Goal: Information Seeking & Learning: Check status

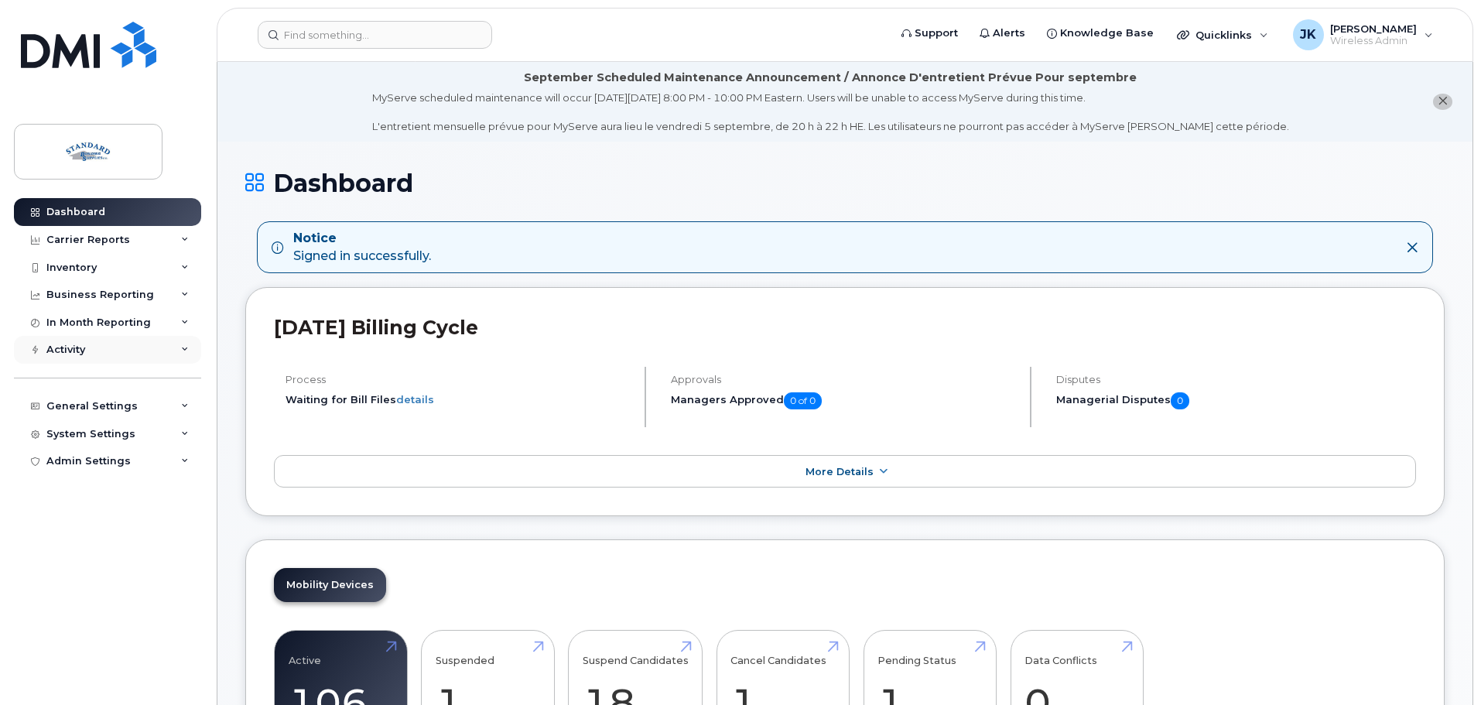
click at [67, 347] on div "Activity" at bounding box center [65, 350] width 39 height 12
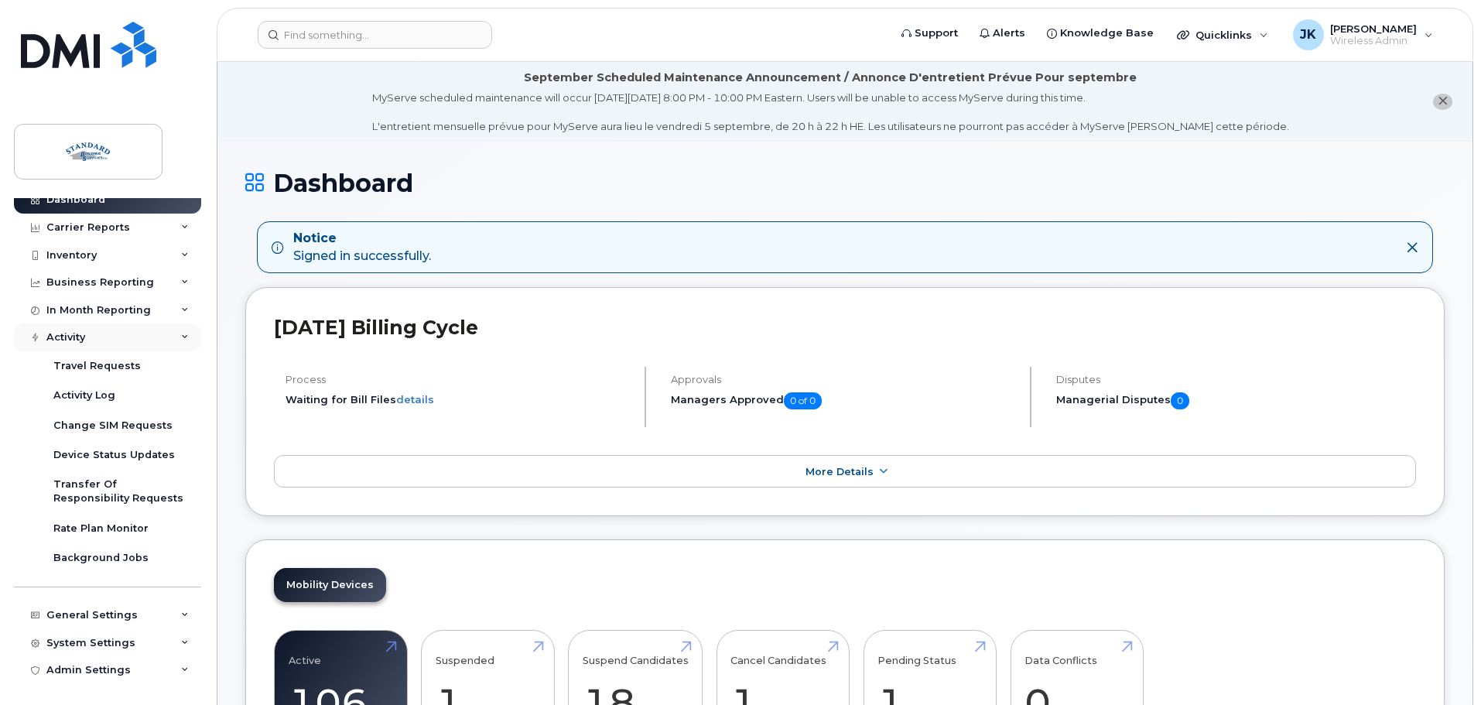
scroll to position [15, 0]
click at [134, 521] on div "Rate Plan Monitor" at bounding box center [100, 526] width 95 height 14
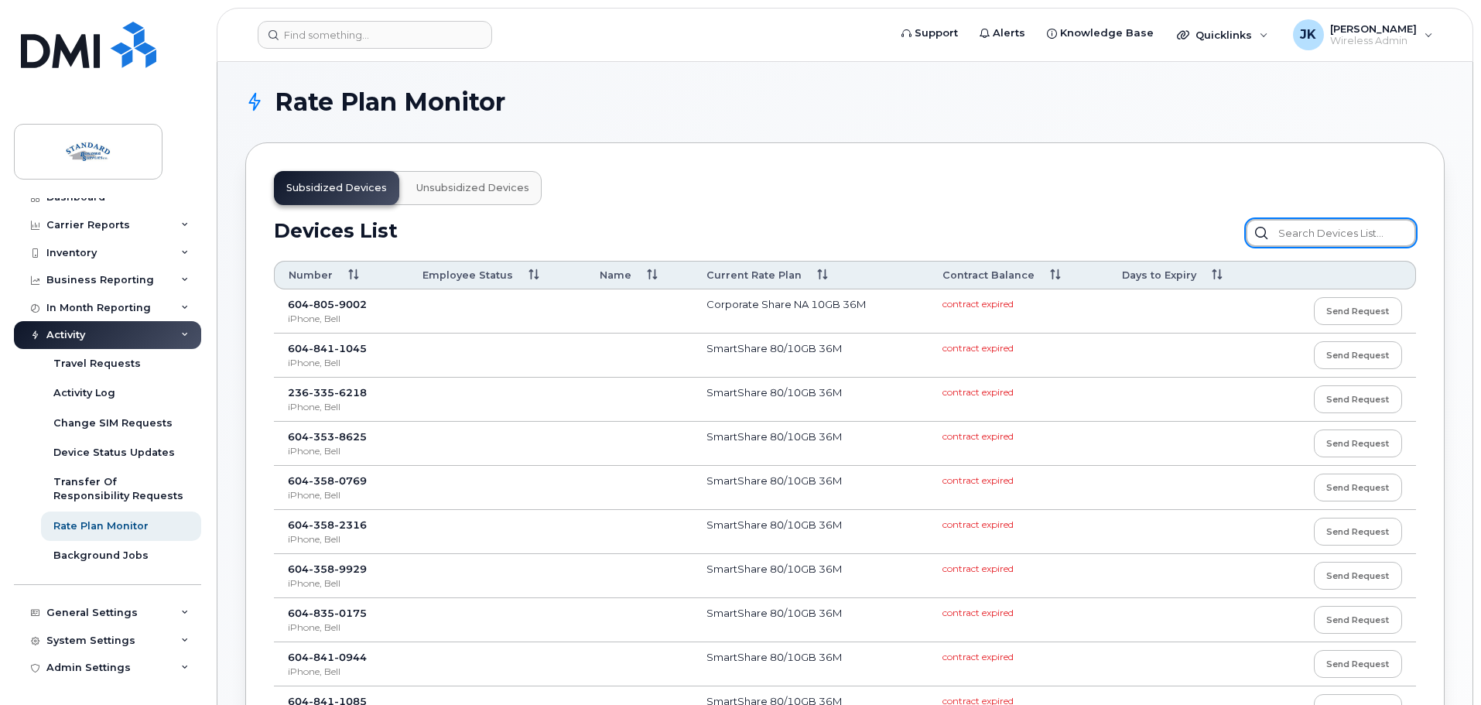
click at [1327, 233] on input "text" at bounding box center [1331, 233] width 170 height 28
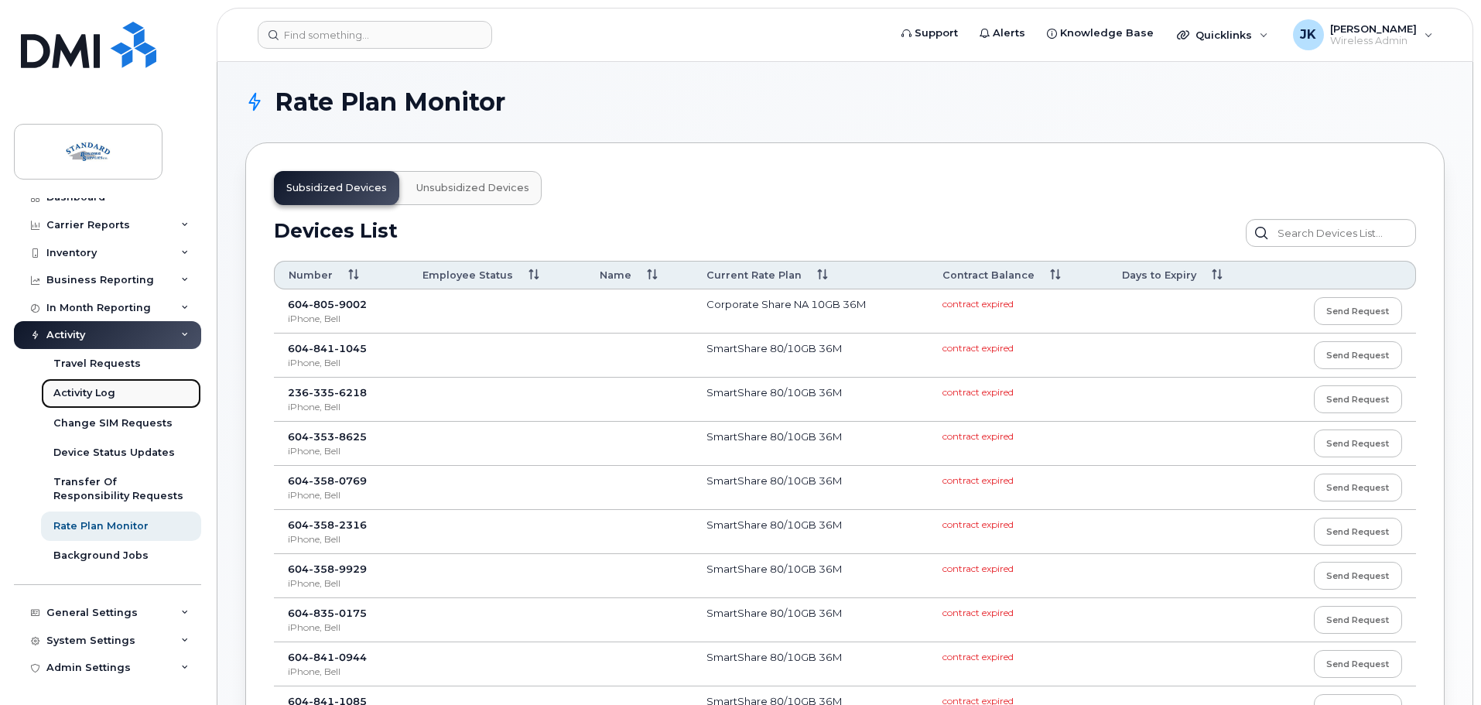
click at [115, 391] on link "Activity Log" at bounding box center [121, 392] width 160 height 29
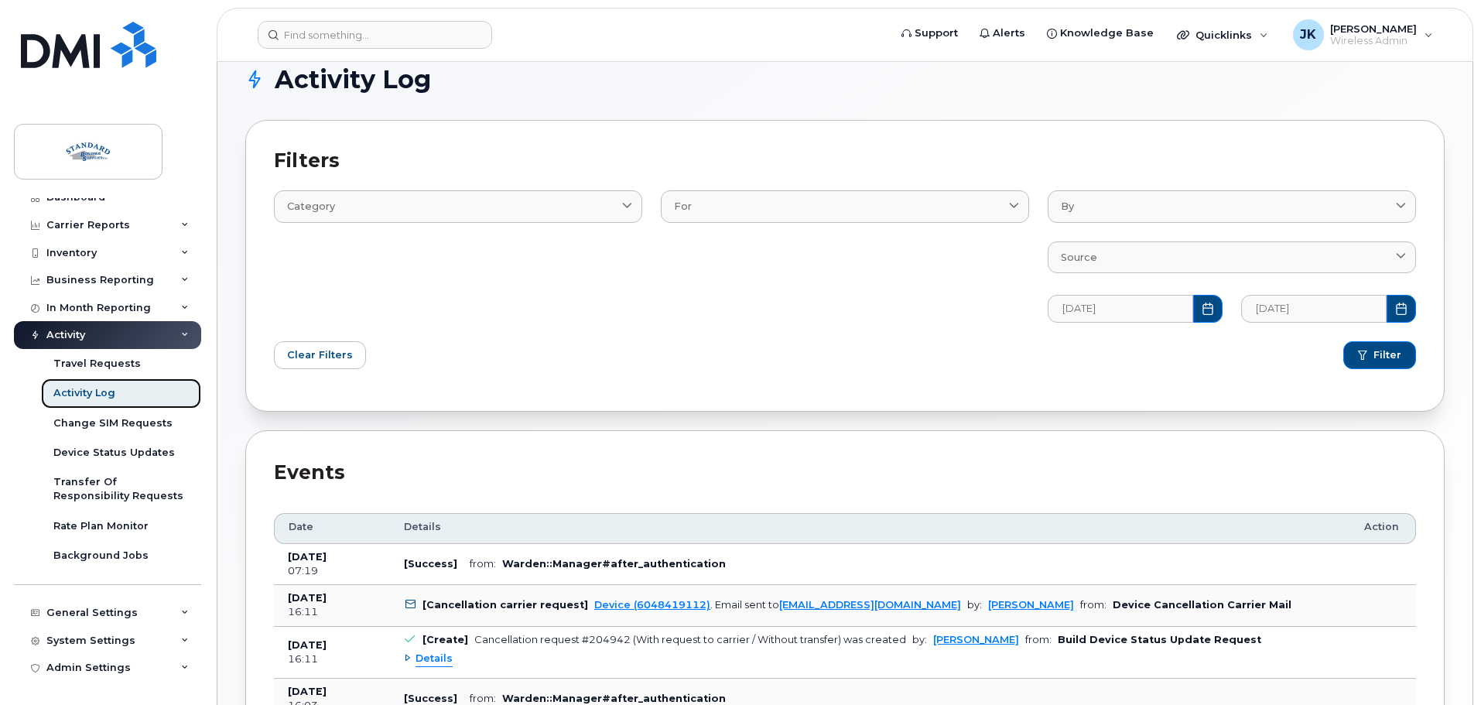
scroll to position [15, 0]
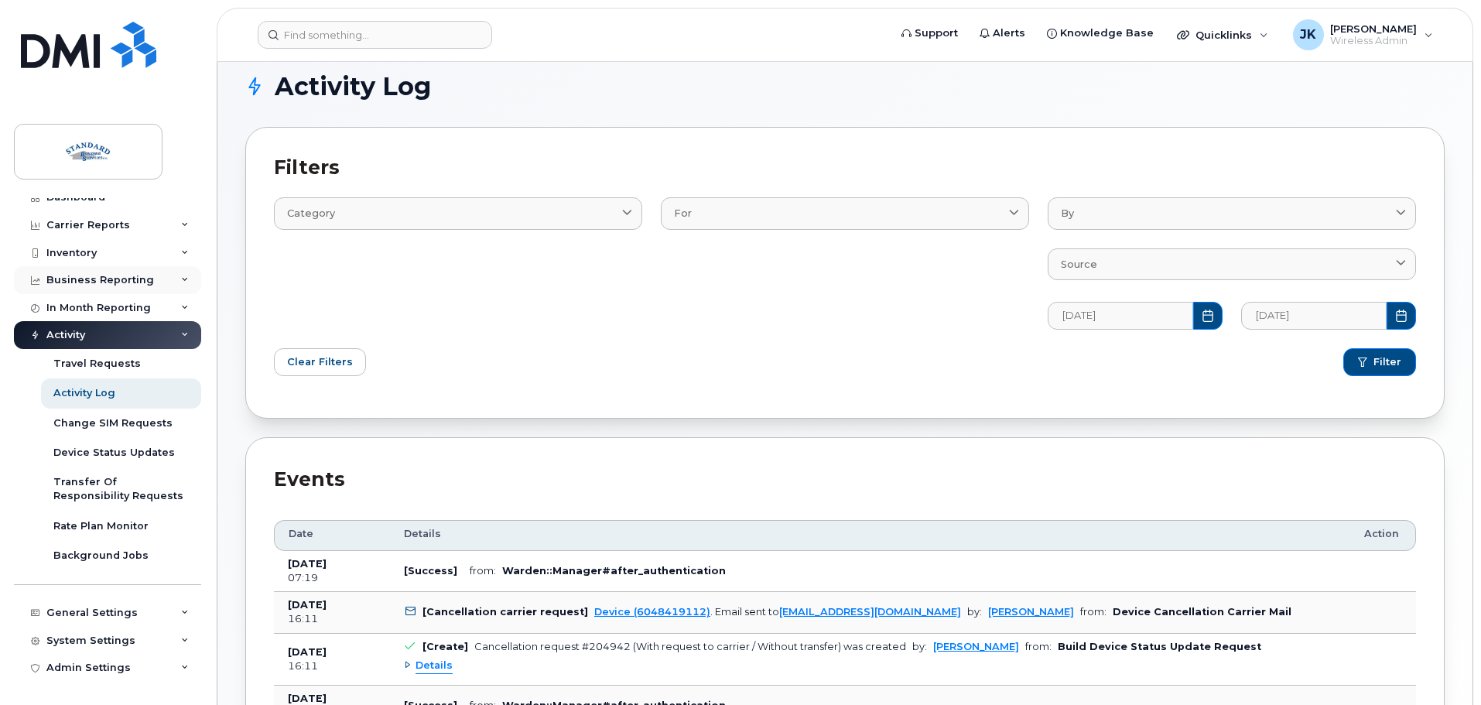
click at [147, 283] on div "Business Reporting" at bounding box center [107, 280] width 187 height 28
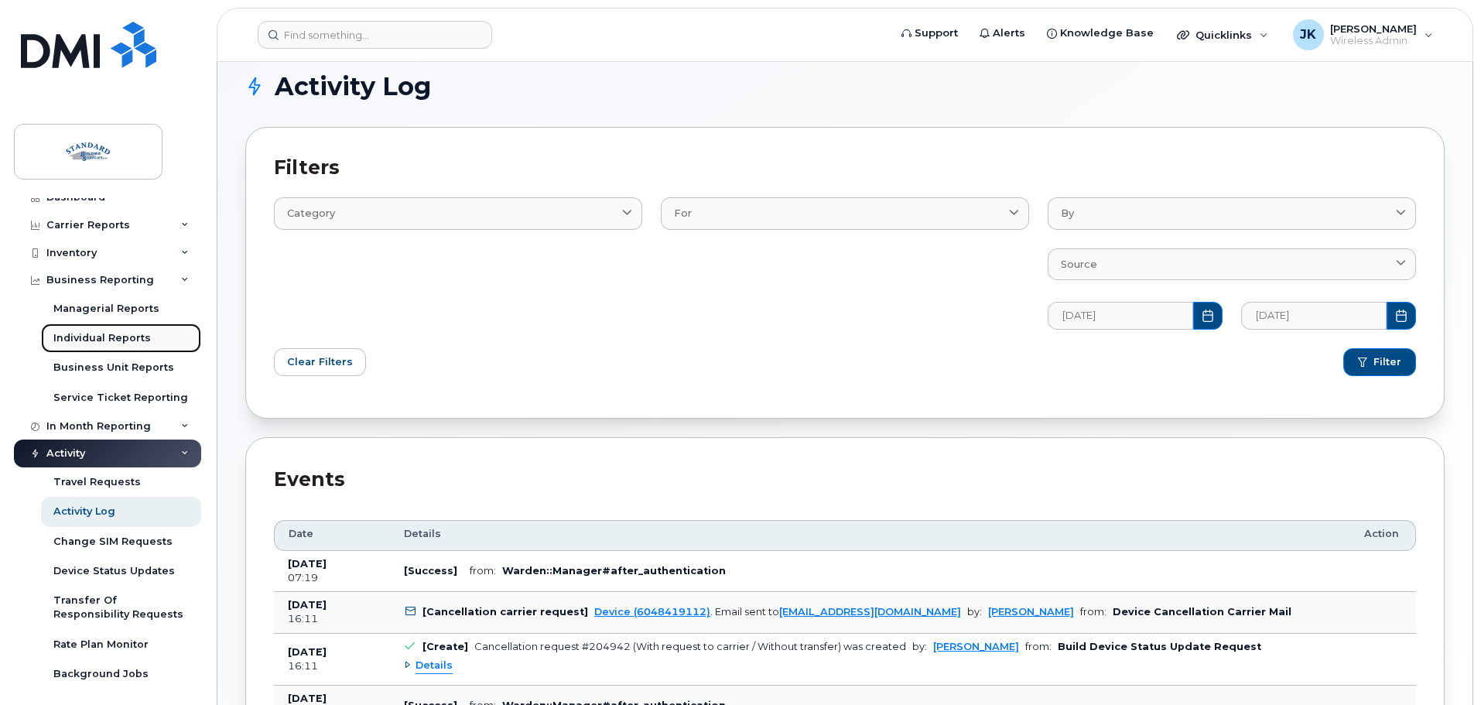
click at [120, 334] on div "Individual Reports" at bounding box center [102, 338] width 98 height 14
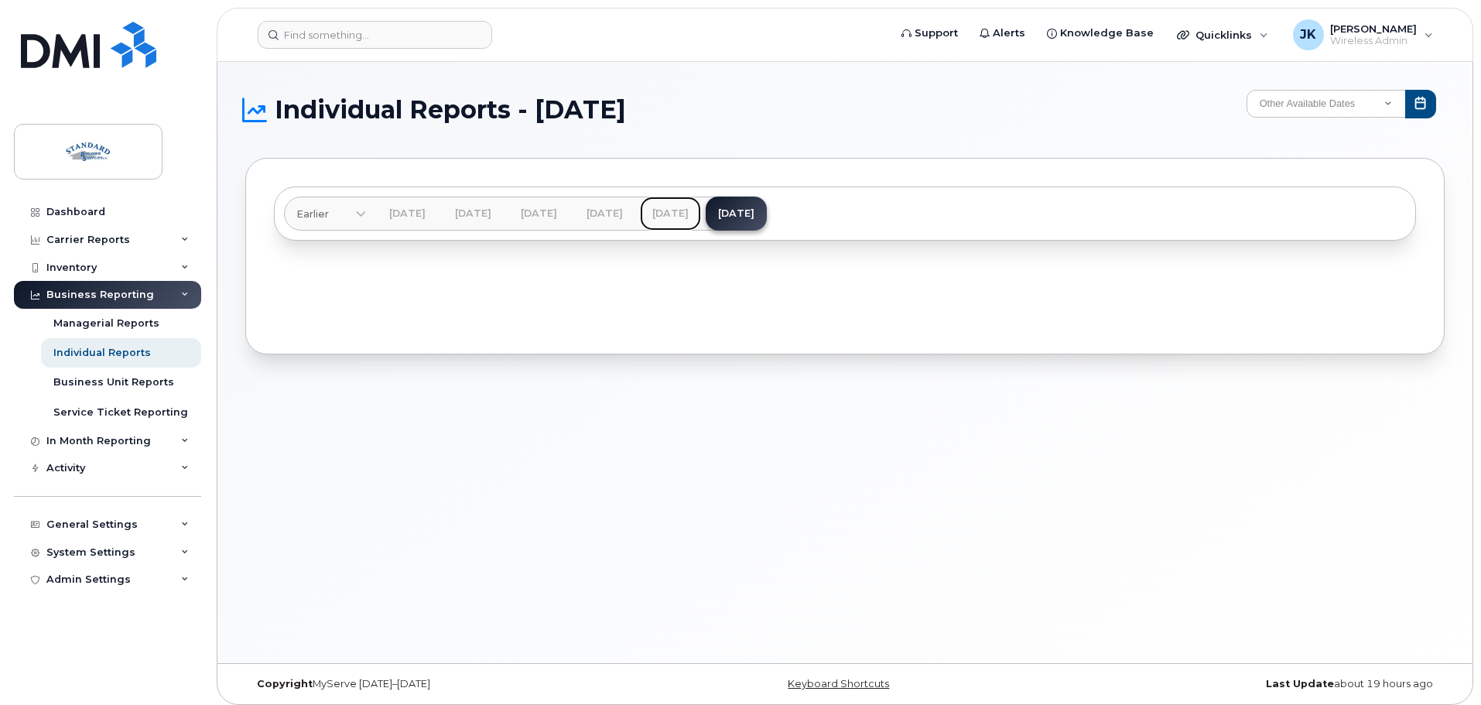
click at [701, 214] on link "[DATE]" at bounding box center [670, 214] width 61 height 34
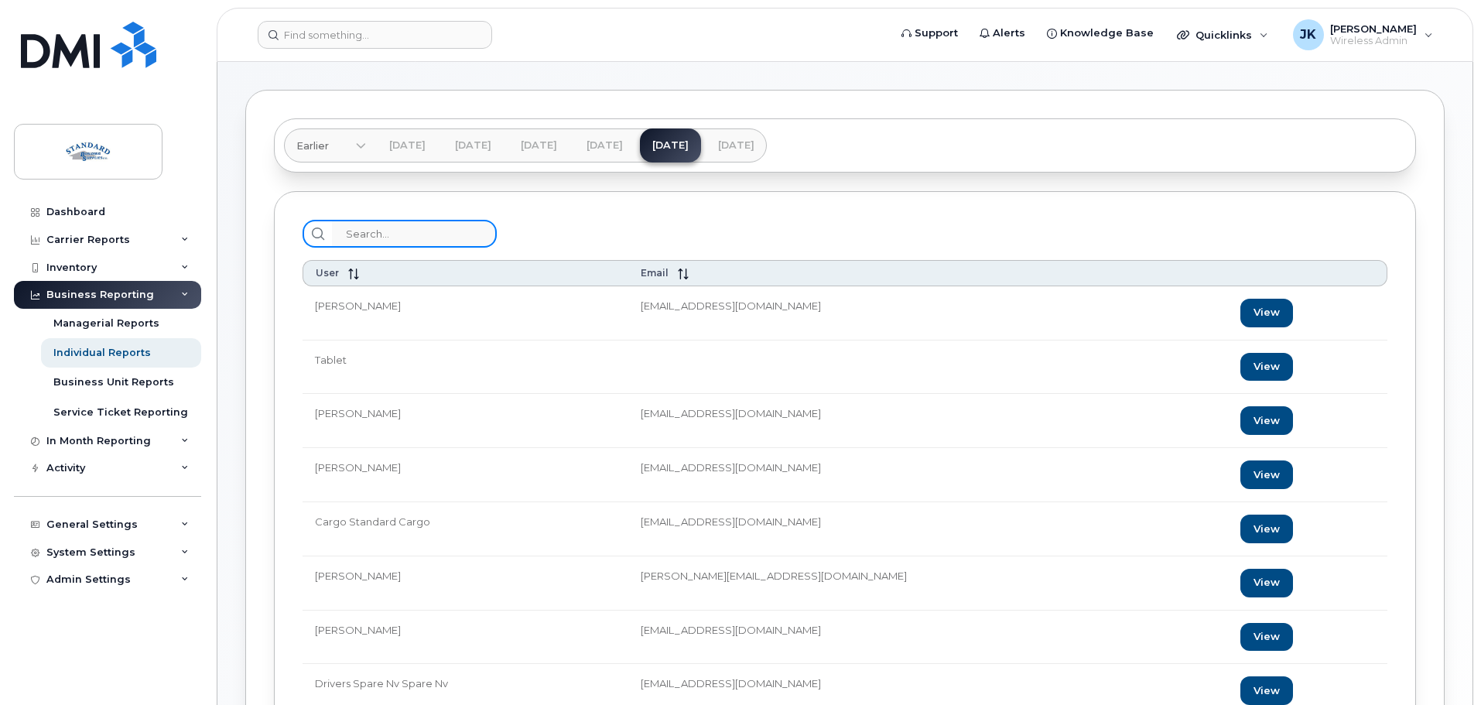
click at [385, 238] on input "search" at bounding box center [414, 234] width 165 height 28
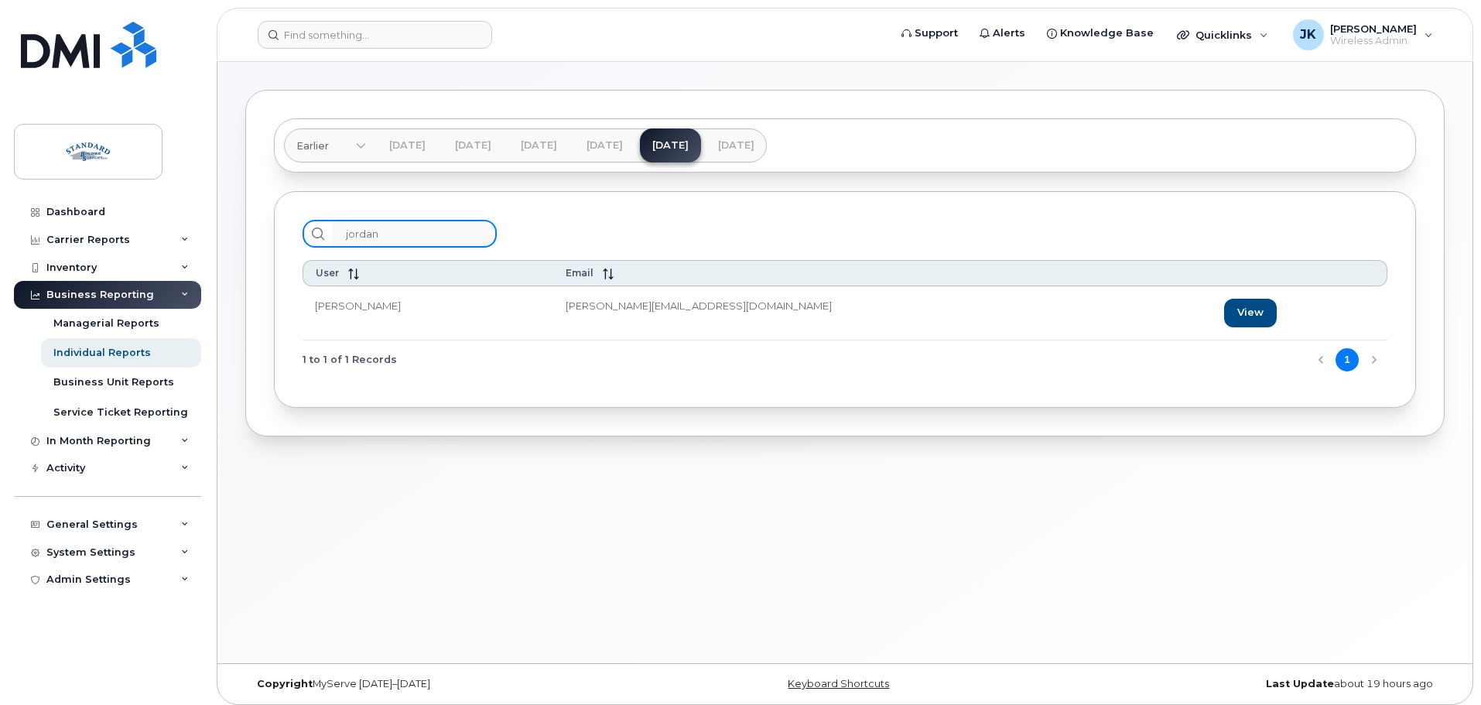
type input "jordan"
click at [1224, 317] on link "View" at bounding box center [1250, 313] width 53 height 29
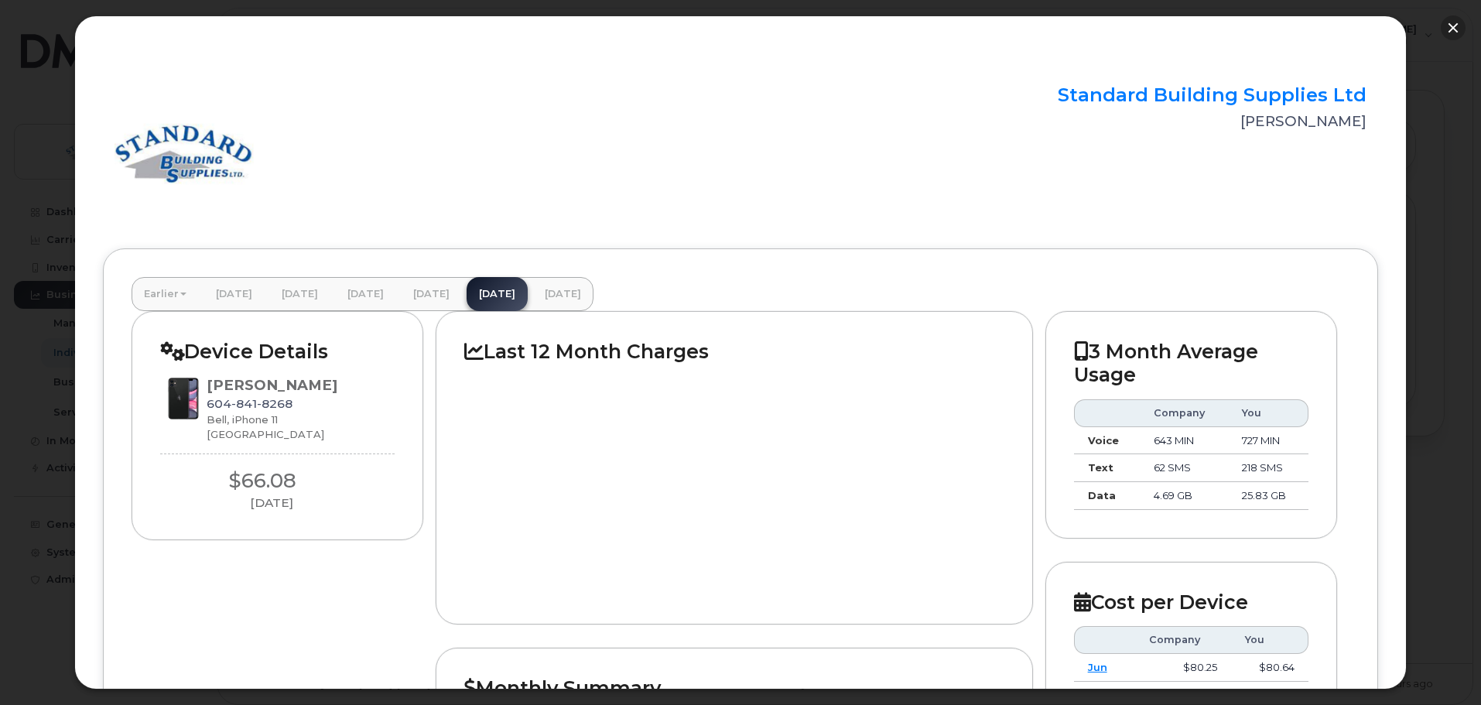
click at [1455, 26] on button "button" at bounding box center [1453, 27] width 25 height 25
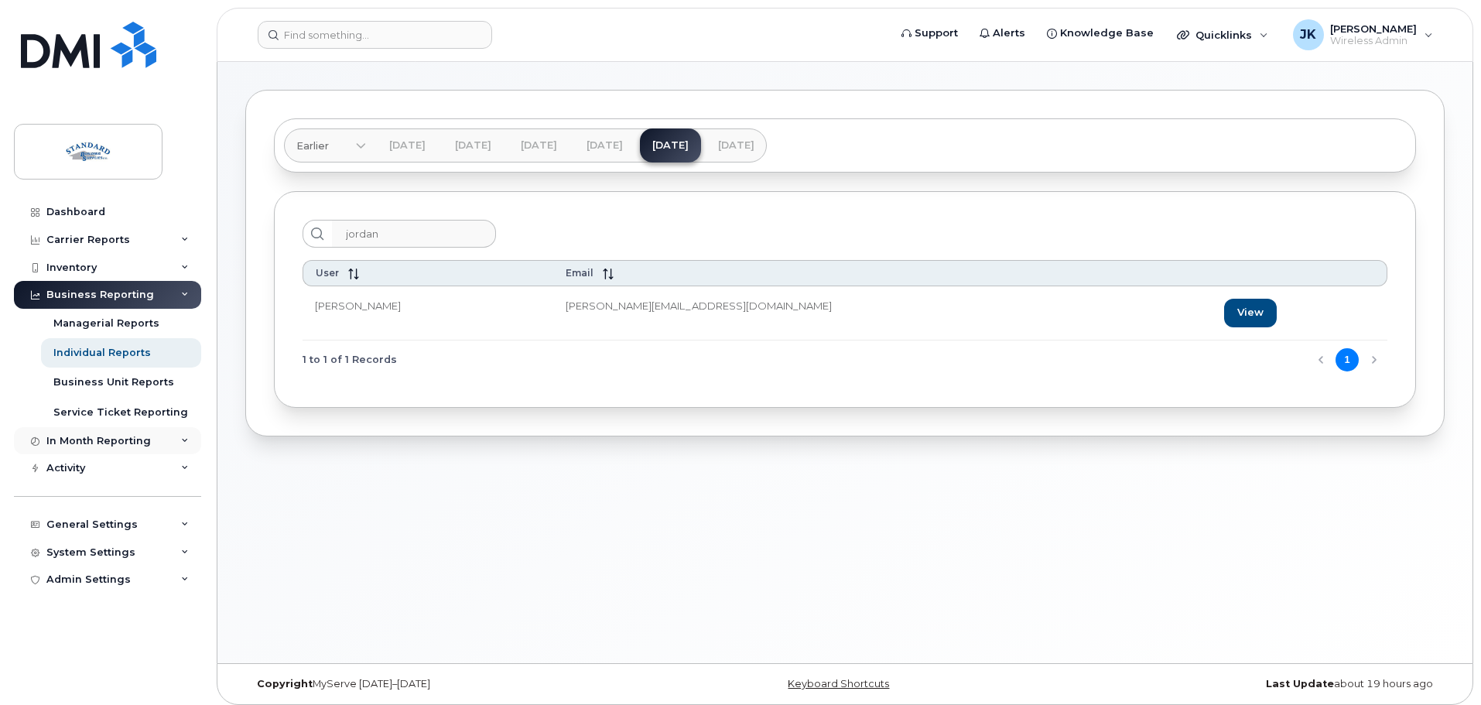
click at [151, 440] on div "In Month Reporting" at bounding box center [107, 441] width 187 height 28
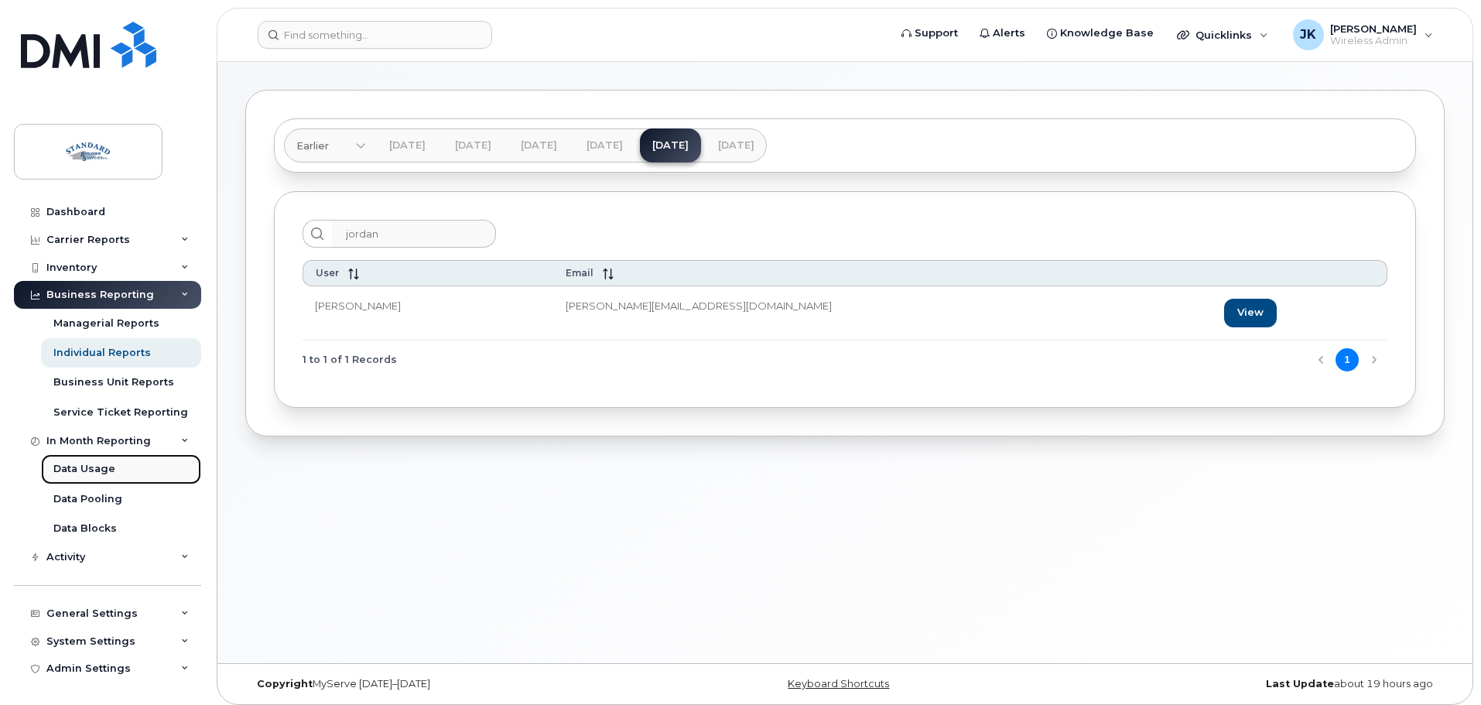
click at [98, 473] on div "Data Usage" at bounding box center [84, 469] width 62 height 14
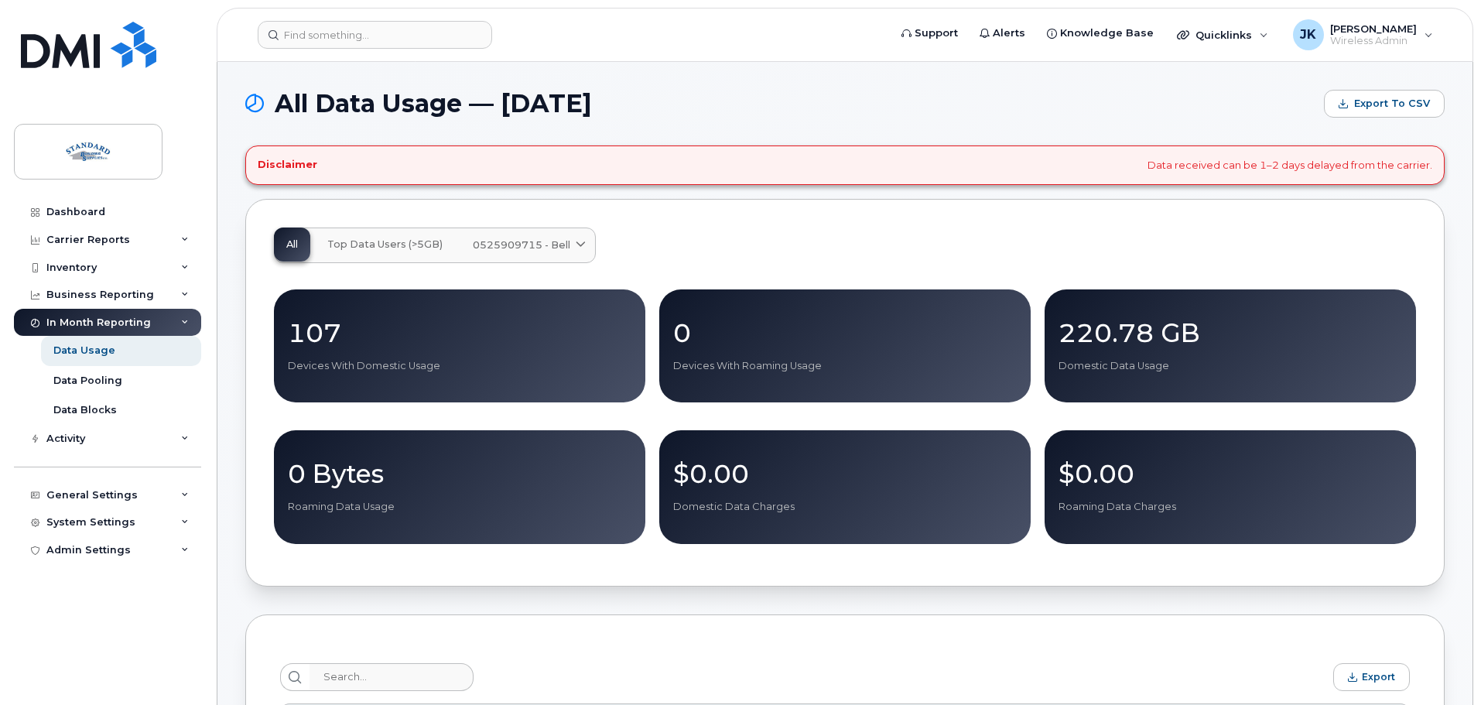
click at [577, 243] on icon at bounding box center [581, 245] width 10 height 10
click at [577, 244] on icon at bounding box center [581, 245] width 10 height 10
click at [812, 209] on div "All Top Data Users (>5GB) 0525909715 - Bell Medium Business Data Share Corporat…" at bounding box center [845, 393] width 1200 height 388
click at [335, 337] on p "107" at bounding box center [460, 333] width 344 height 28
click at [302, 331] on p "107" at bounding box center [460, 333] width 344 height 28
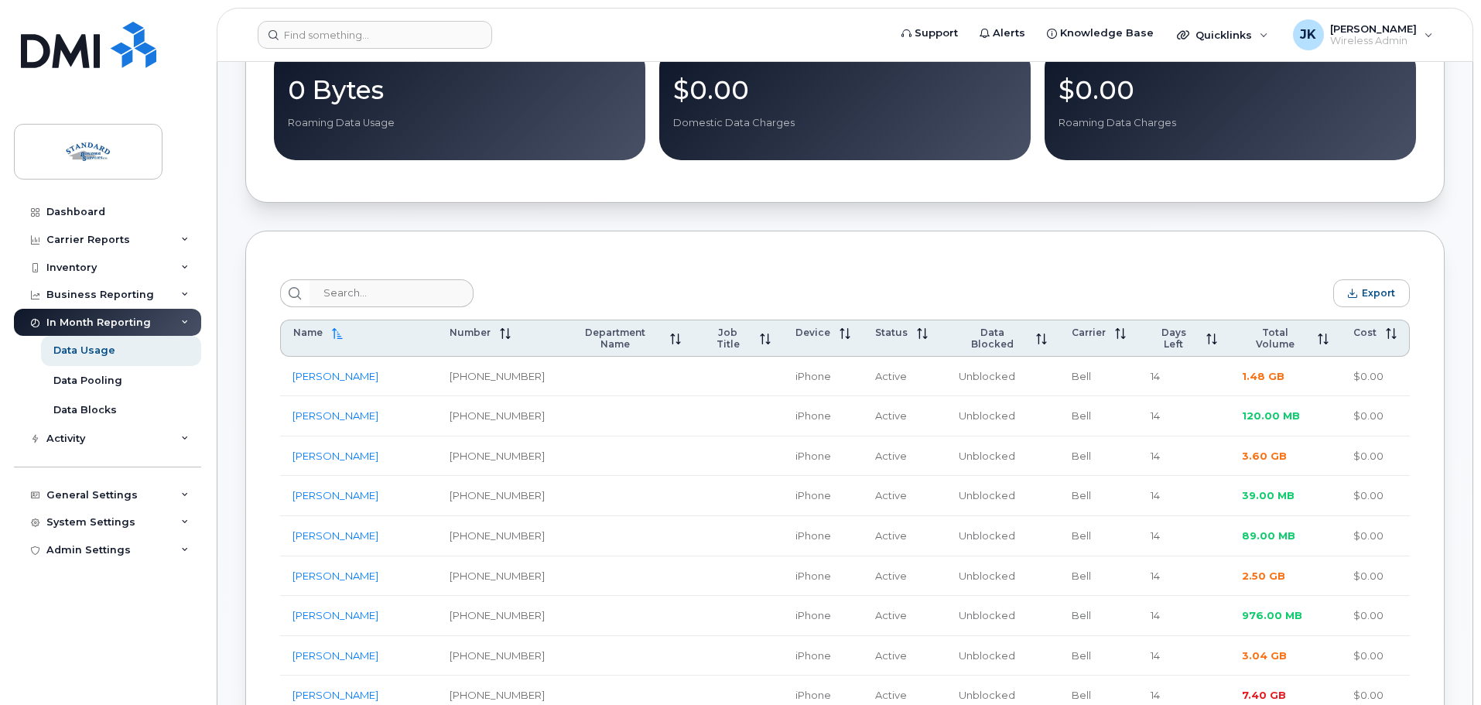
scroll to position [542, 0]
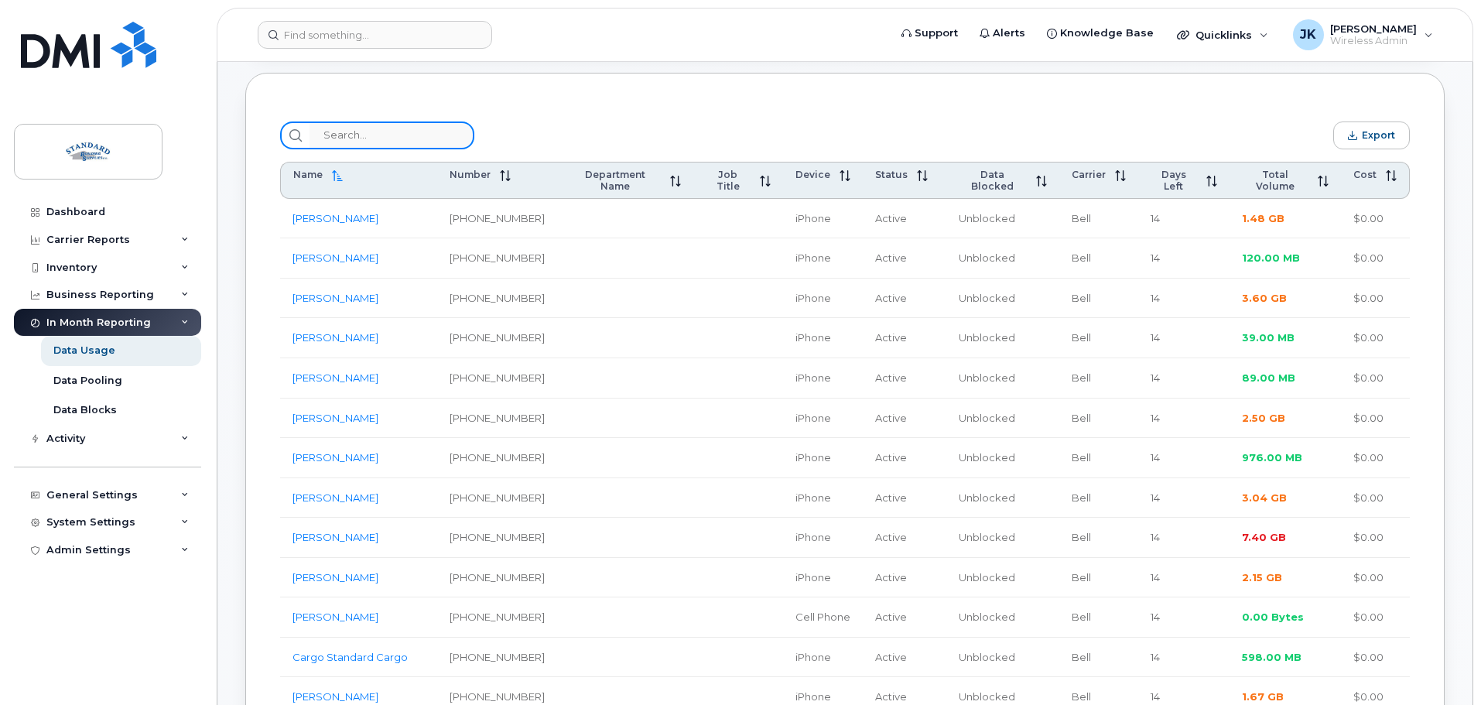
click at [355, 145] on input "search" at bounding box center [392, 136] width 165 height 28
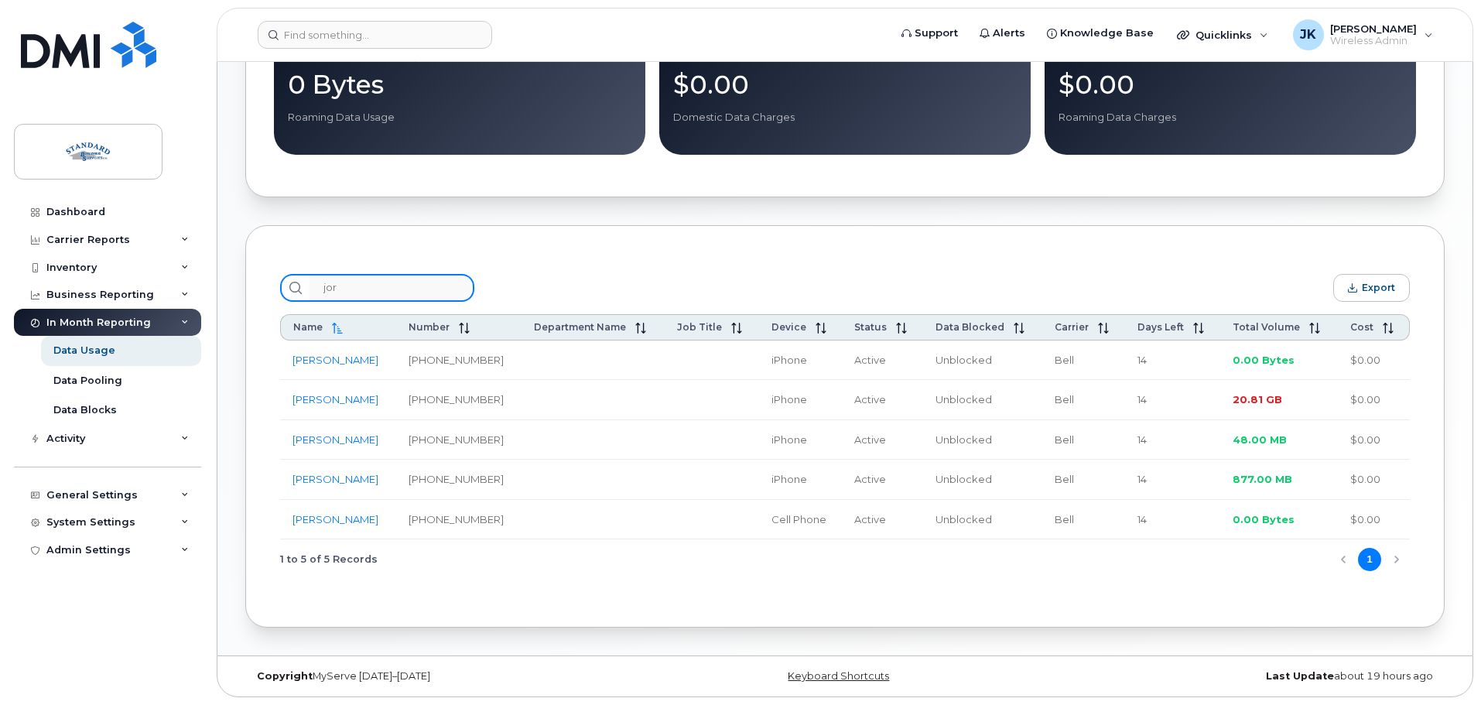
scroll to position [235, 0]
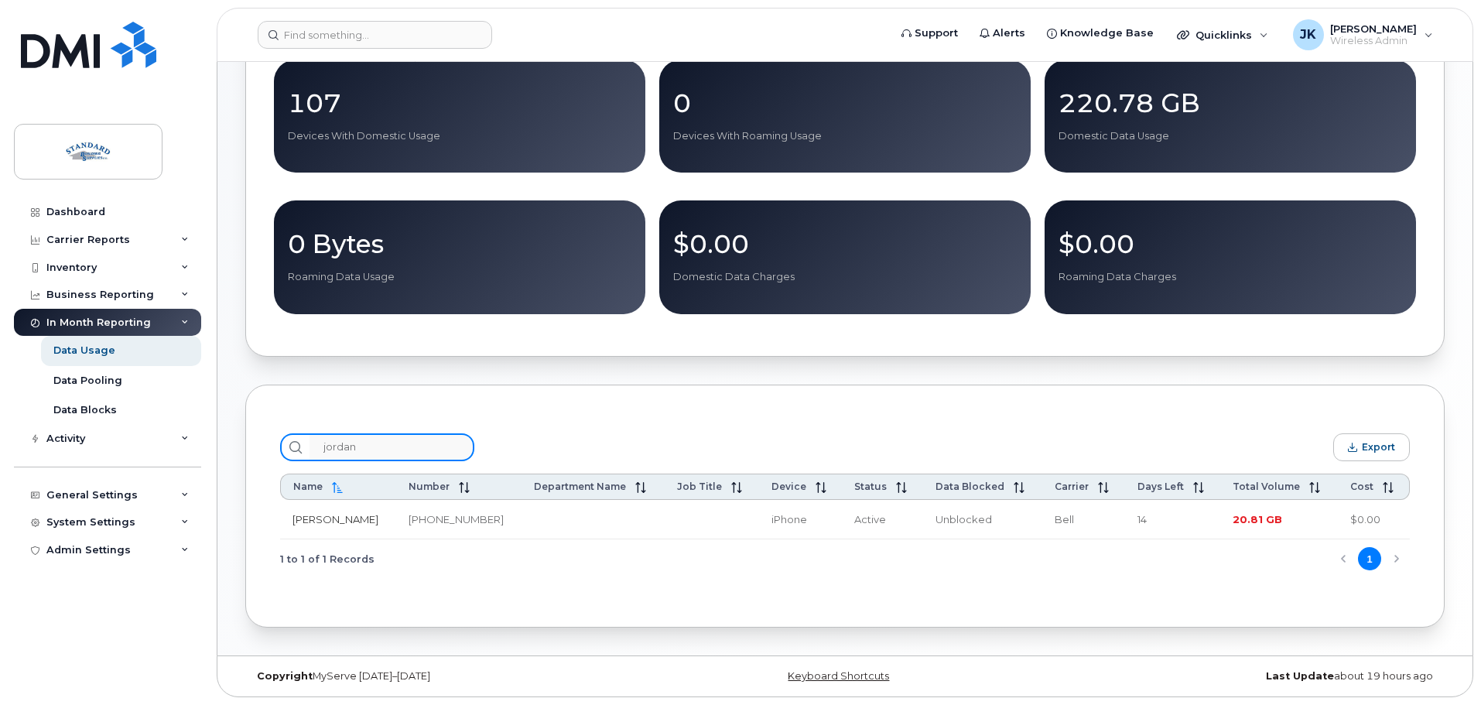
type input "jordan"
click at [346, 521] on link "[PERSON_NAME]" at bounding box center [336, 519] width 86 height 12
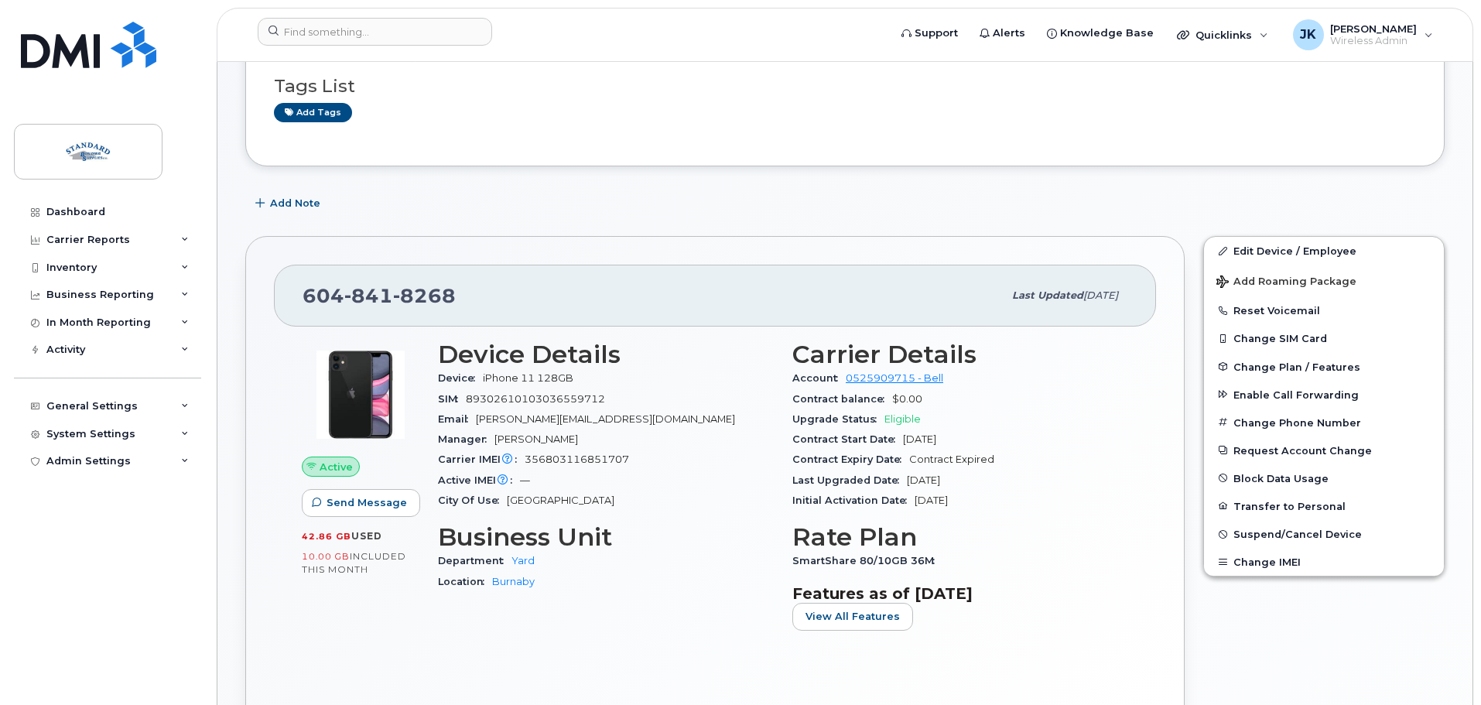
scroll to position [232, 0]
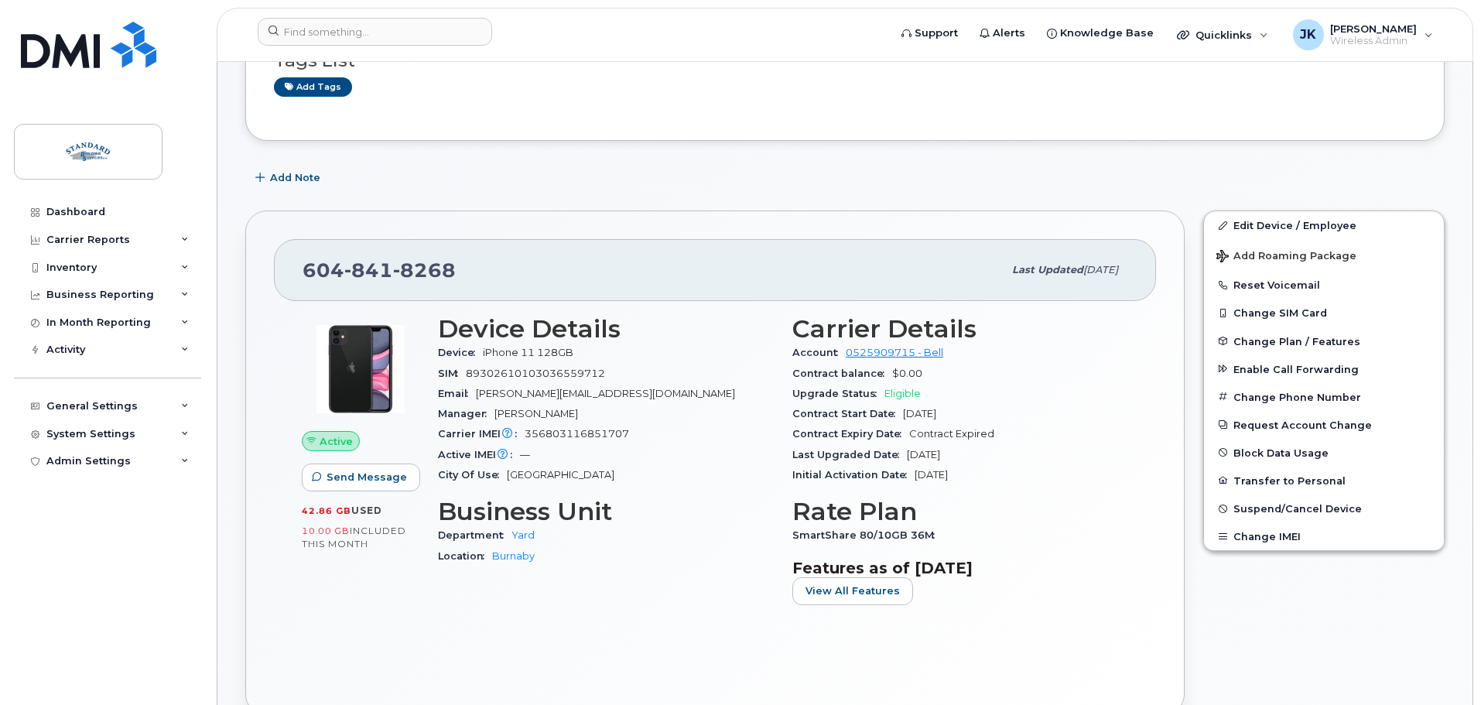
click at [323, 512] on span "42.86 GB" at bounding box center [327, 510] width 50 height 11
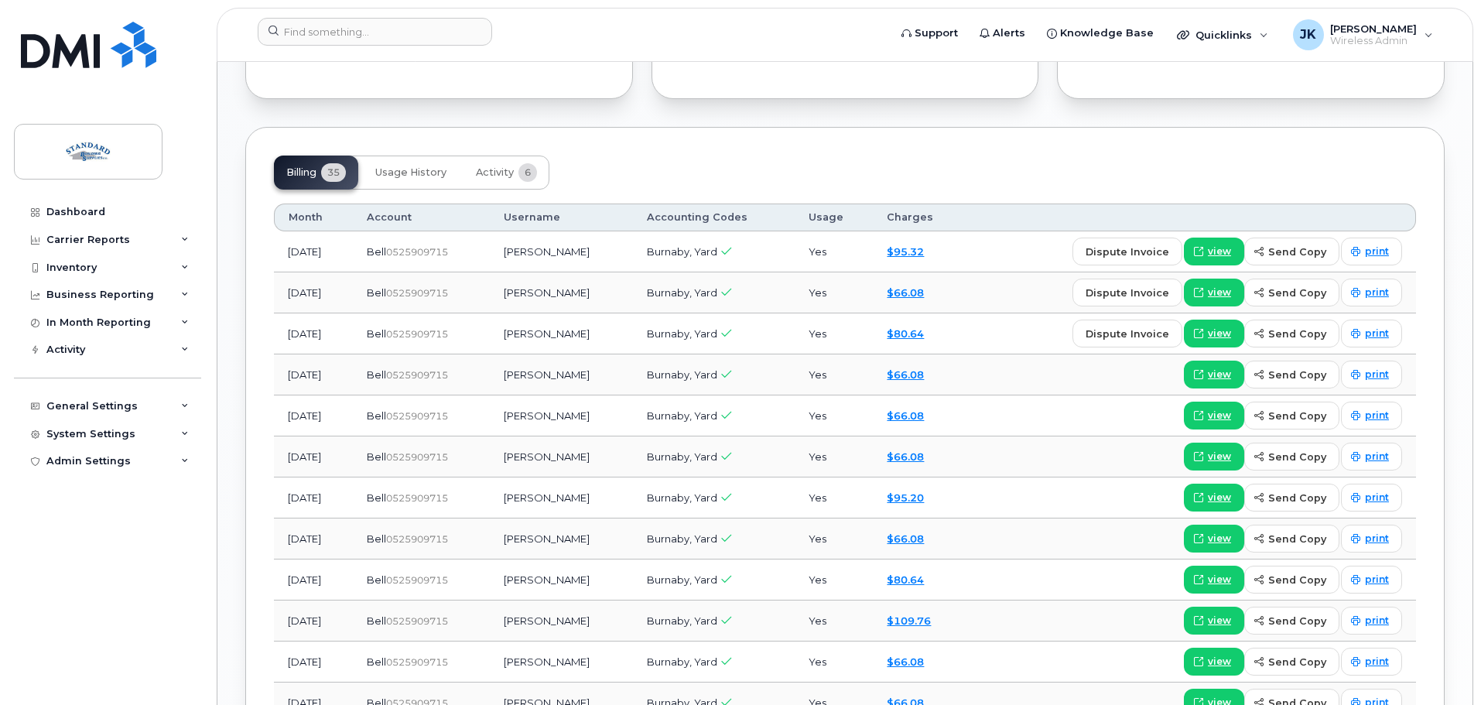
scroll to position [1161, 0]
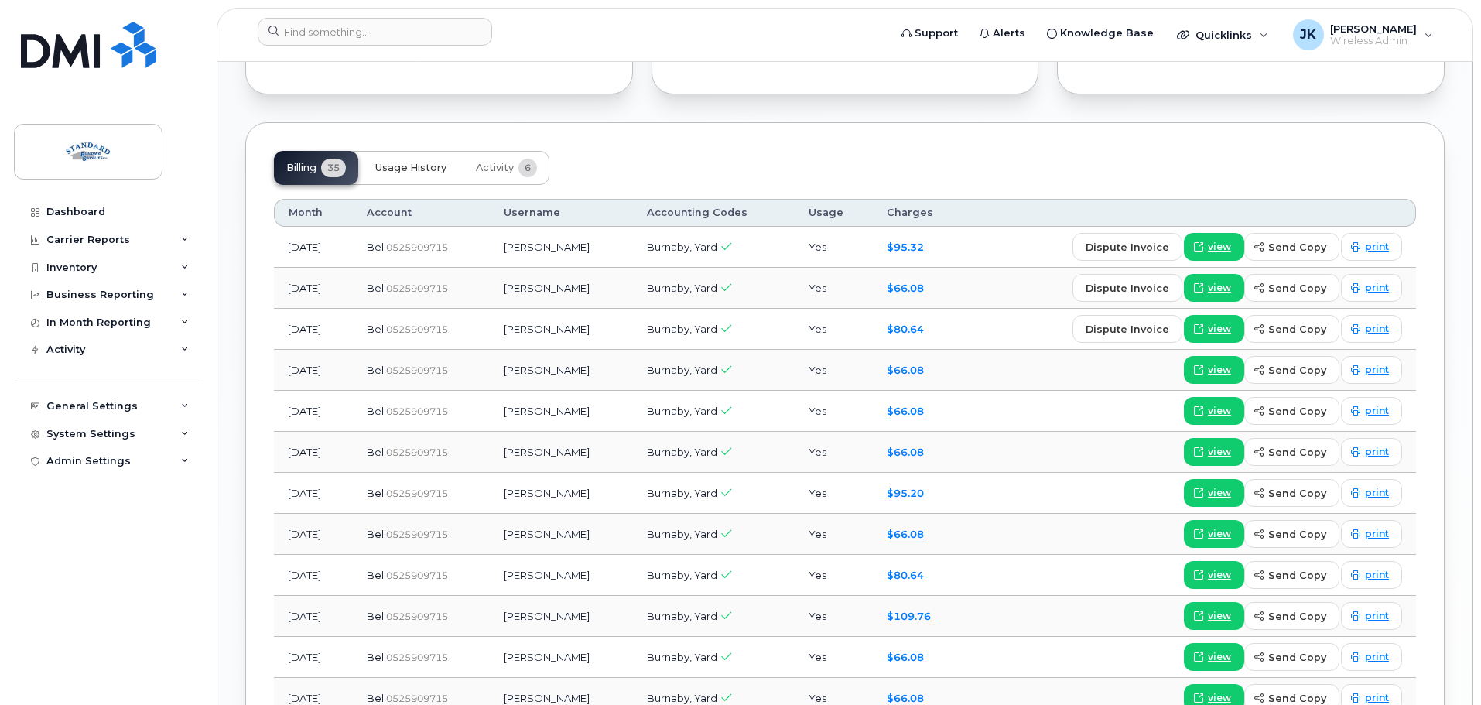
click at [403, 167] on span "Usage History" at bounding box center [410, 168] width 71 height 12
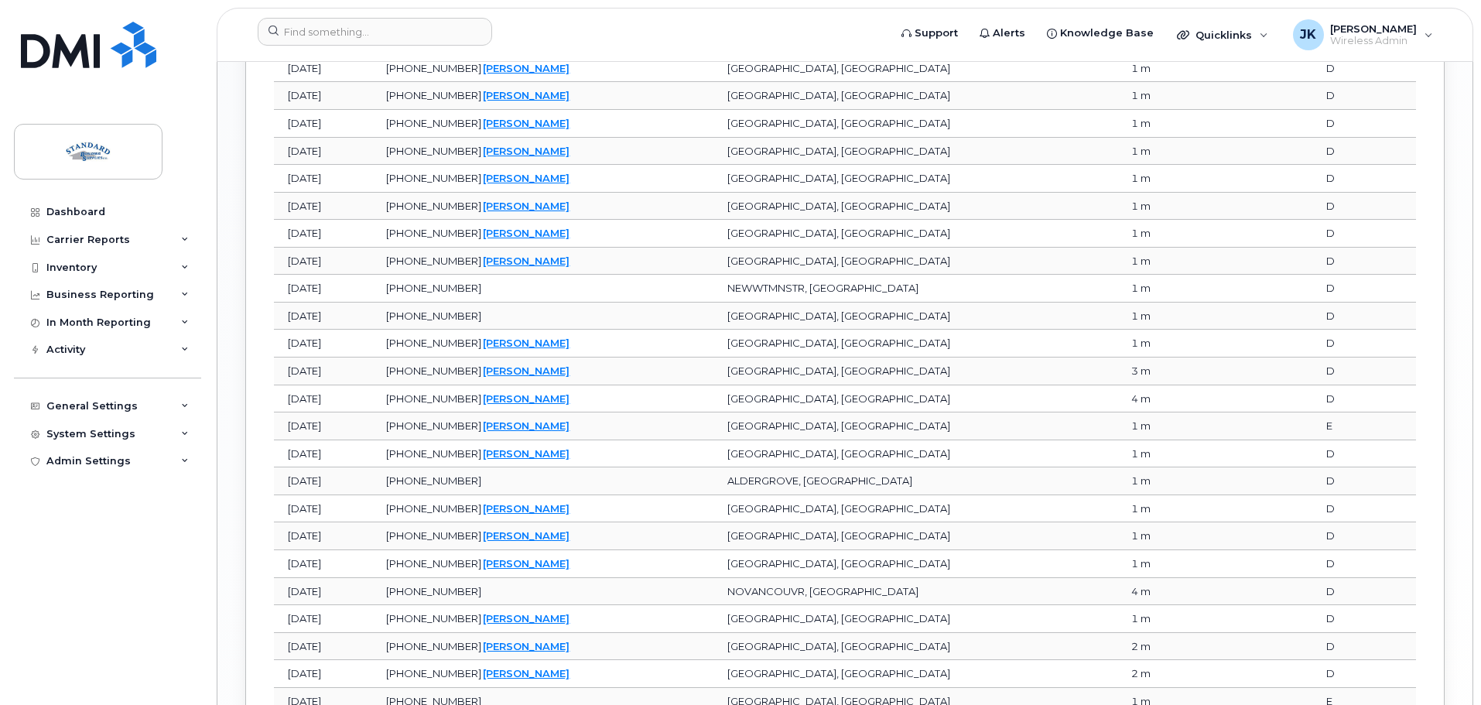
scroll to position [1922, 0]
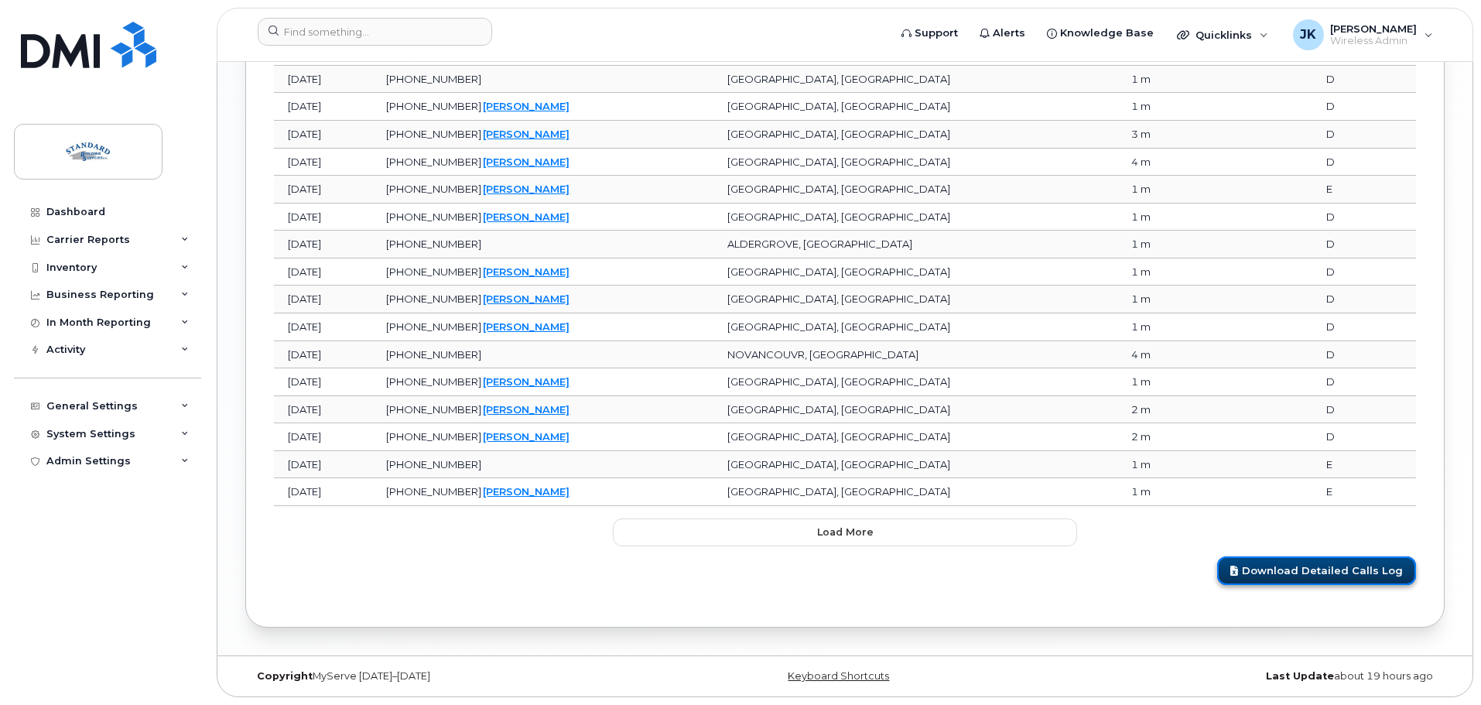
click at [1340, 576] on link "Download Detailed Calls Log" at bounding box center [1316, 570] width 199 height 29
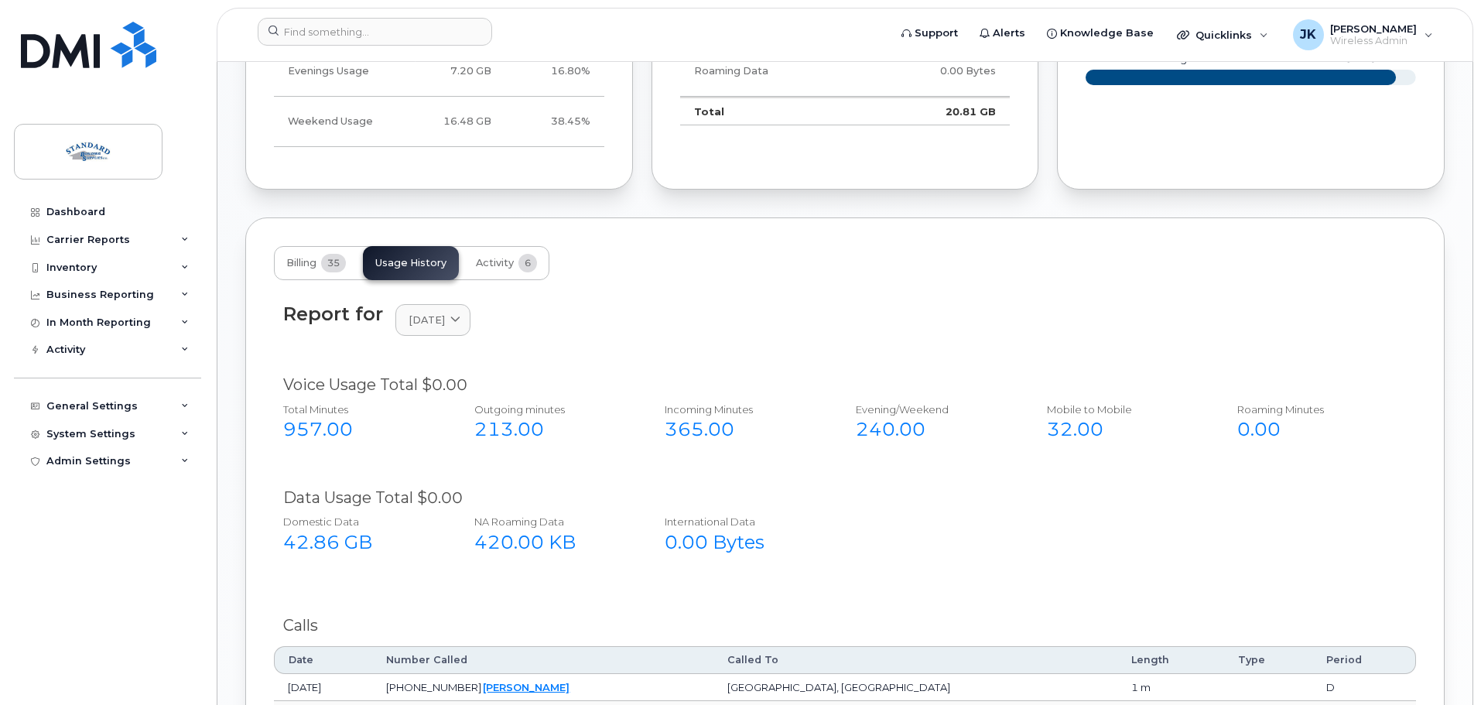
scroll to position [1070, 0]
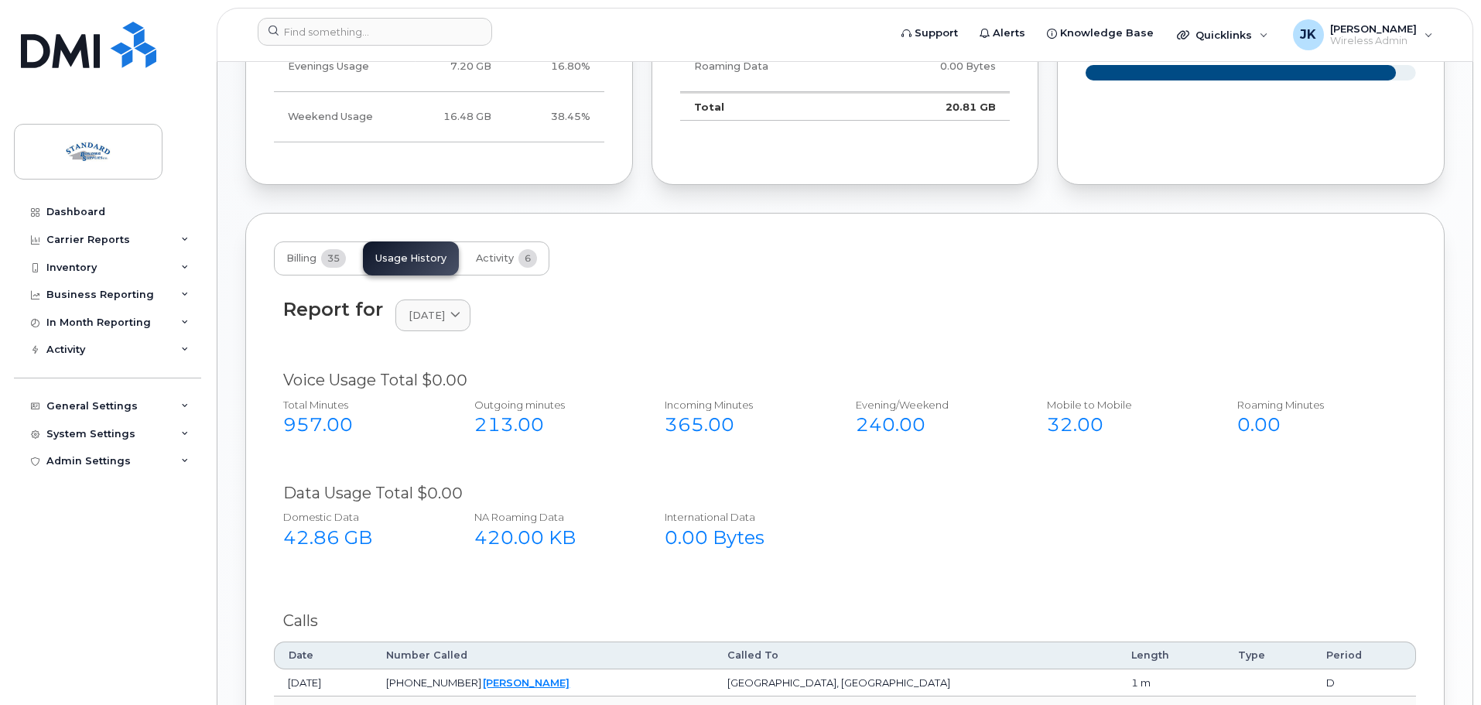
click at [329, 537] on div "42.86 GB" at bounding box center [361, 538] width 157 height 26
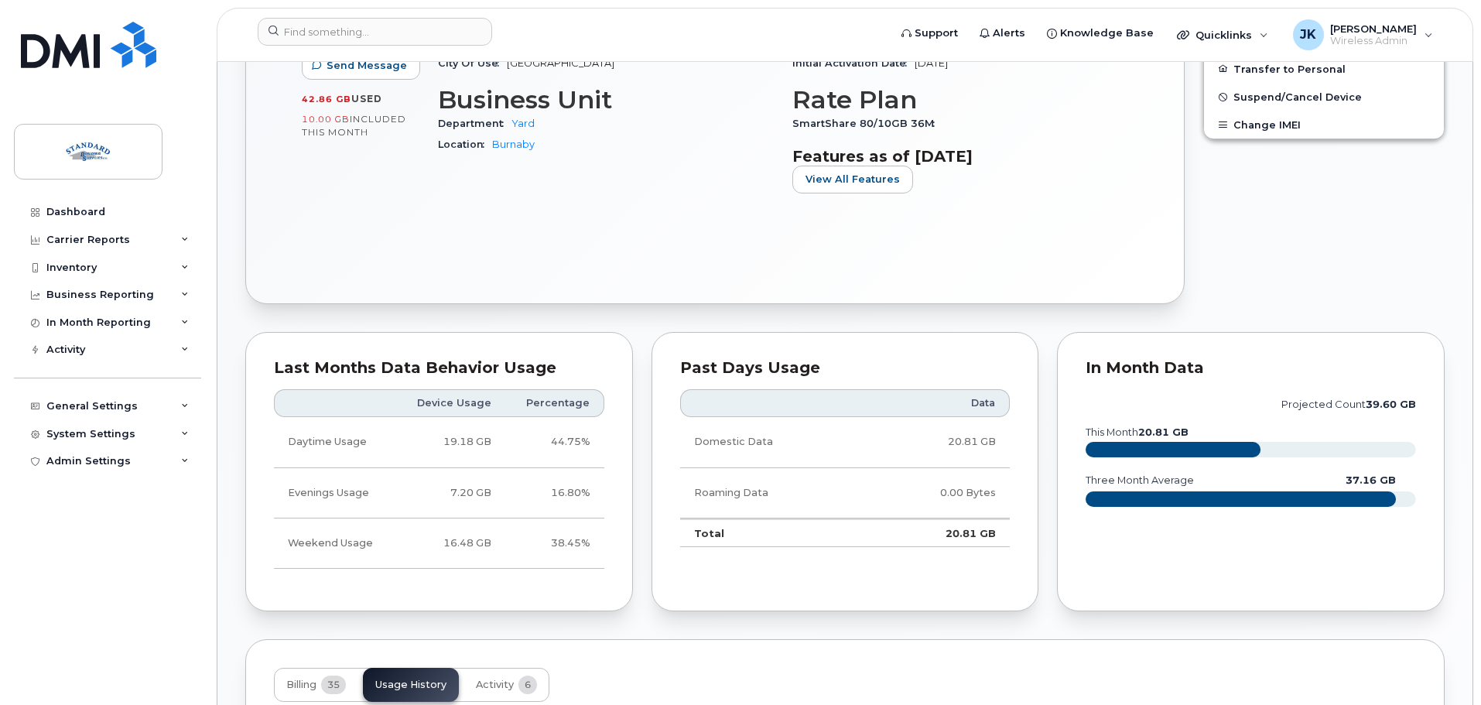
scroll to position [683, 0]
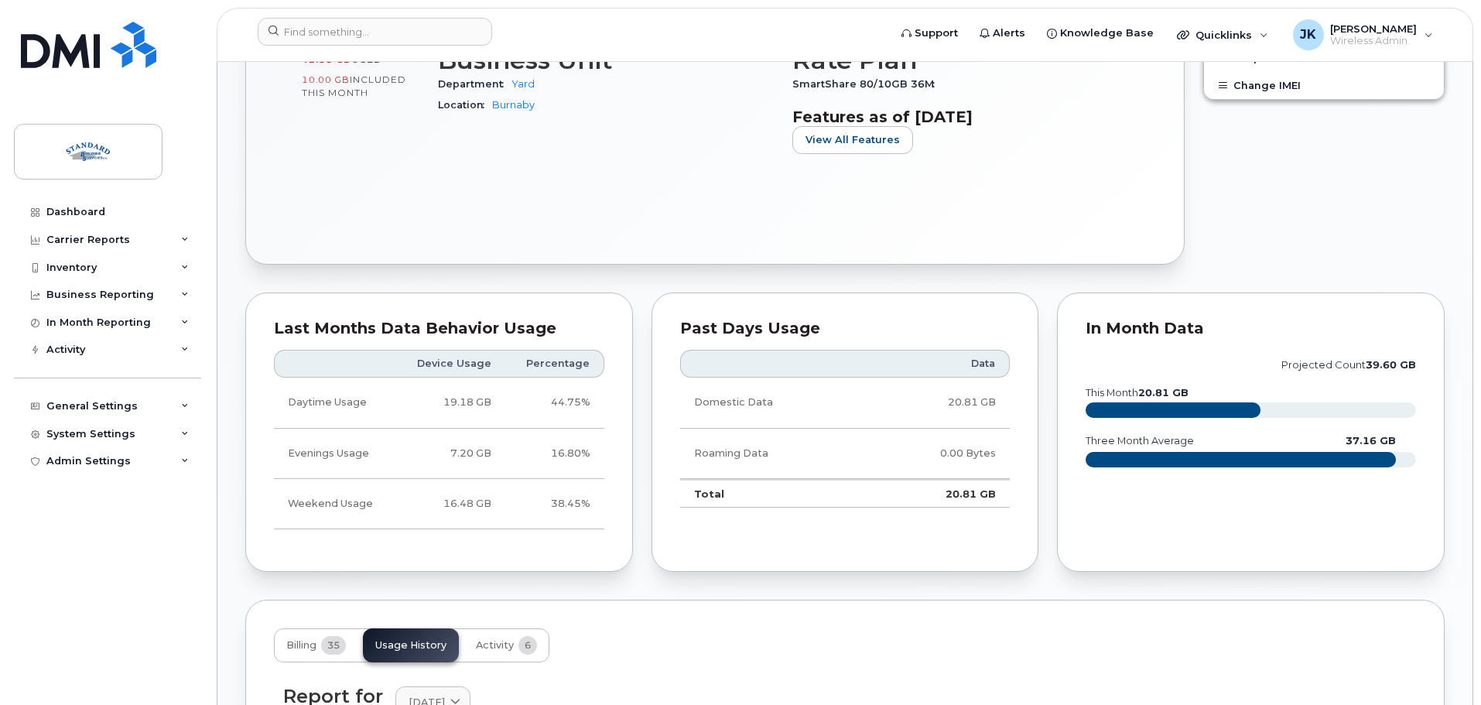
click at [1205, 454] on rect at bounding box center [1241, 459] width 310 height 15
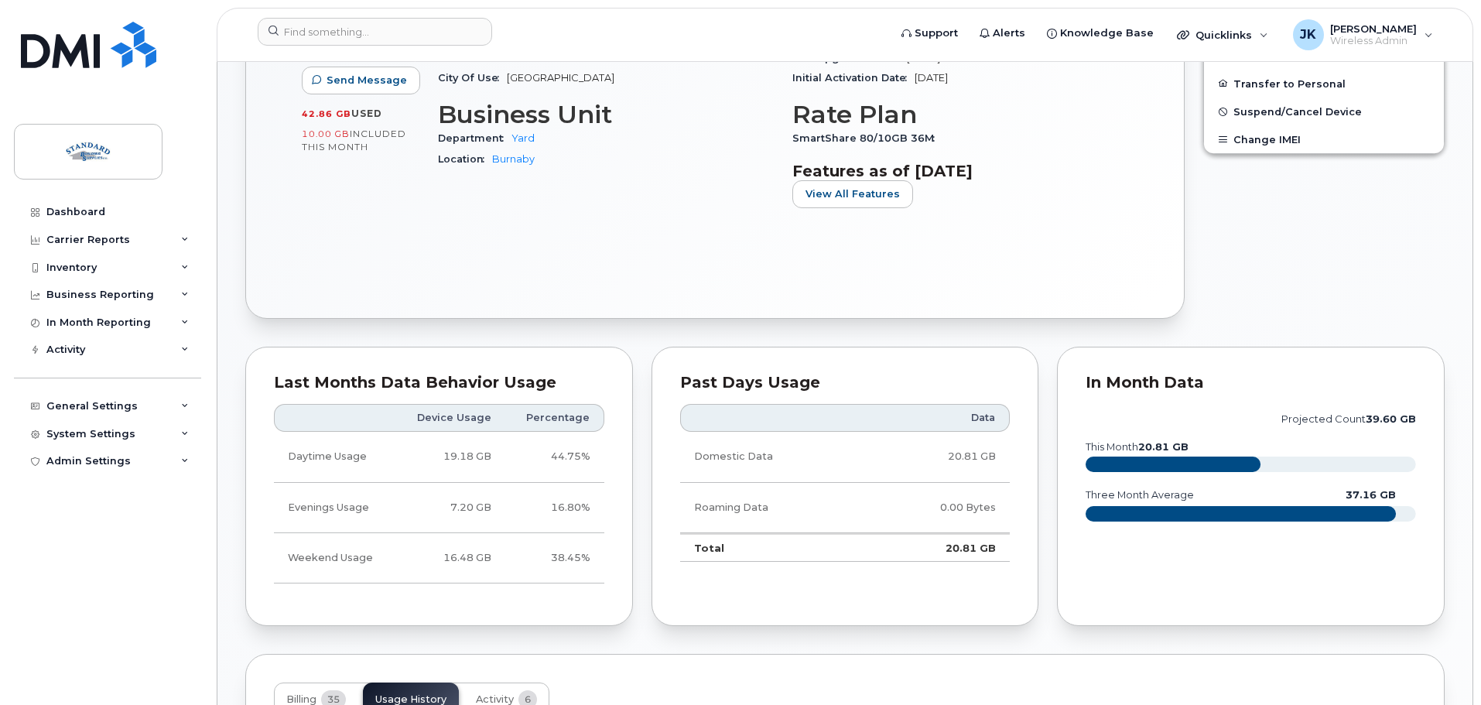
scroll to position [606, 0]
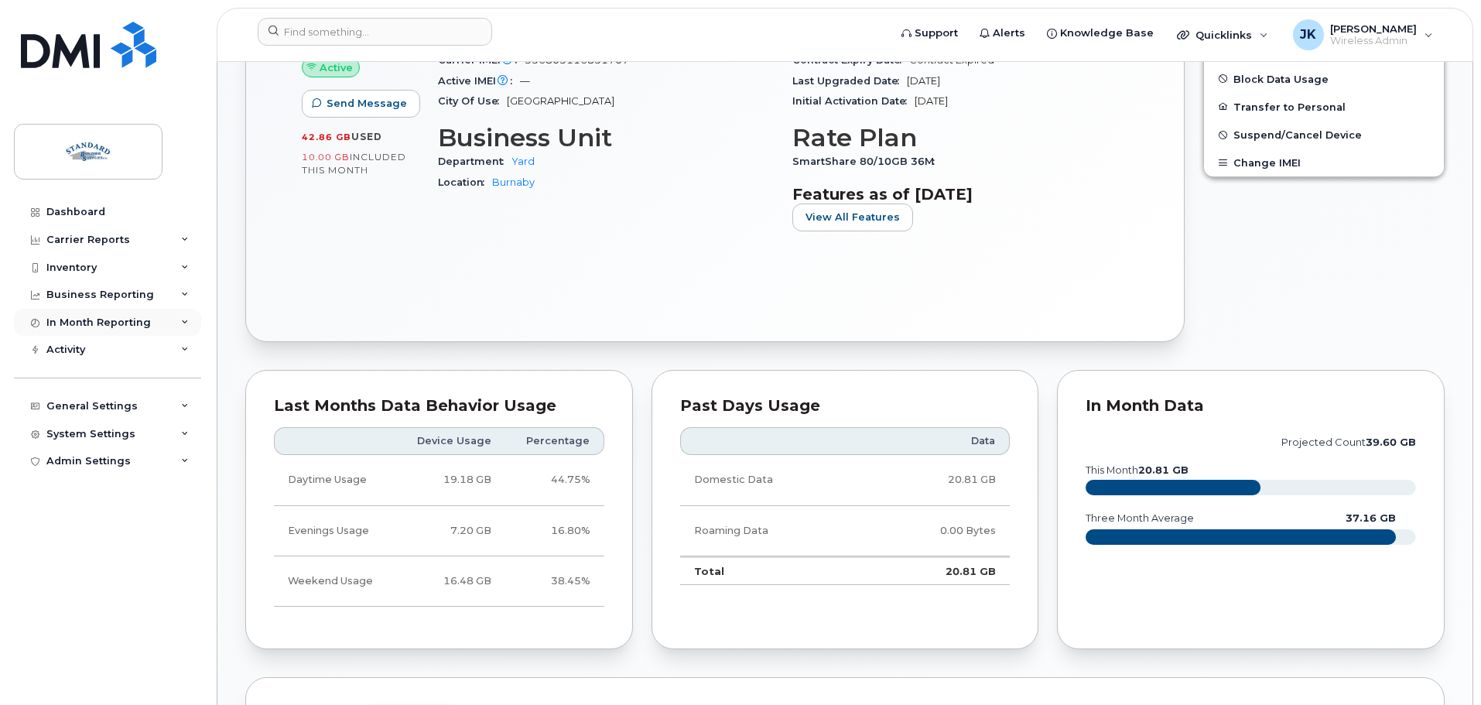
click at [129, 317] on div "In Month Reporting" at bounding box center [98, 323] width 104 height 12
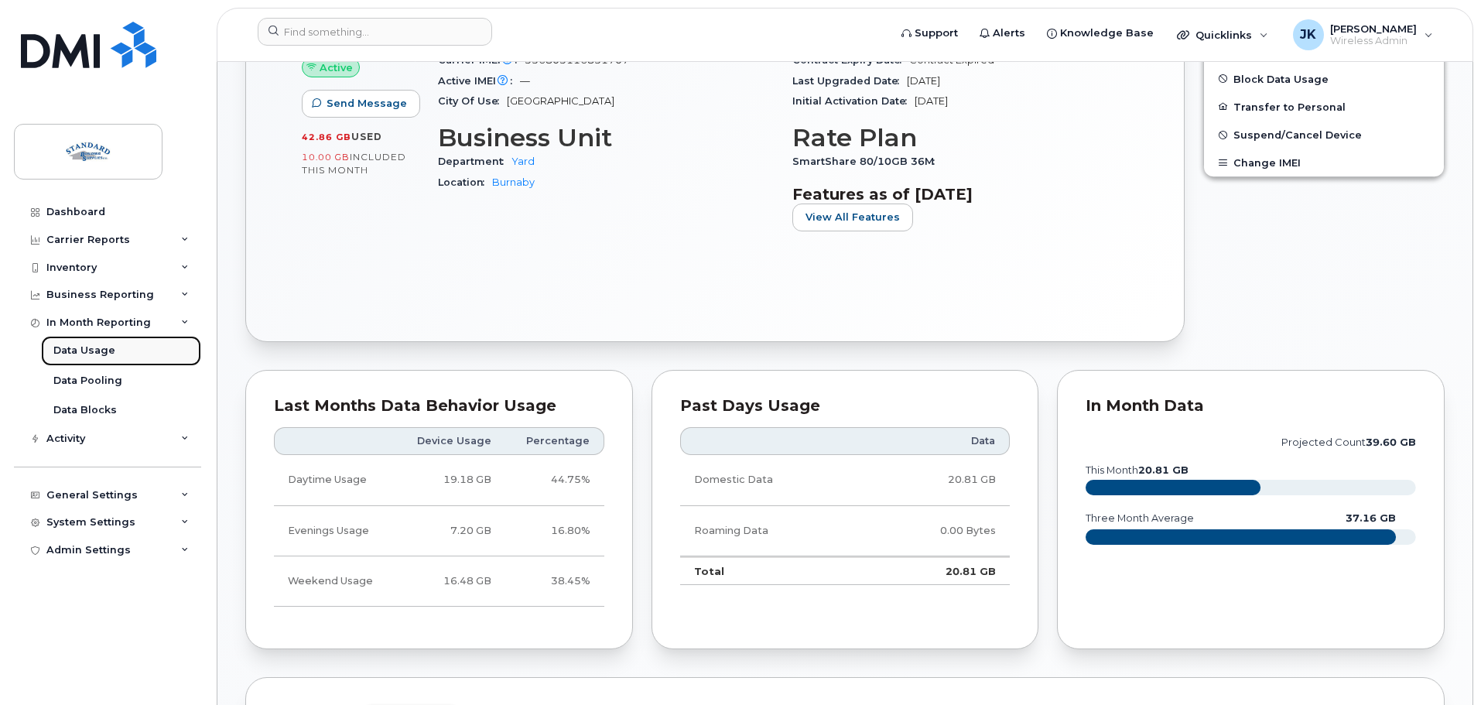
click at [88, 349] on div "Data Usage" at bounding box center [84, 351] width 62 height 14
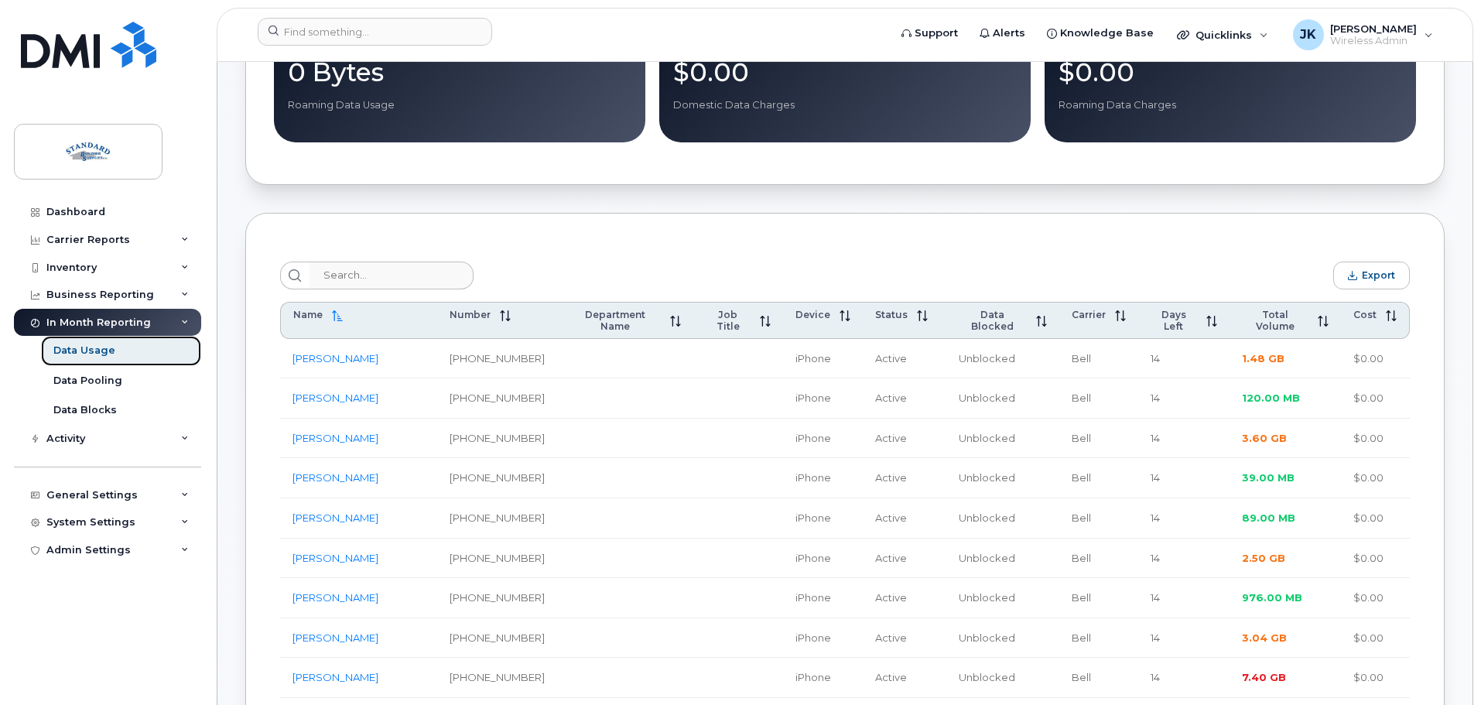
scroll to position [542, 0]
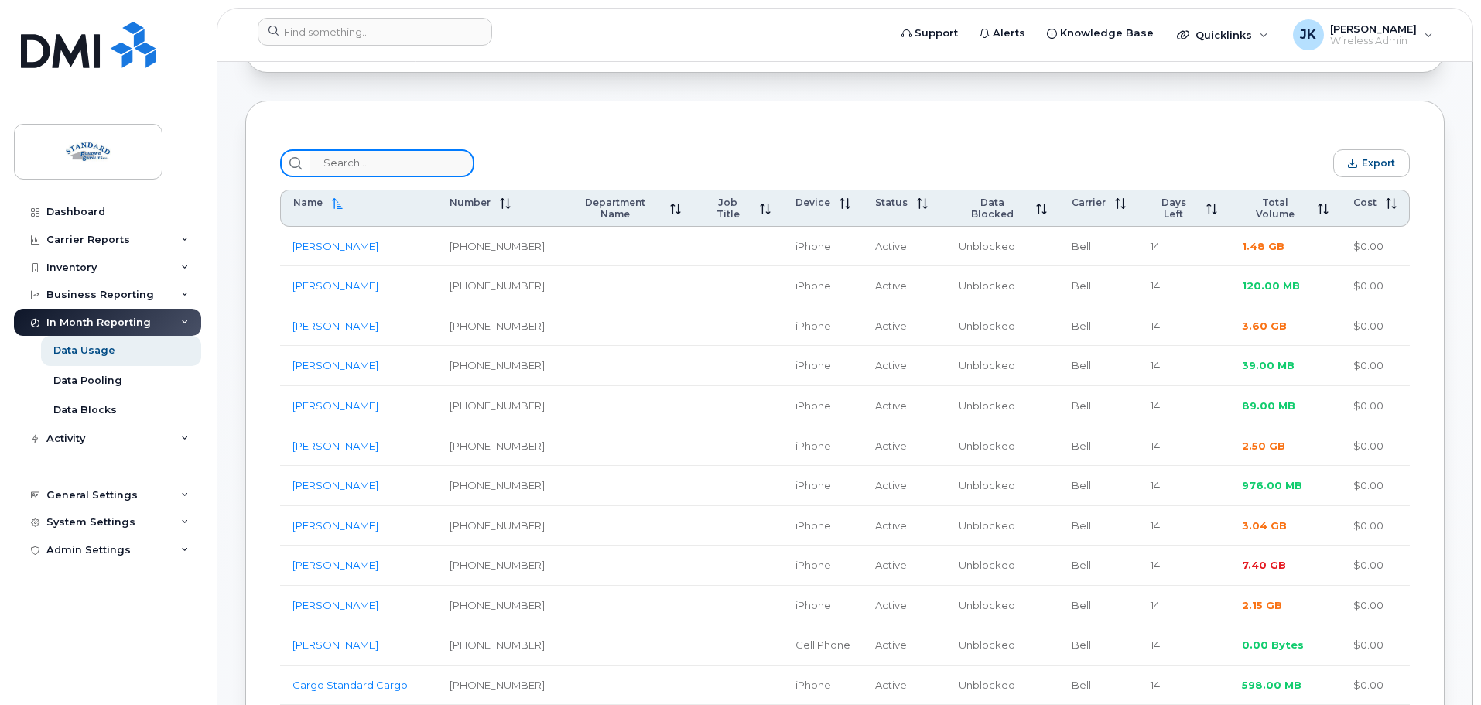
click at [358, 164] on input "search" at bounding box center [392, 163] width 165 height 28
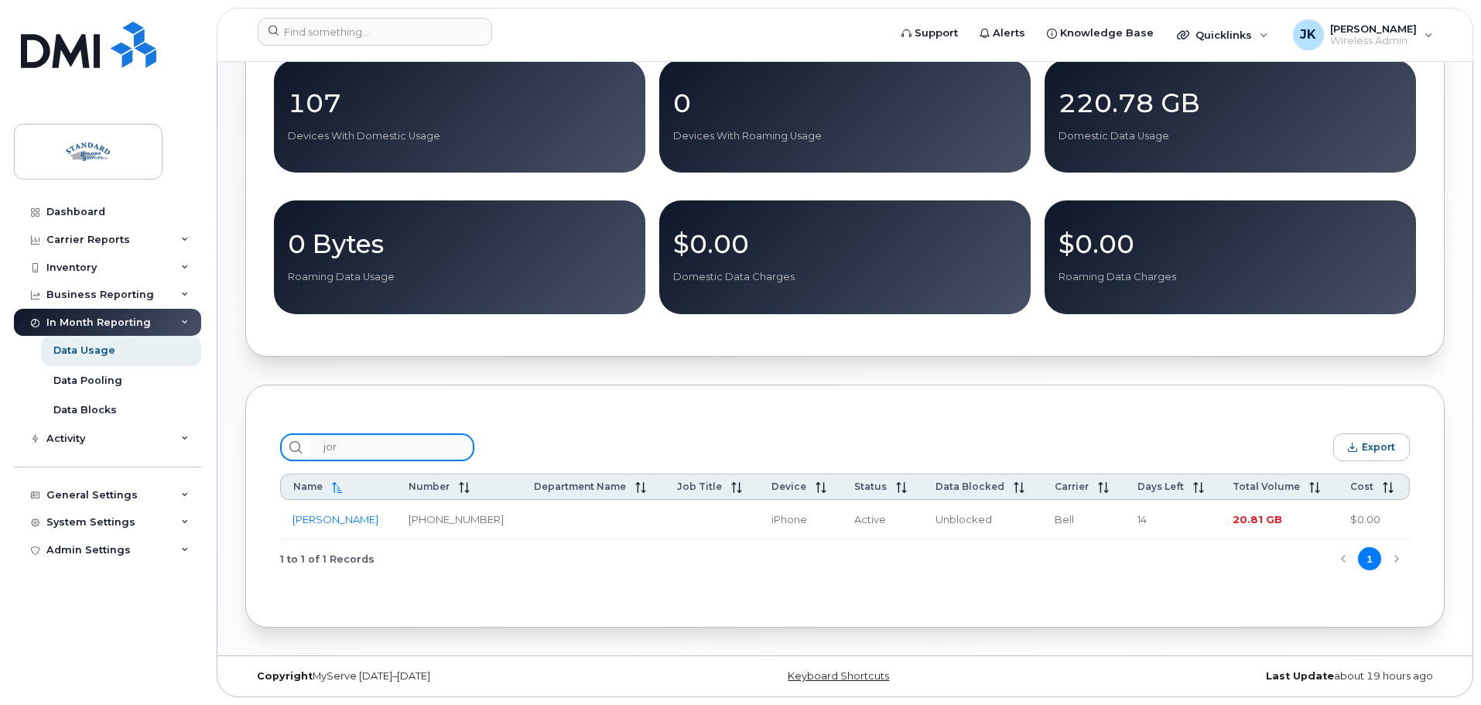
scroll to position [262, 0]
type input "jordan"
click at [539, 429] on div "jordan Export Name Number Department Name Job Title Device Status Data Blocked …" at bounding box center [845, 506] width 1142 height 158
click at [85, 441] on div "Activity" at bounding box center [65, 439] width 39 height 12
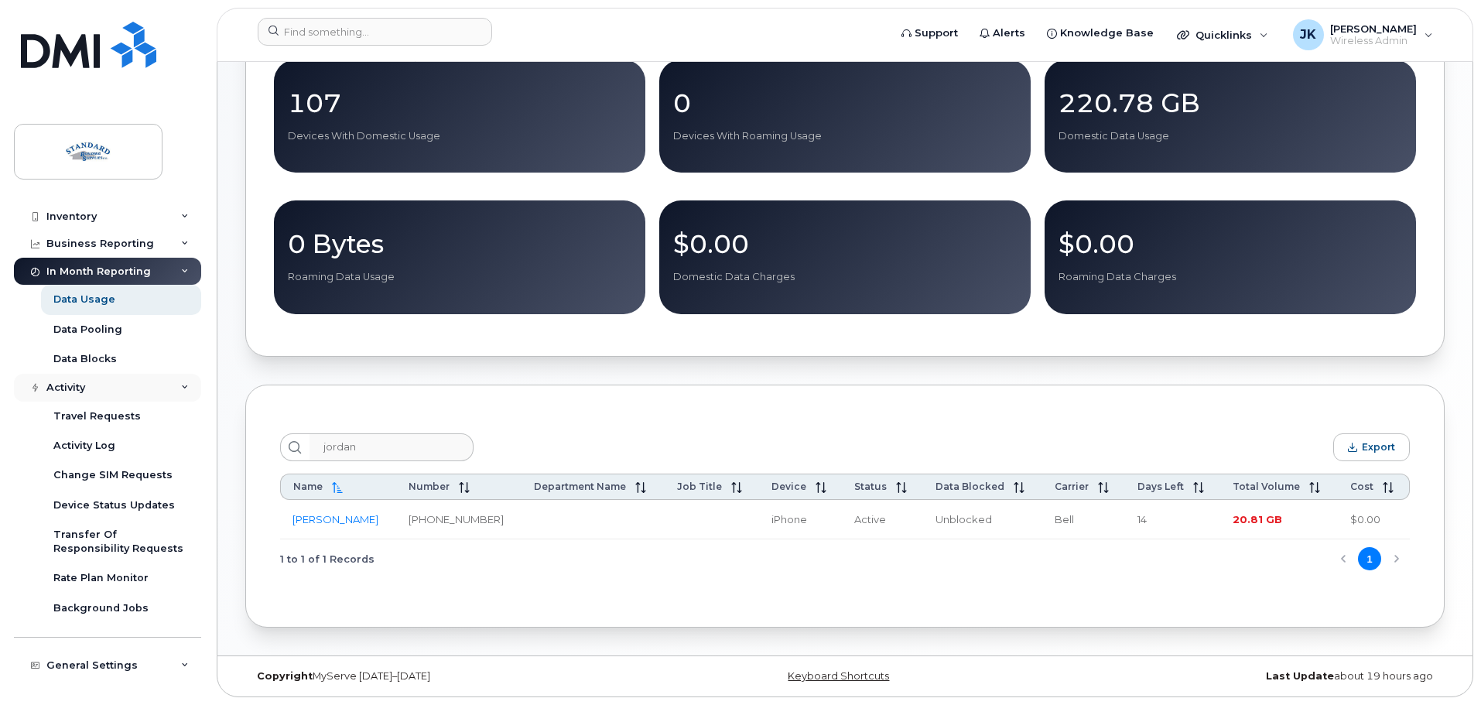
scroll to position [103, 0]
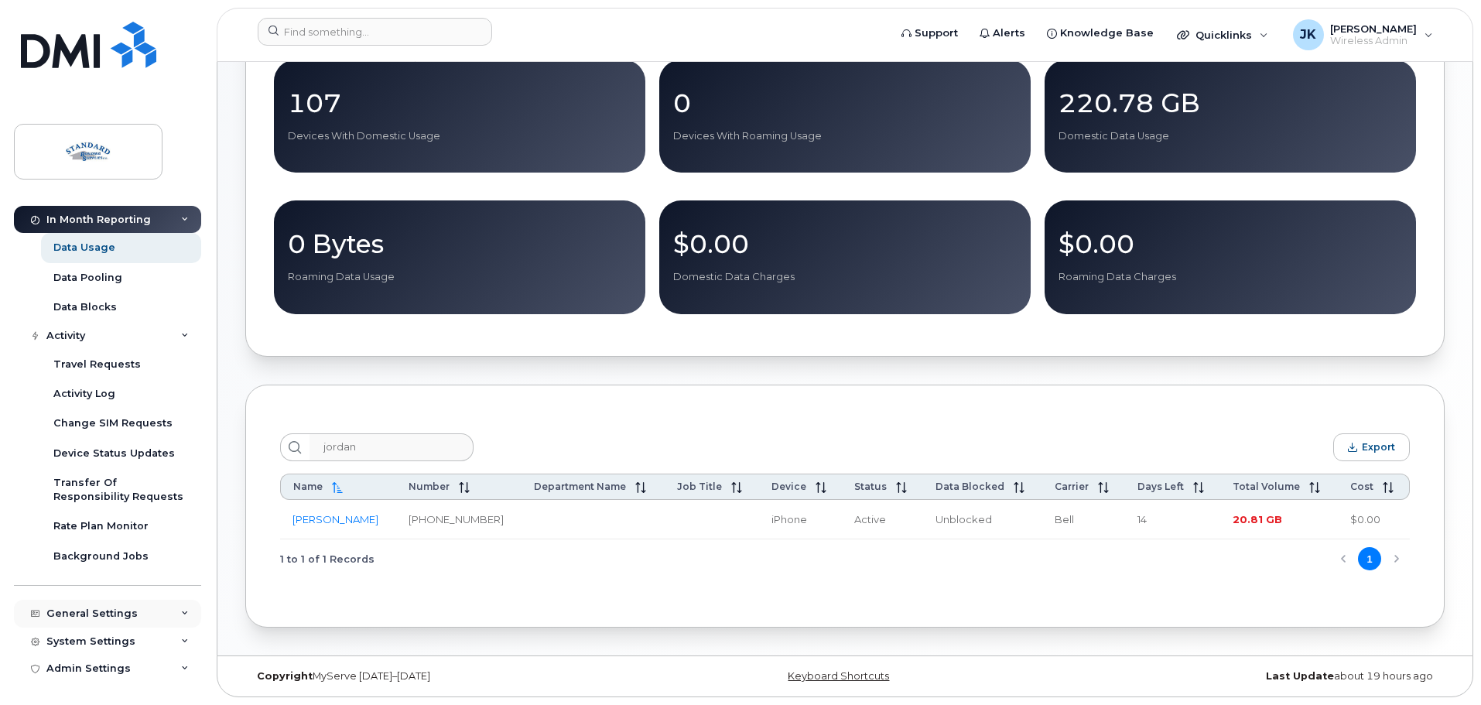
click at [145, 615] on div "General Settings" at bounding box center [107, 614] width 187 height 28
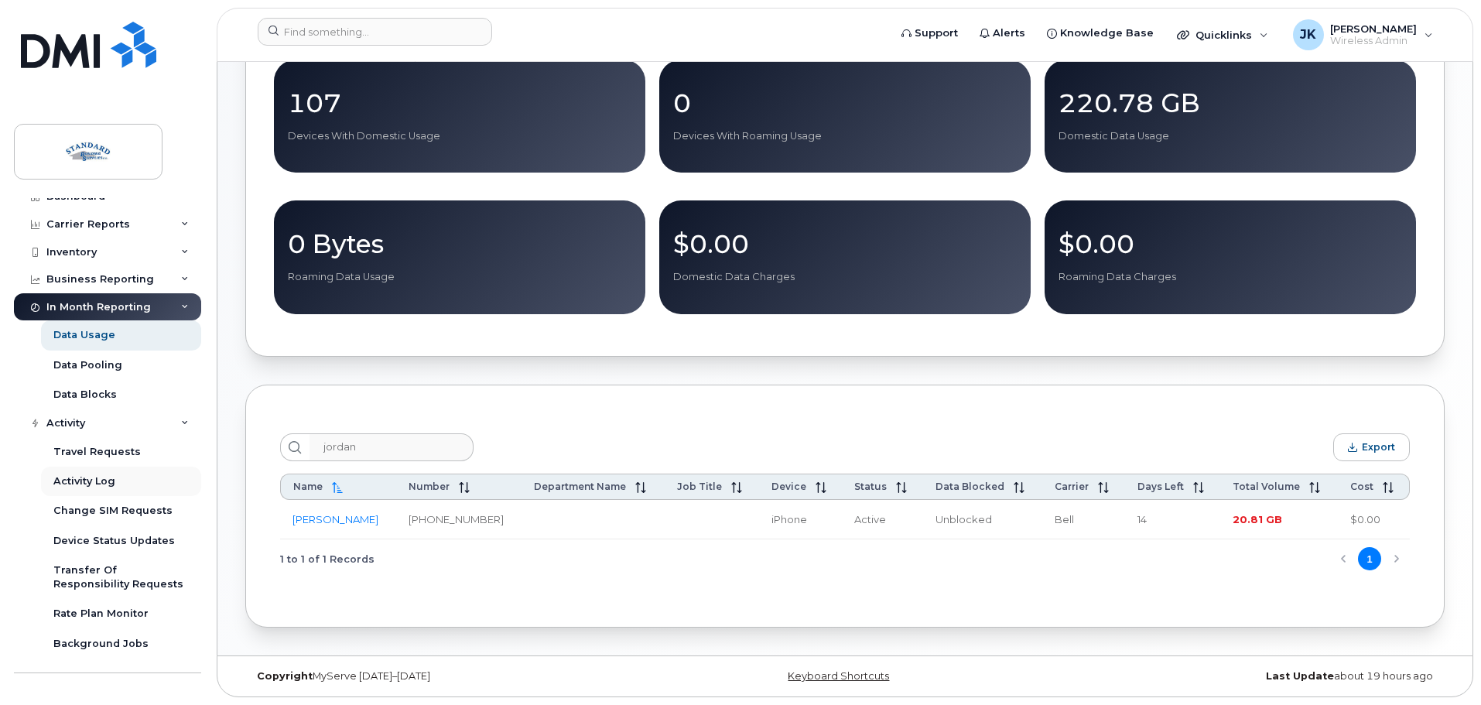
scroll to position [0, 0]
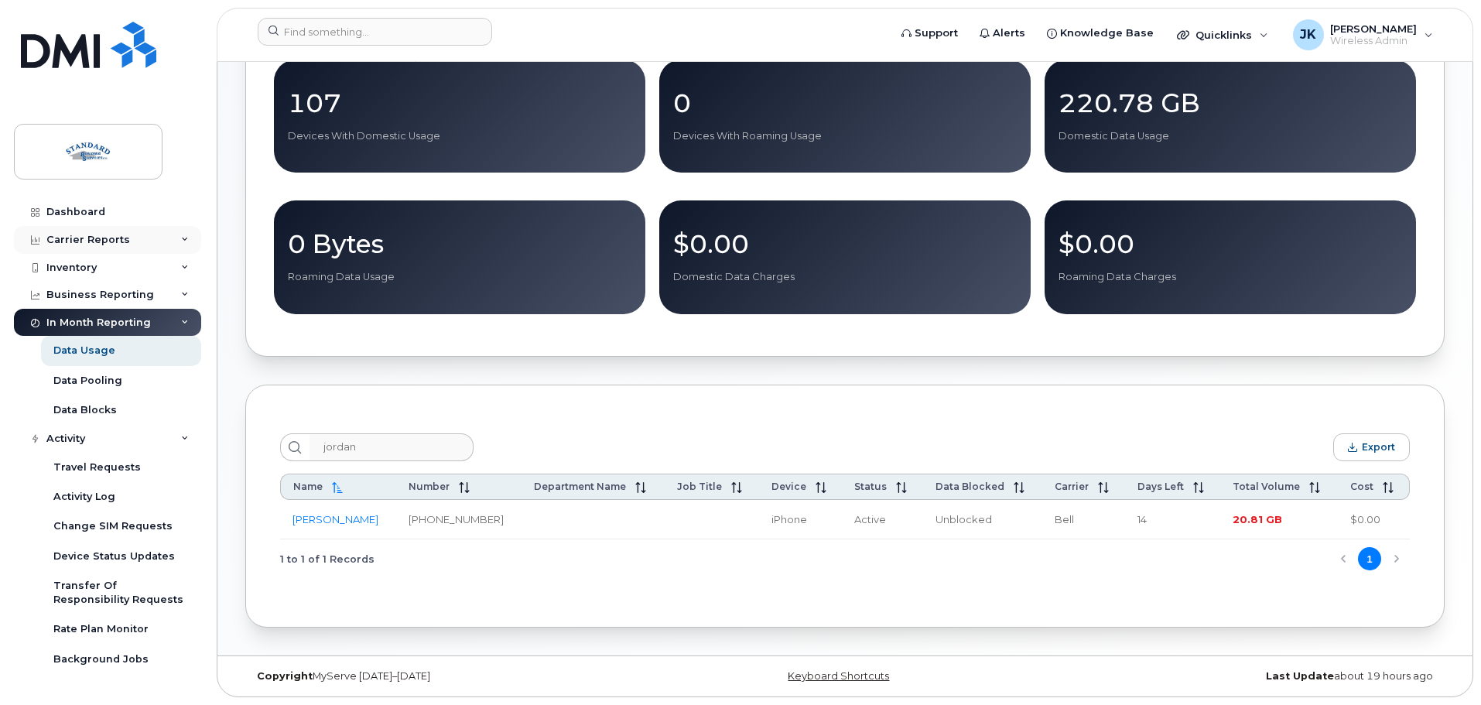
click at [149, 238] on div "Carrier Reports" at bounding box center [107, 240] width 187 height 28
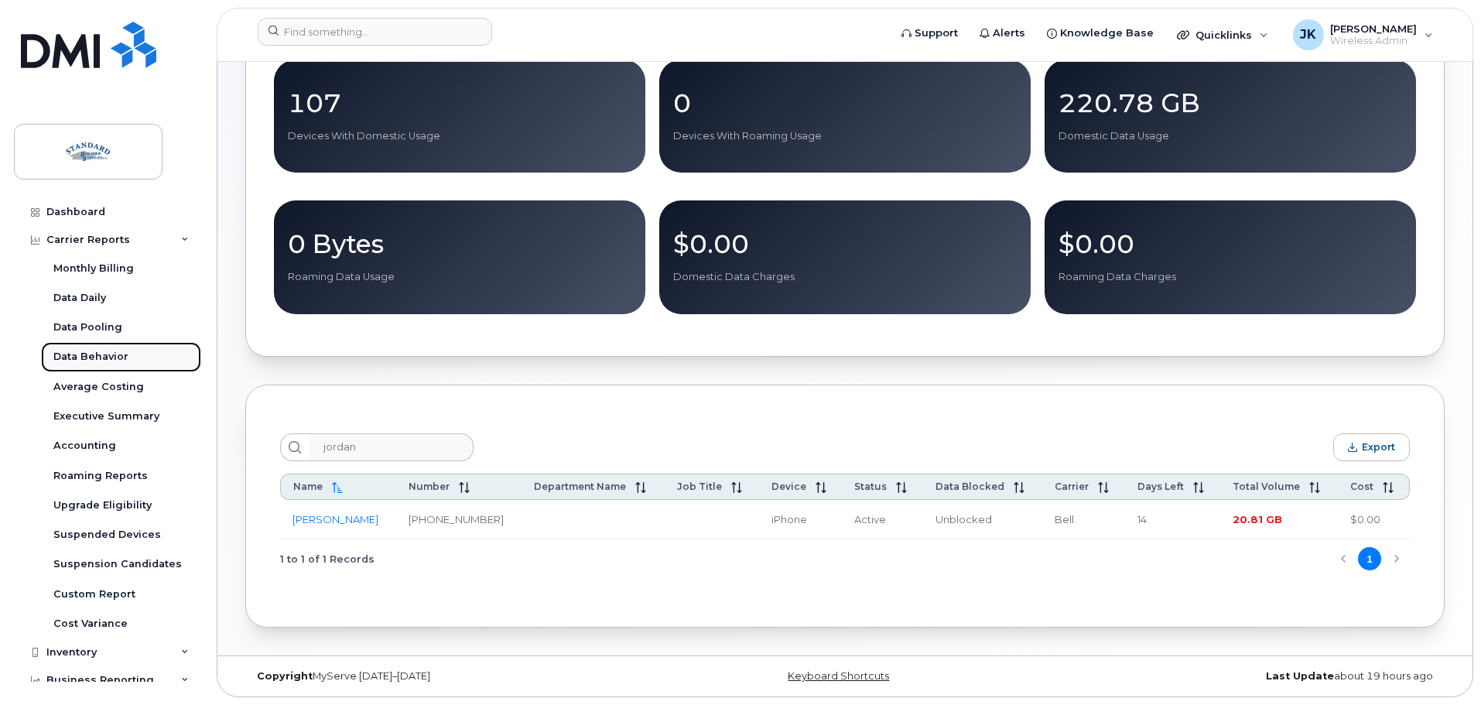
click at [107, 355] on div "Data Behavior" at bounding box center [90, 357] width 75 height 14
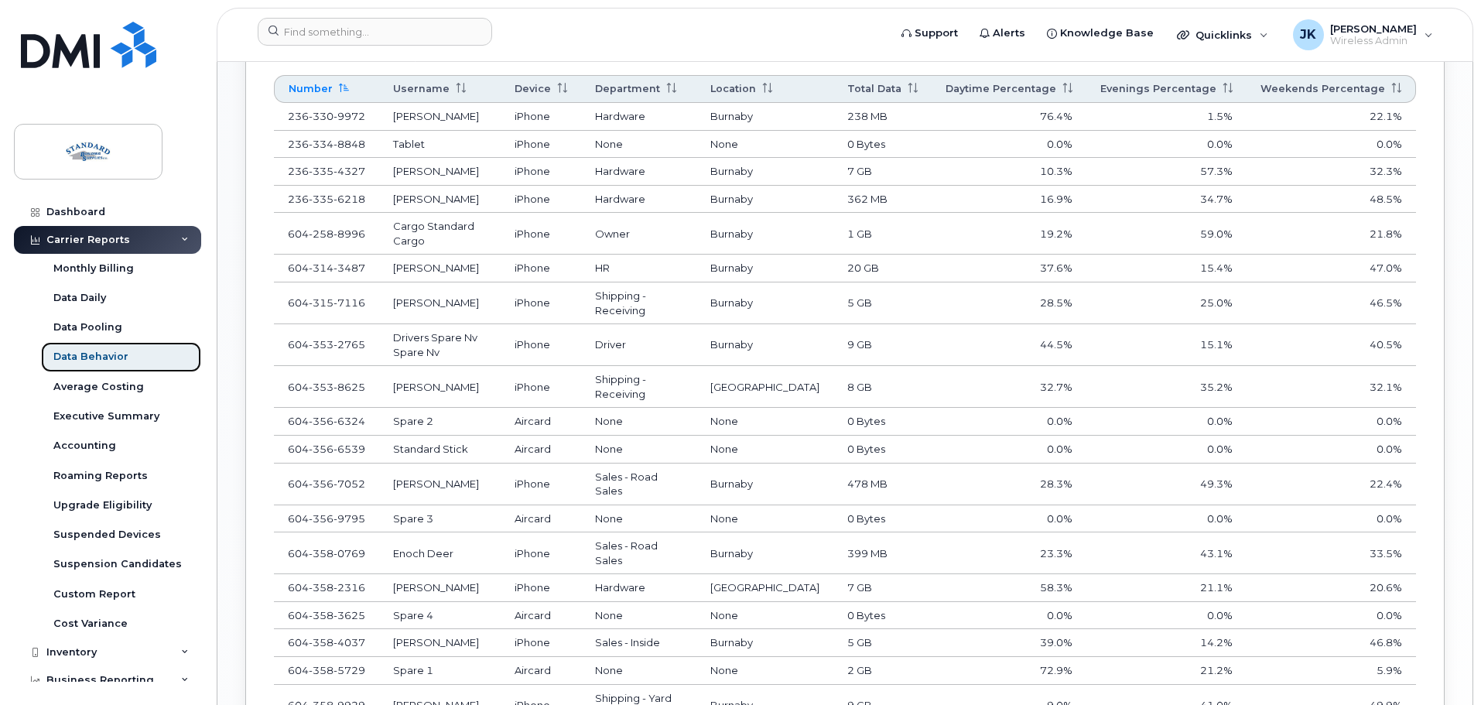
scroll to position [892, 0]
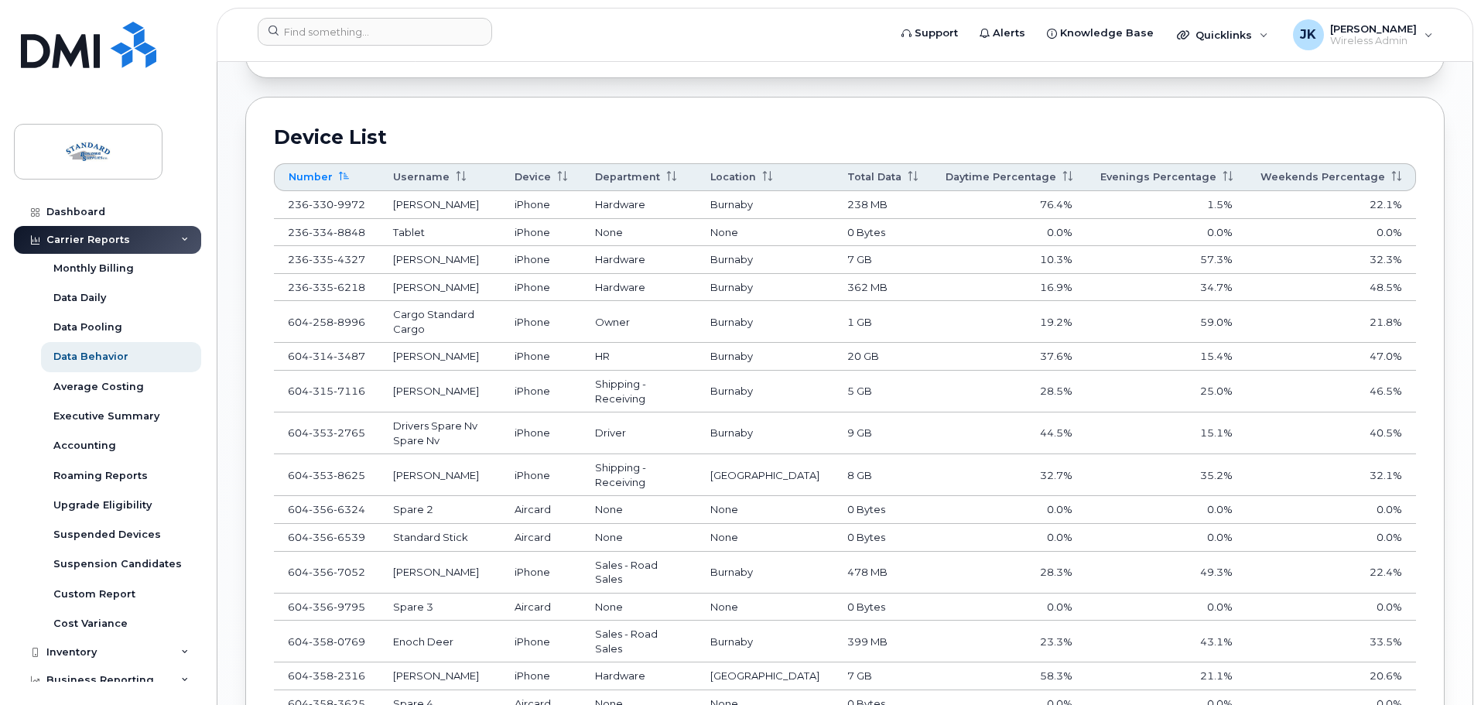
click at [417, 171] on th "Username" at bounding box center [440, 177] width 122 height 28
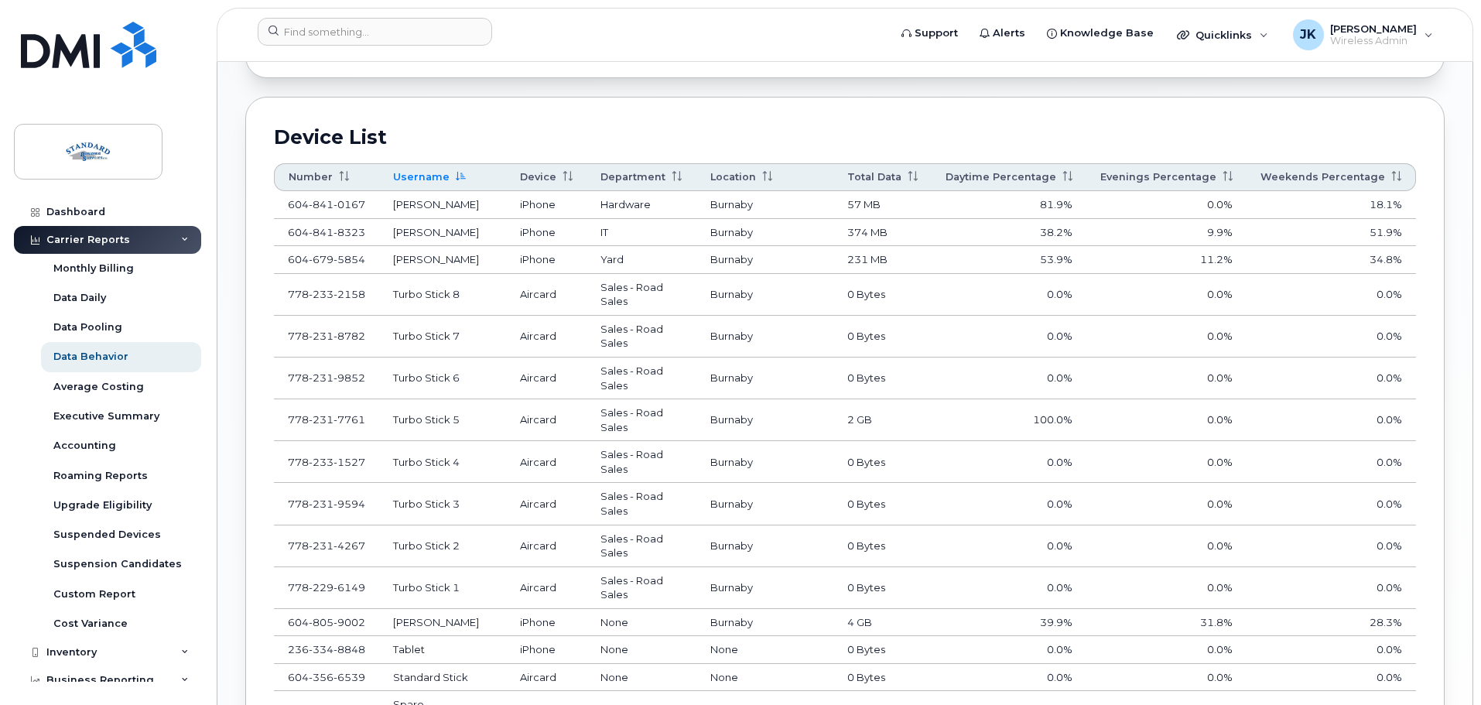
click at [426, 174] on th "Username" at bounding box center [442, 177] width 127 height 28
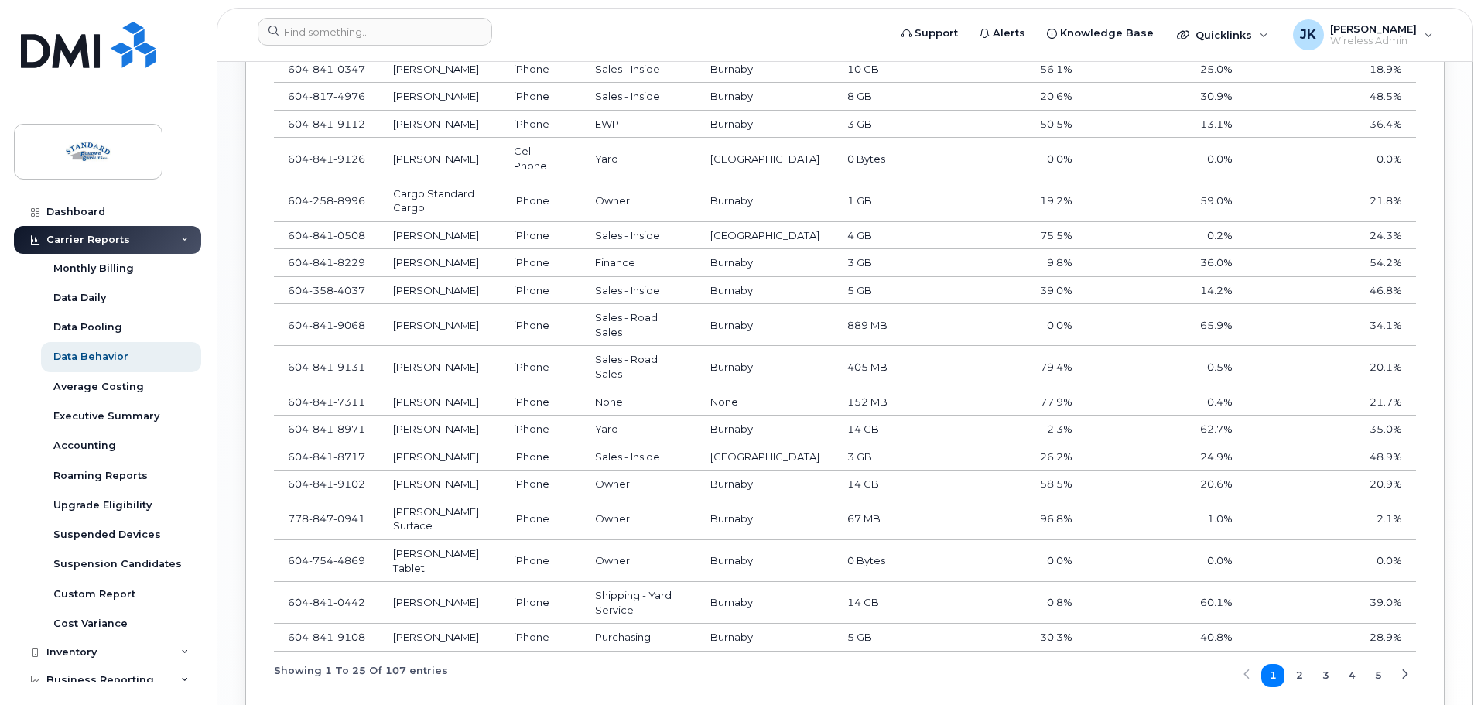
scroll to position [1279, 0]
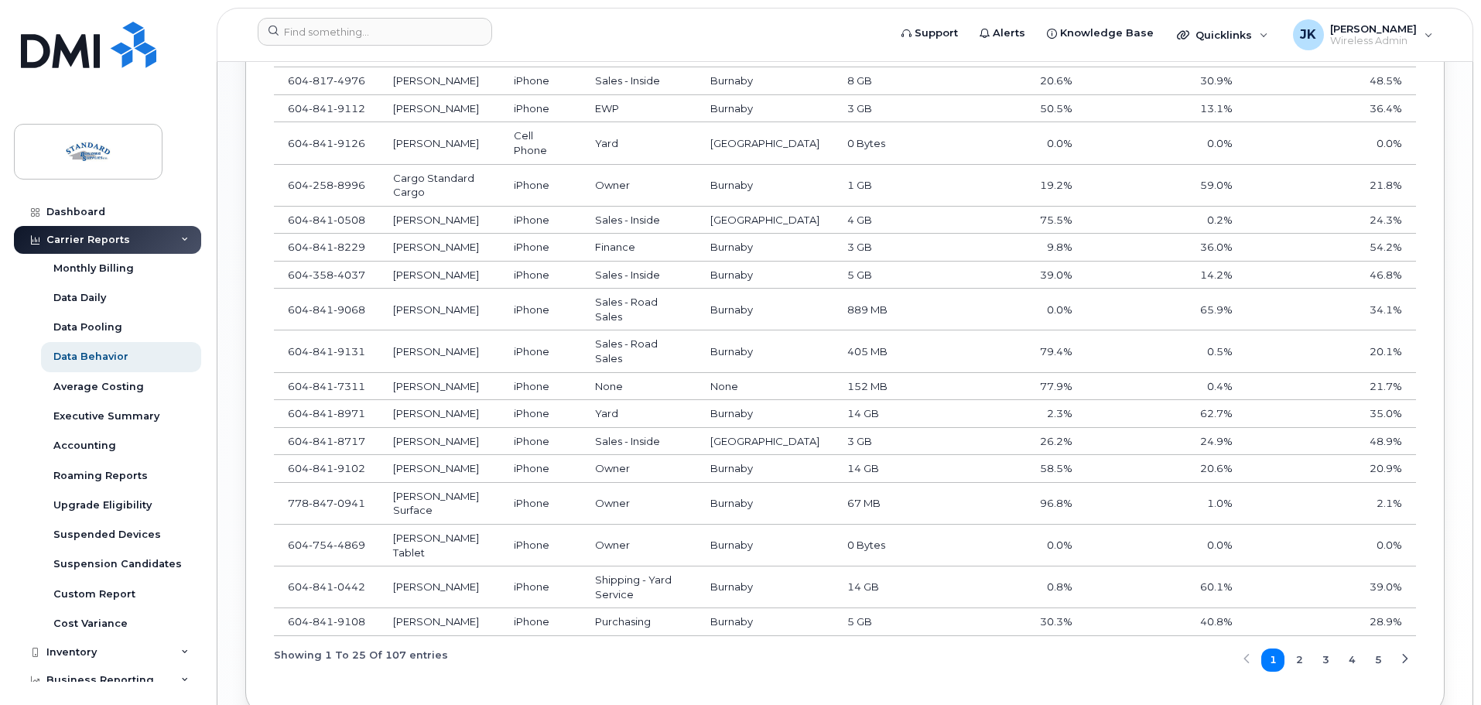
click at [1302, 652] on span "2" at bounding box center [1299, 659] width 7 height 15
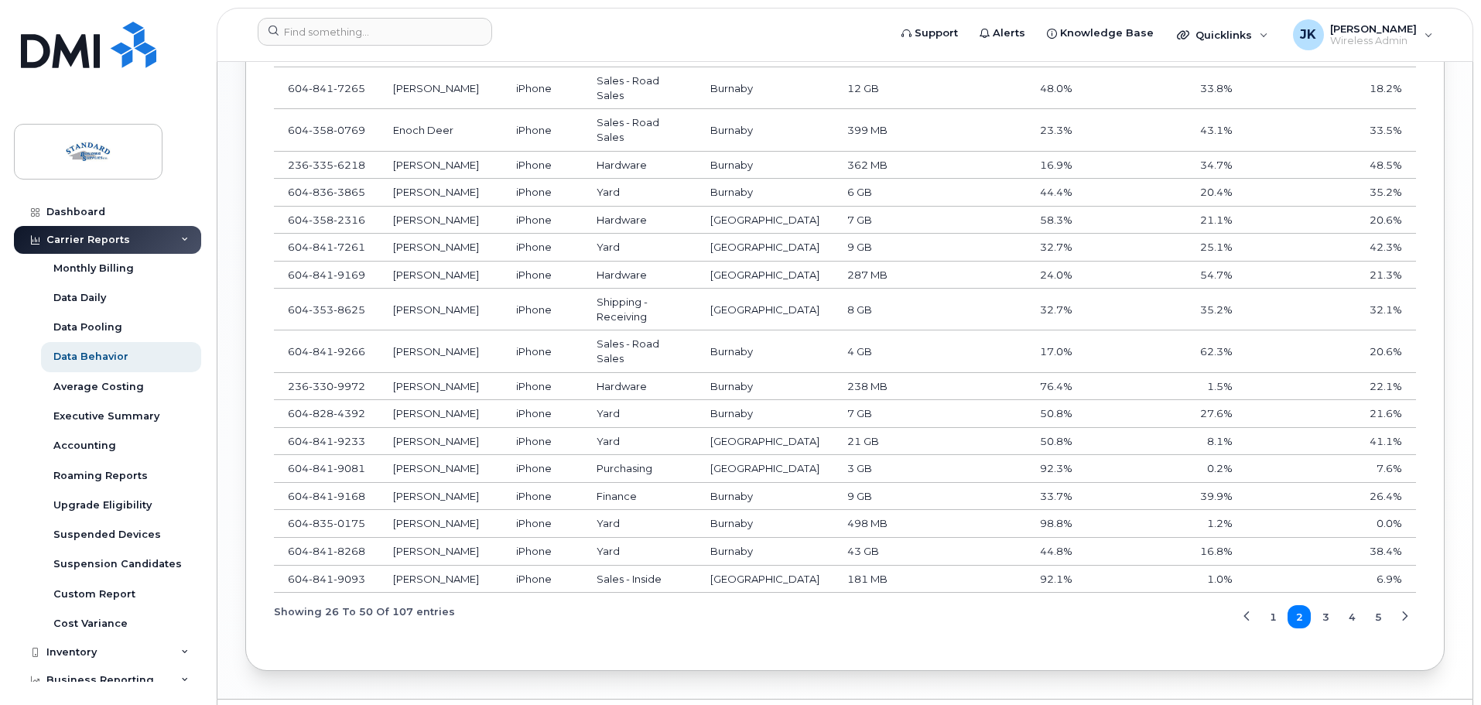
click at [1072, 565] on td "44.8%" at bounding box center [1009, 552] width 155 height 28
click at [98, 597] on div "Custom Report" at bounding box center [94, 594] width 82 height 14
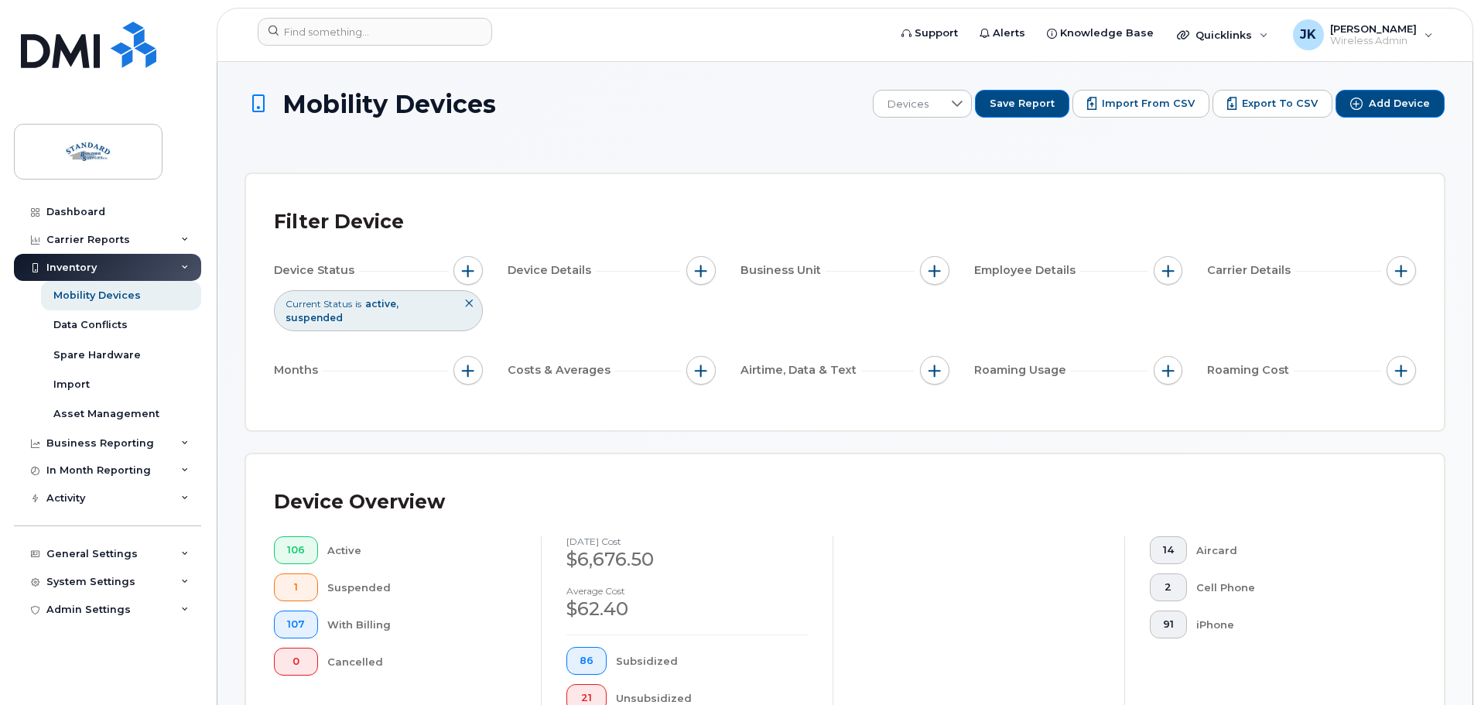
click at [615, 274] on div "Device Details" at bounding box center [612, 270] width 209 height 29
click at [470, 306] on icon at bounding box center [468, 303] width 9 height 9
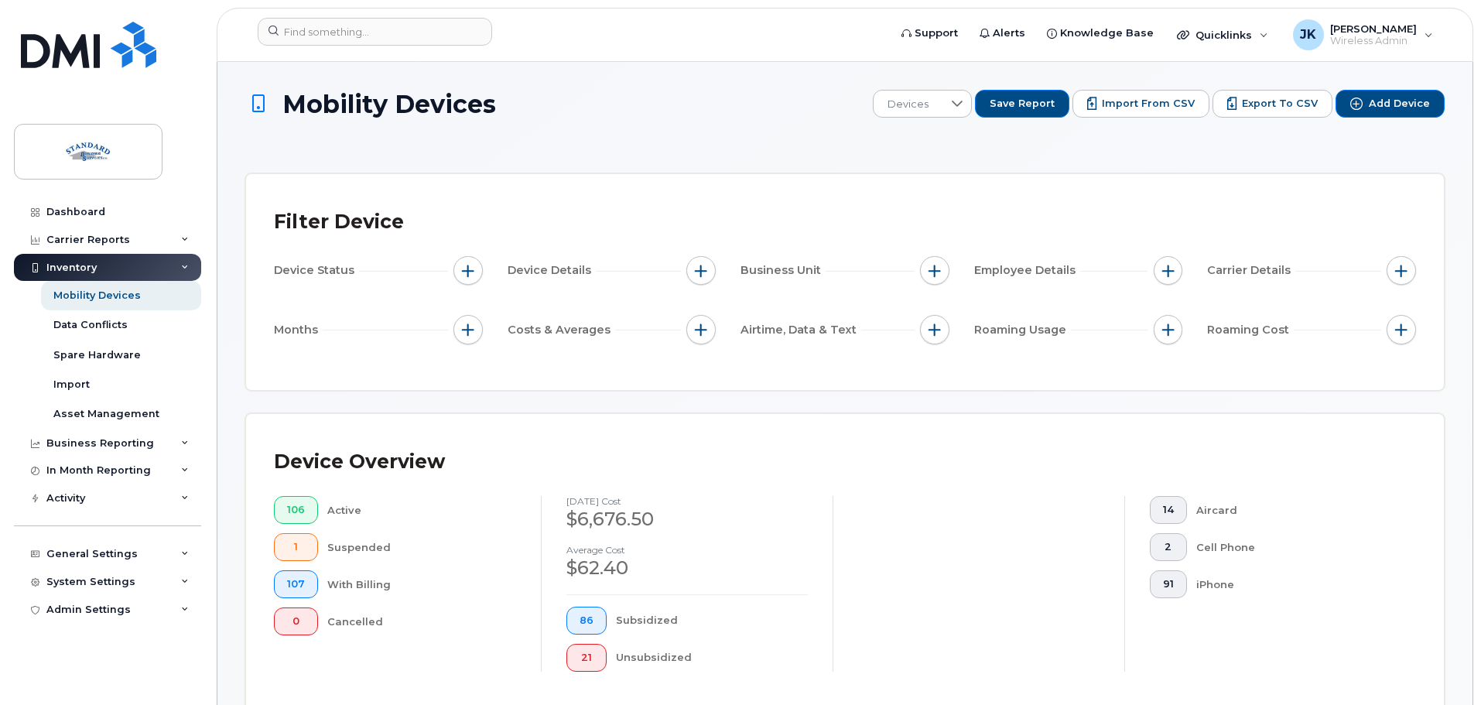
click at [574, 272] on span "Device Details" at bounding box center [552, 270] width 88 height 16
click at [698, 268] on span "button" at bounding box center [701, 271] width 12 height 12
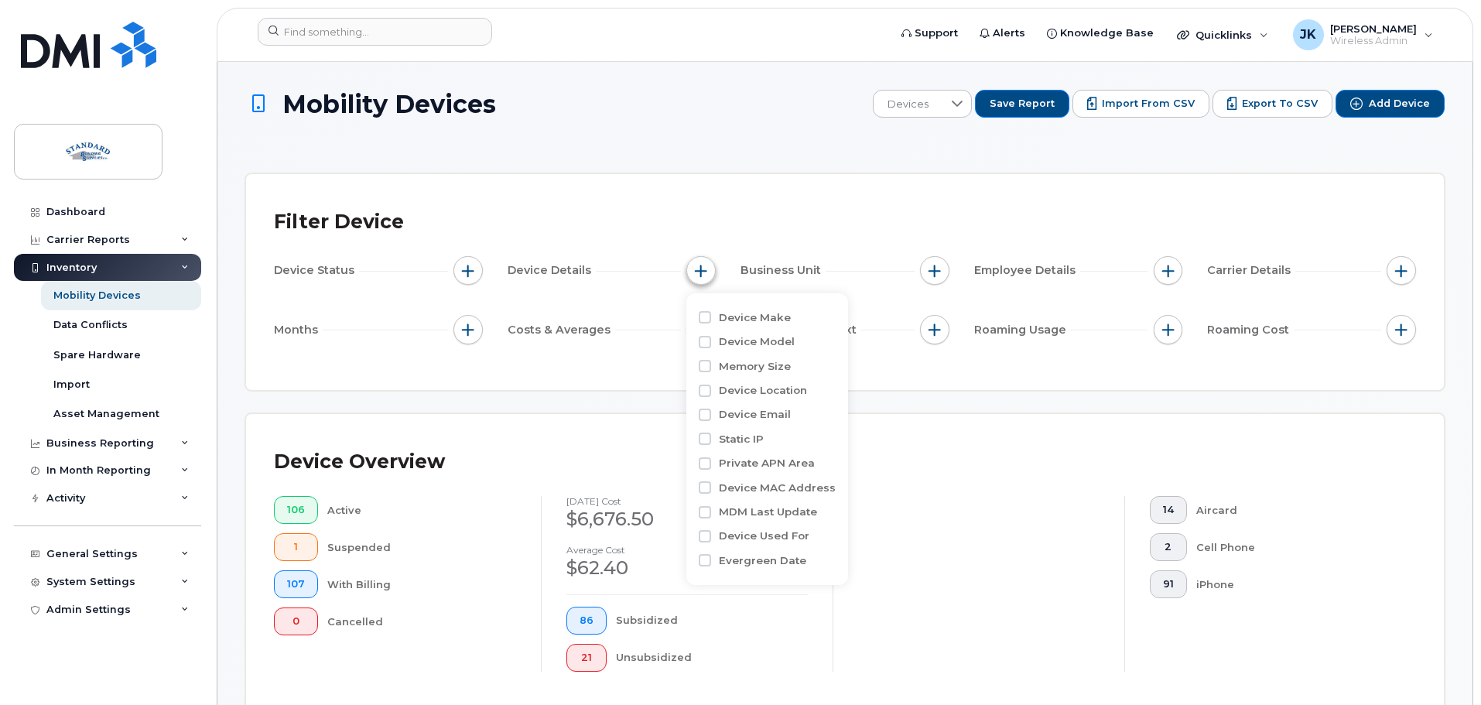
click at [698, 271] on span "button" at bounding box center [701, 271] width 12 height 12
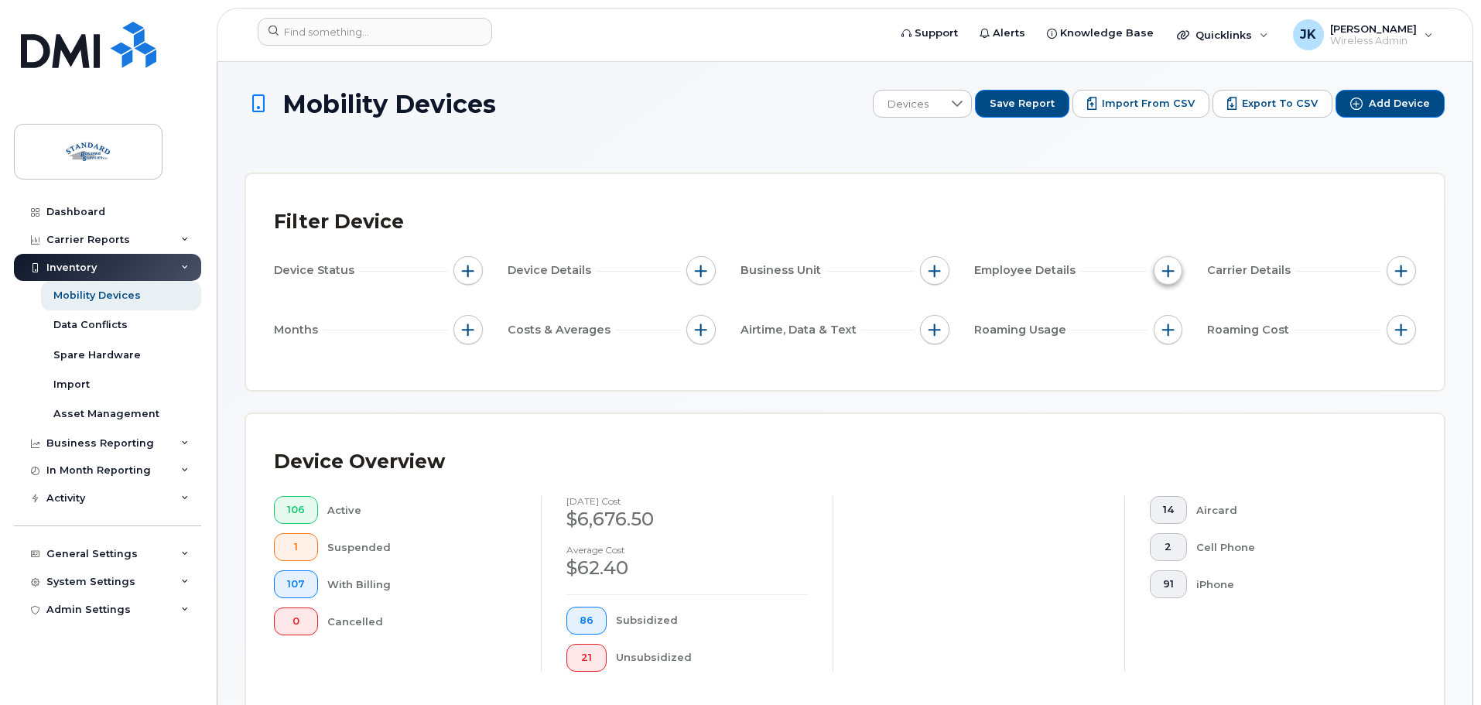
click at [1166, 265] on span "button" at bounding box center [1169, 271] width 12 height 12
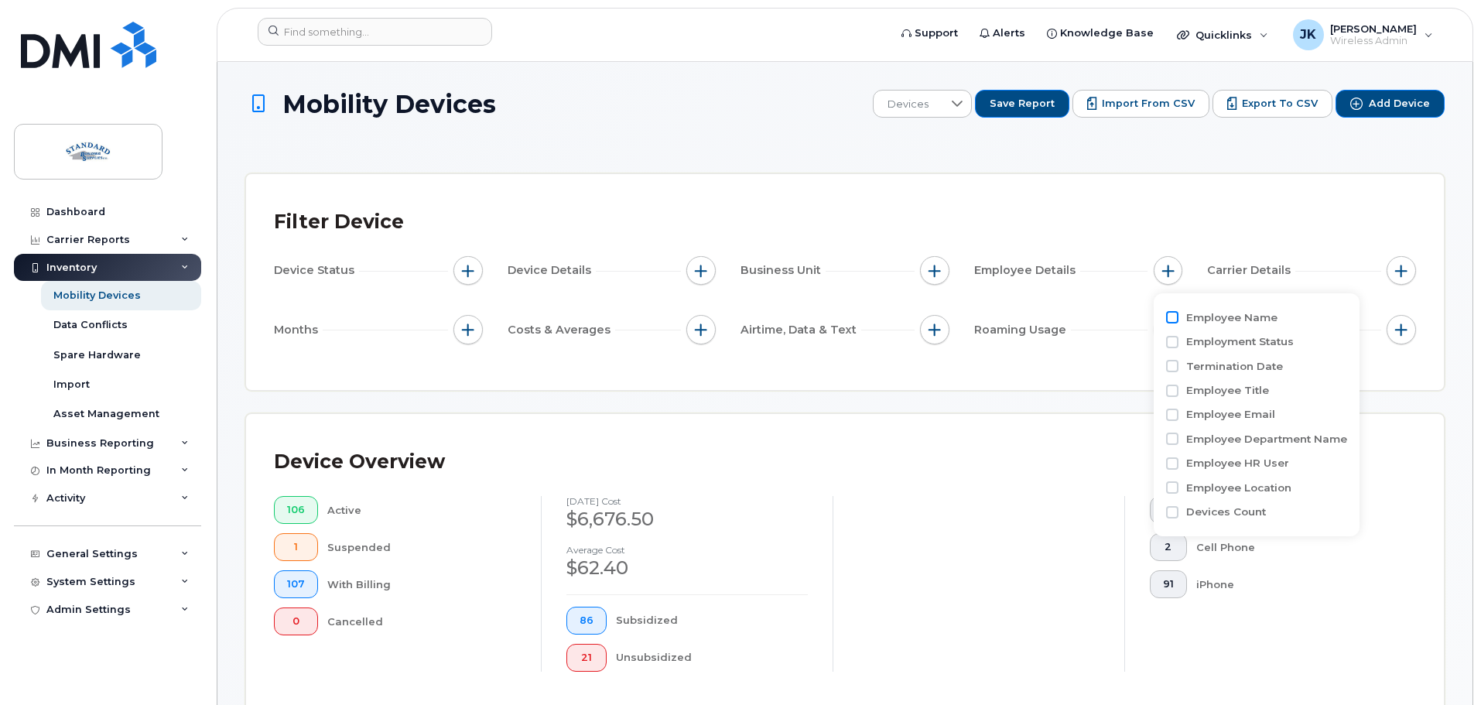
click at [1171, 319] on input "Employee Name" at bounding box center [1172, 317] width 12 height 12
checkbox input "true"
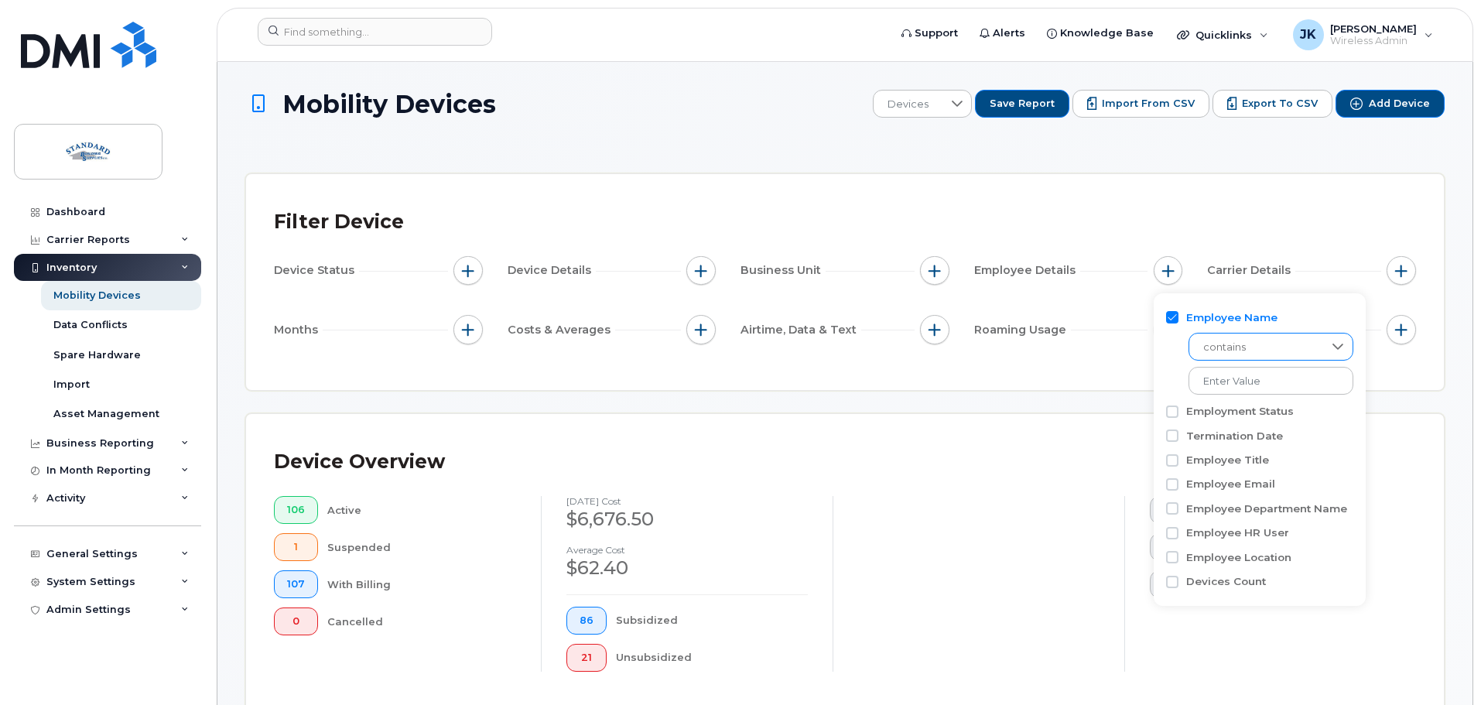
click at [1236, 340] on span "contains" at bounding box center [1257, 348] width 134 height 28
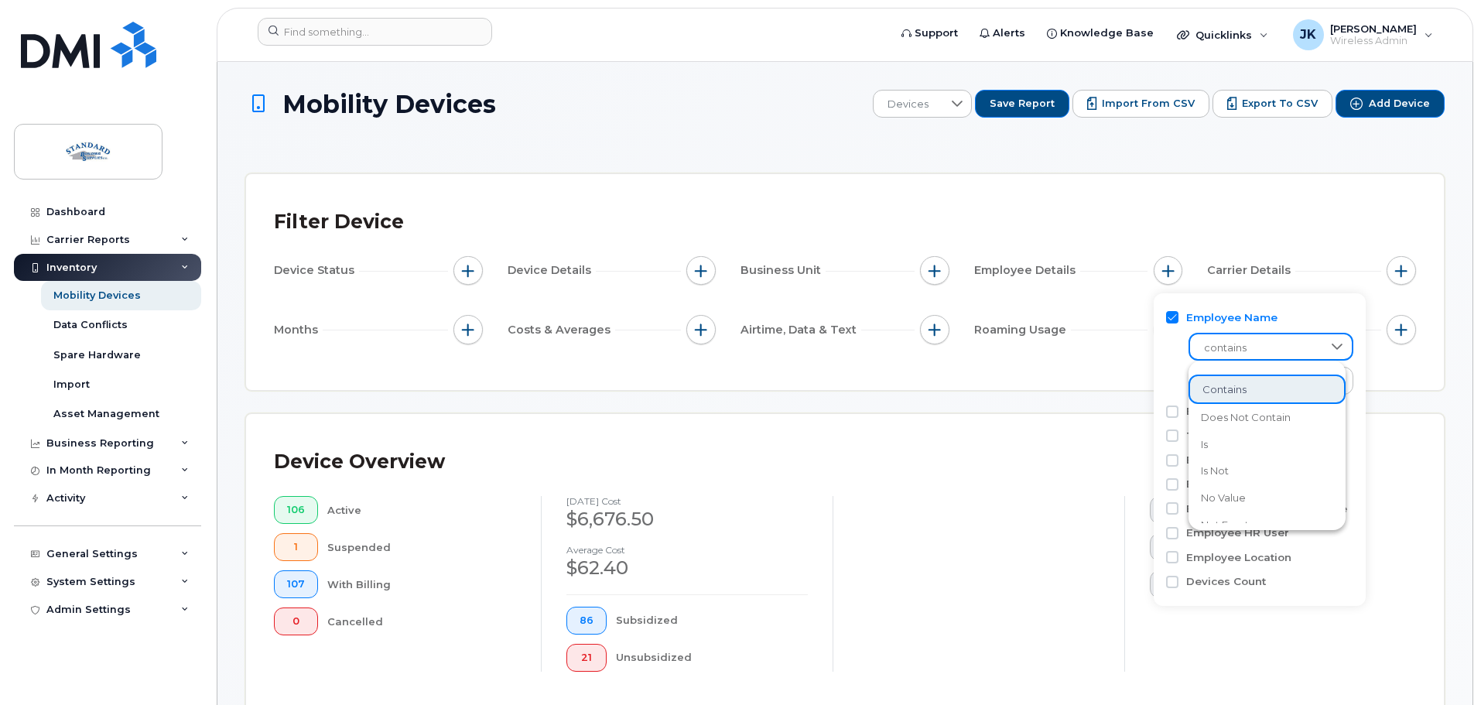
click at [1242, 341] on span "contains" at bounding box center [1256, 348] width 132 height 28
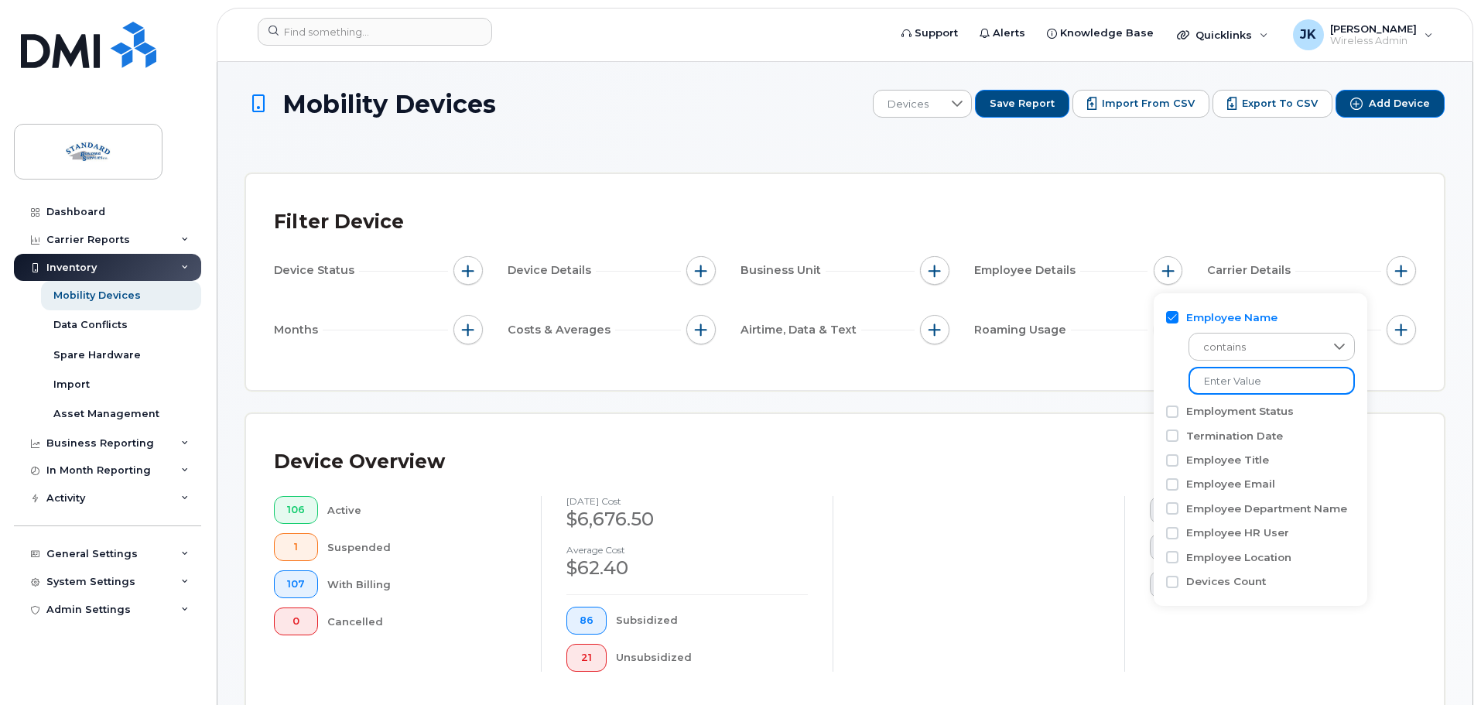
click at [1235, 385] on input at bounding box center [1272, 381] width 166 height 28
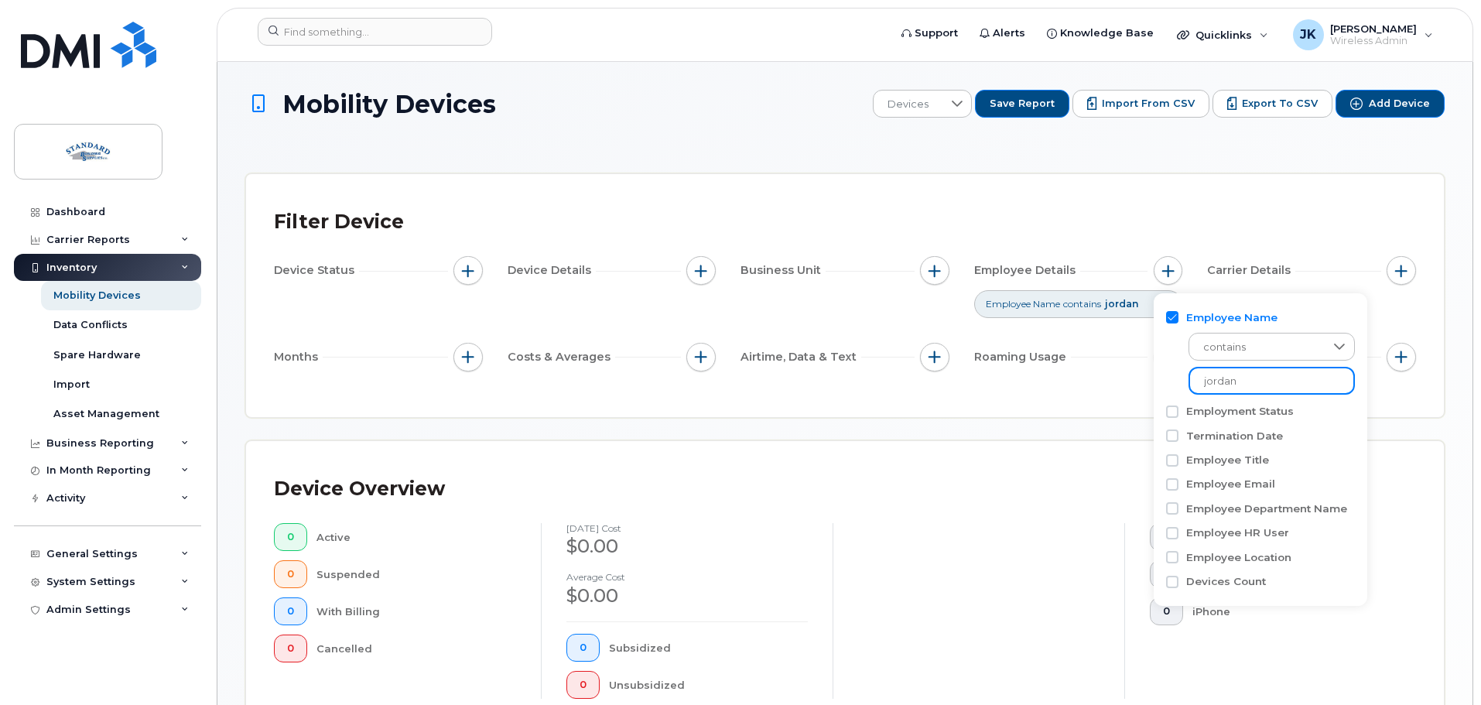
type input "jordan"
click at [1382, 384] on div "Filter Device Device Status Device Details Business Unit Employee Details Emplo…" at bounding box center [845, 295] width 1142 height 187
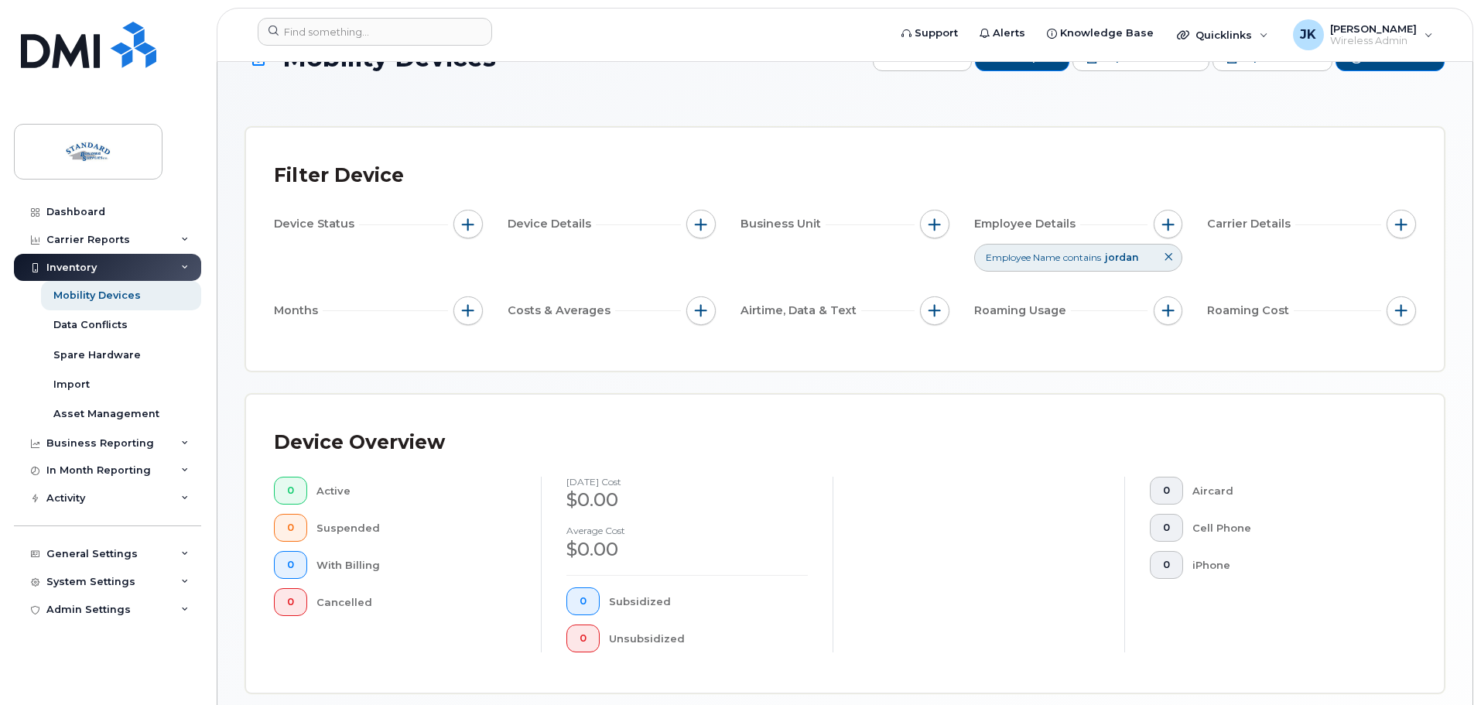
scroll to position [27, 0]
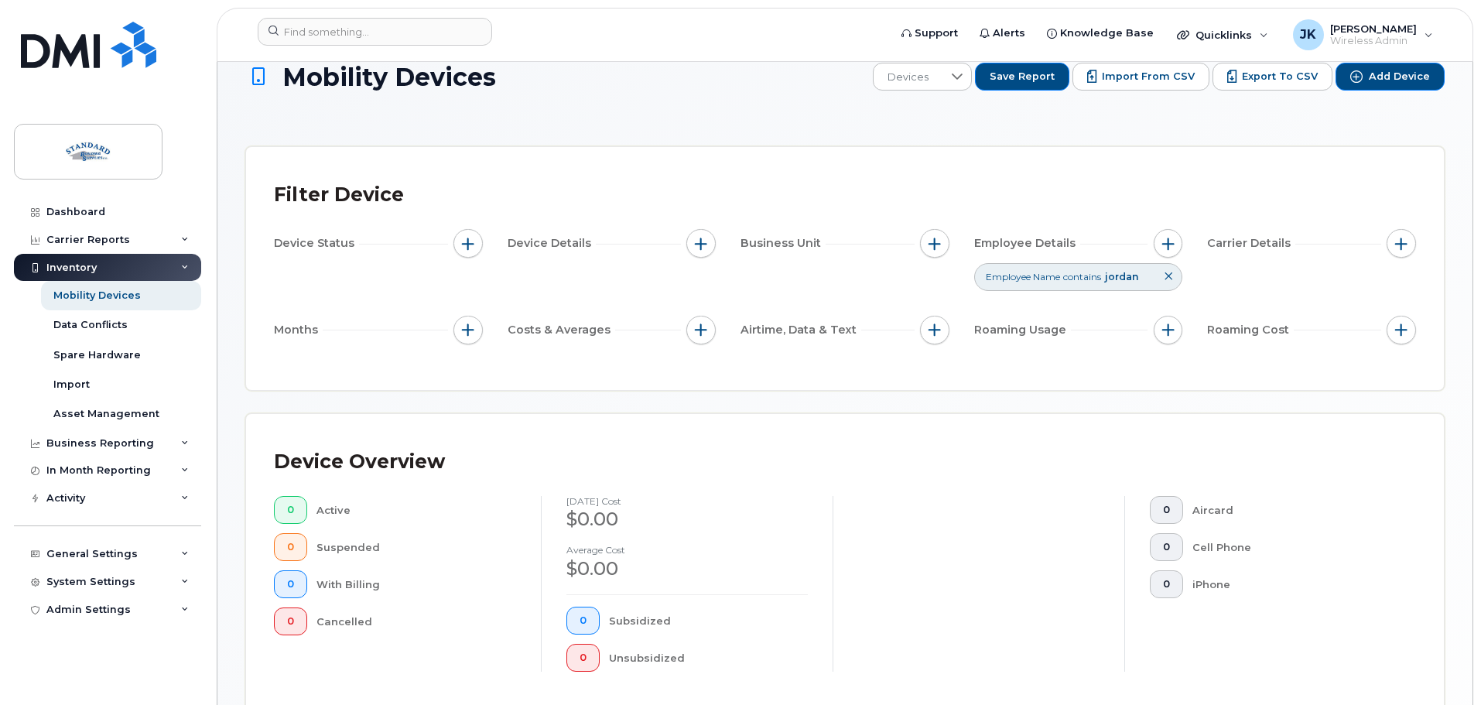
click at [1169, 279] on icon at bounding box center [1168, 276] width 9 height 9
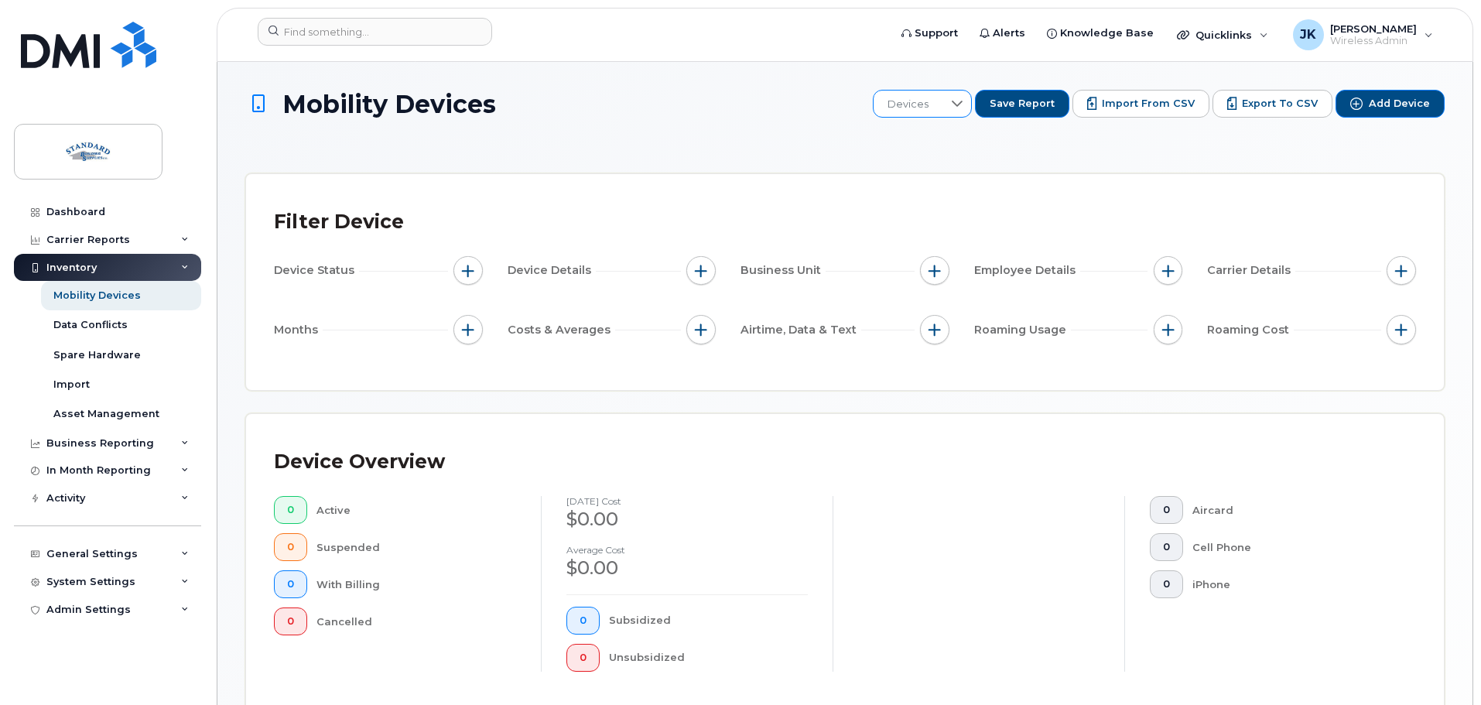
click at [972, 111] on div at bounding box center [957, 104] width 29 height 26
click at [971, 111] on div at bounding box center [956, 103] width 29 height 25
click at [697, 268] on span "button" at bounding box center [701, 271] width 12 height 12
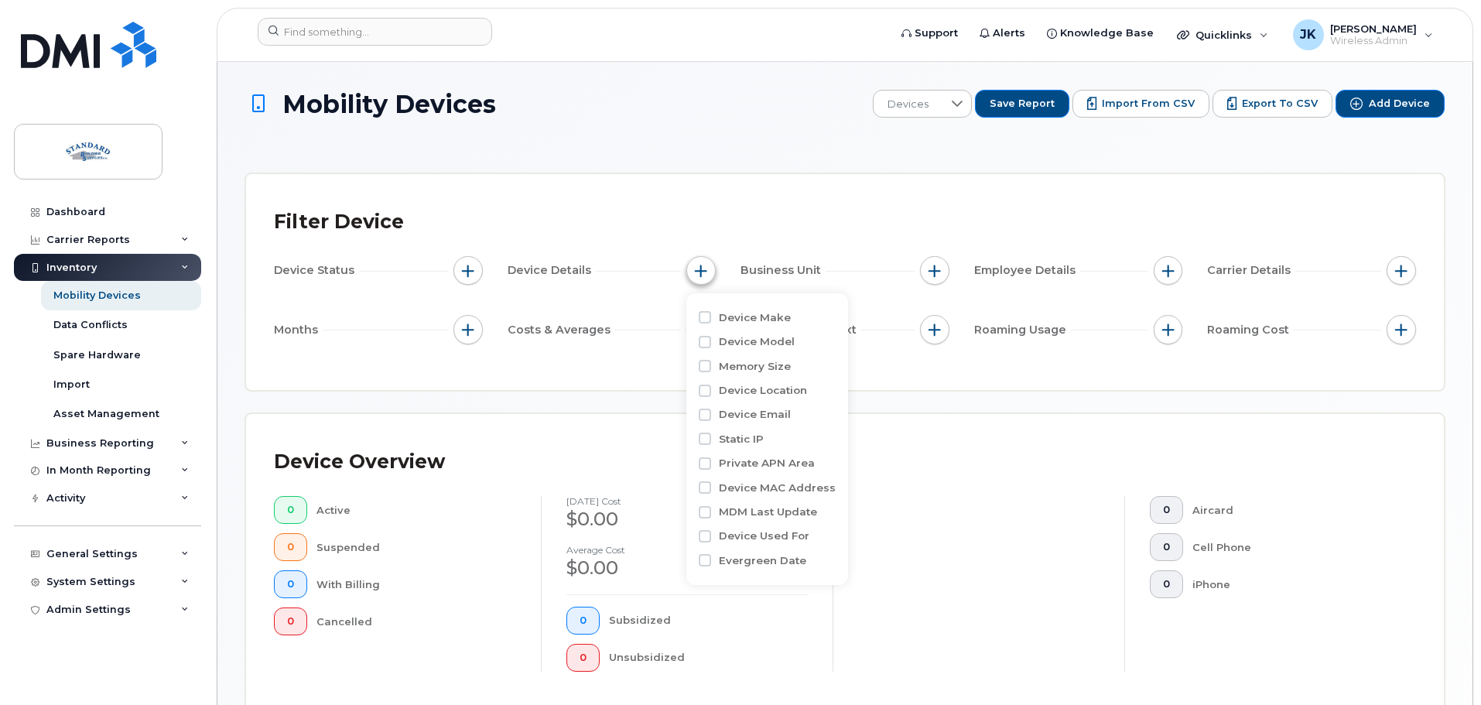
click at [697, 271] on span "button" at bounding box center [701, 271] width 12 height 12
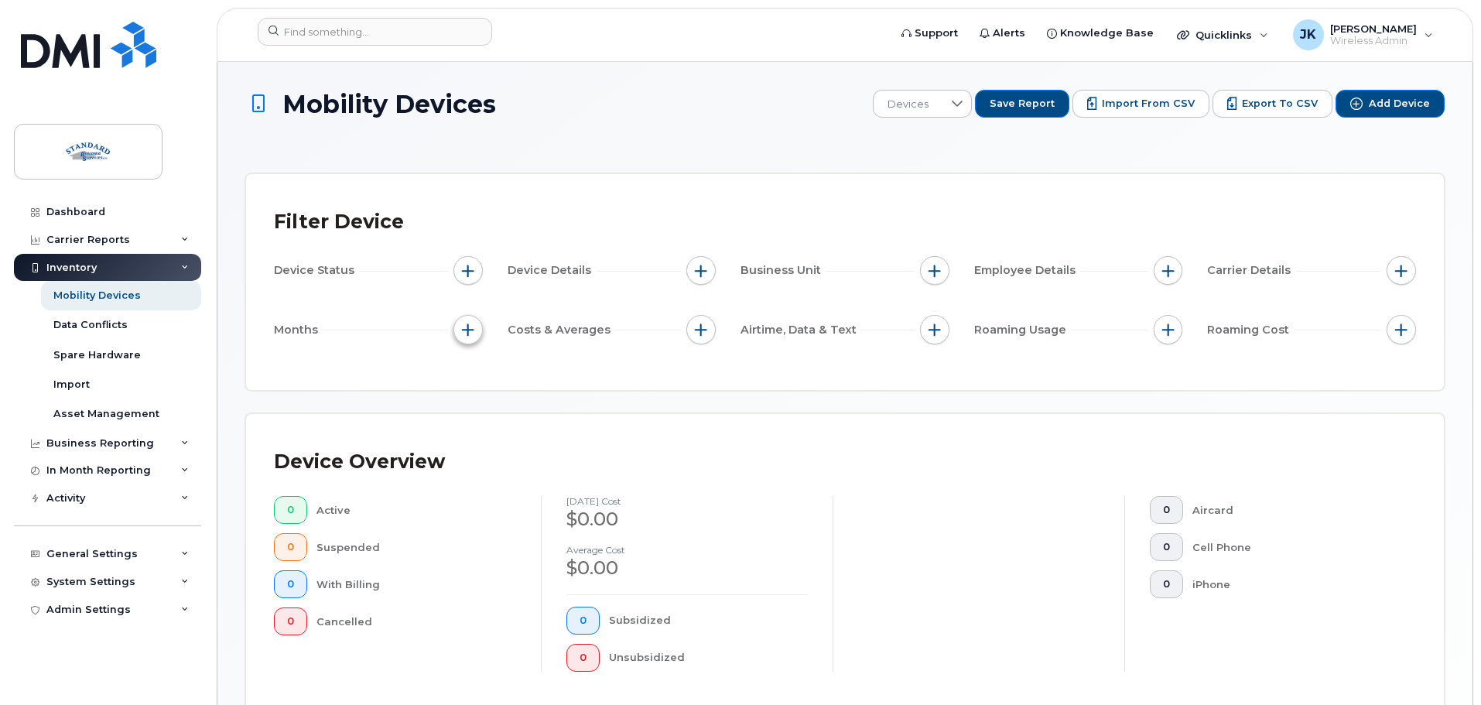
click at [462, 331] on span "button" at bounding box center [468, 330] width 12 height 12
click at [463, 331] on span "button" at bounding box center [468, 330] width 12 height 12
click at [471, 270] on span "button" at bounding box center [468, 271] width 12 height 12
click at [471, 272] on span "button" at bounding box center [468, 271] width 12 height 12
click at [708, 266] on button "button" at bounding box center [701, 270] width 29 height 29
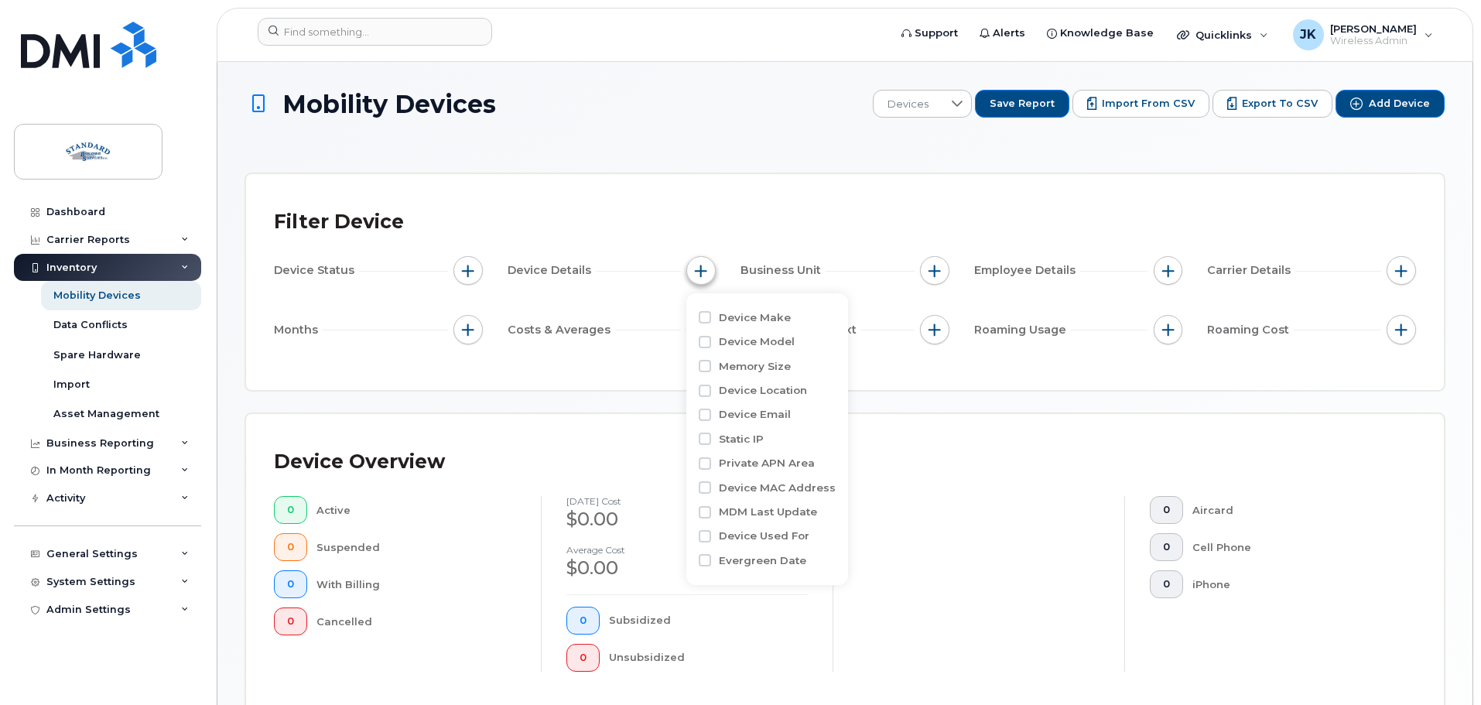
click at [704, 269] on span "button" at bounding box center [701, 271] width 12 height 12
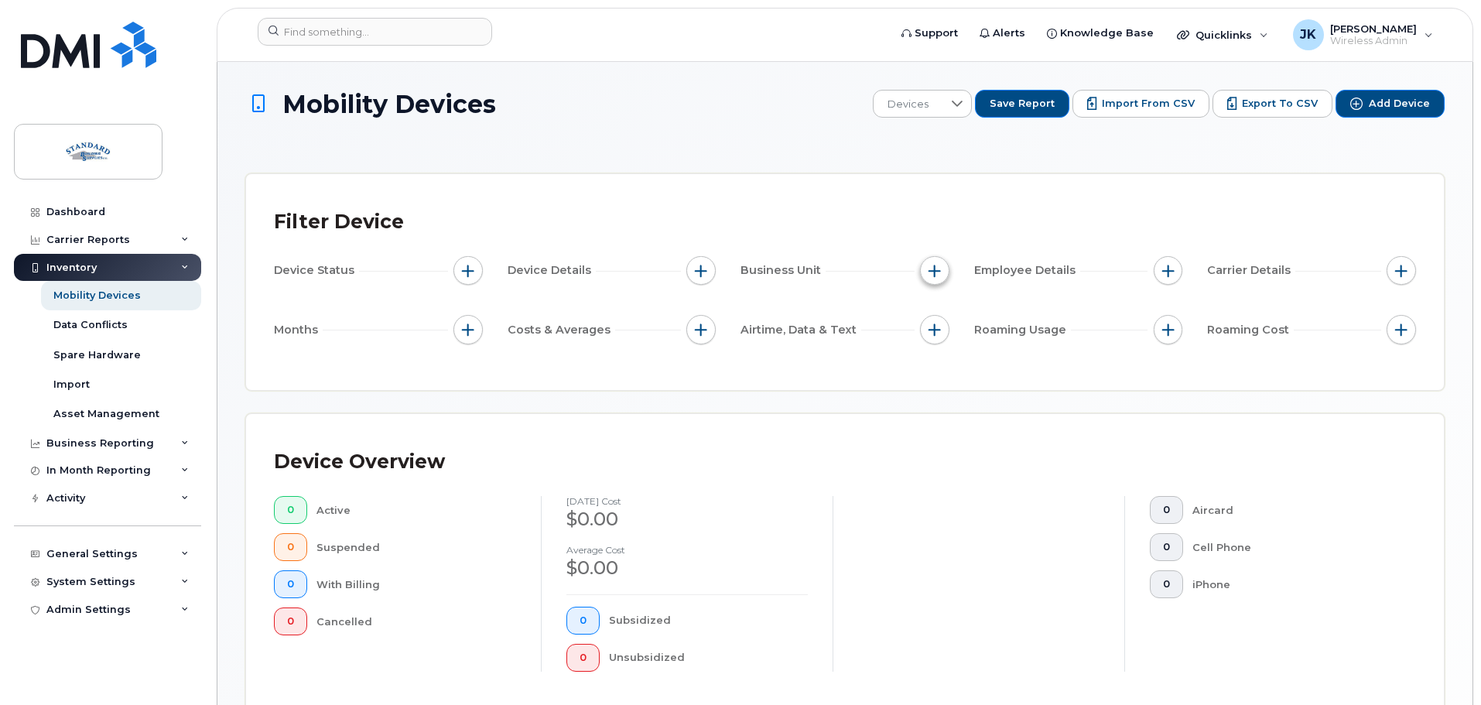
click at [934, 265] on span "button" at bounding box center [935, 271] width 12 height 12
click at [935, 266] on span "button" at bounding box center [935, 271] width 12 height 12
click at [1177, 270] on button "button" at bounding box center [1168, 270] width 29 height 29
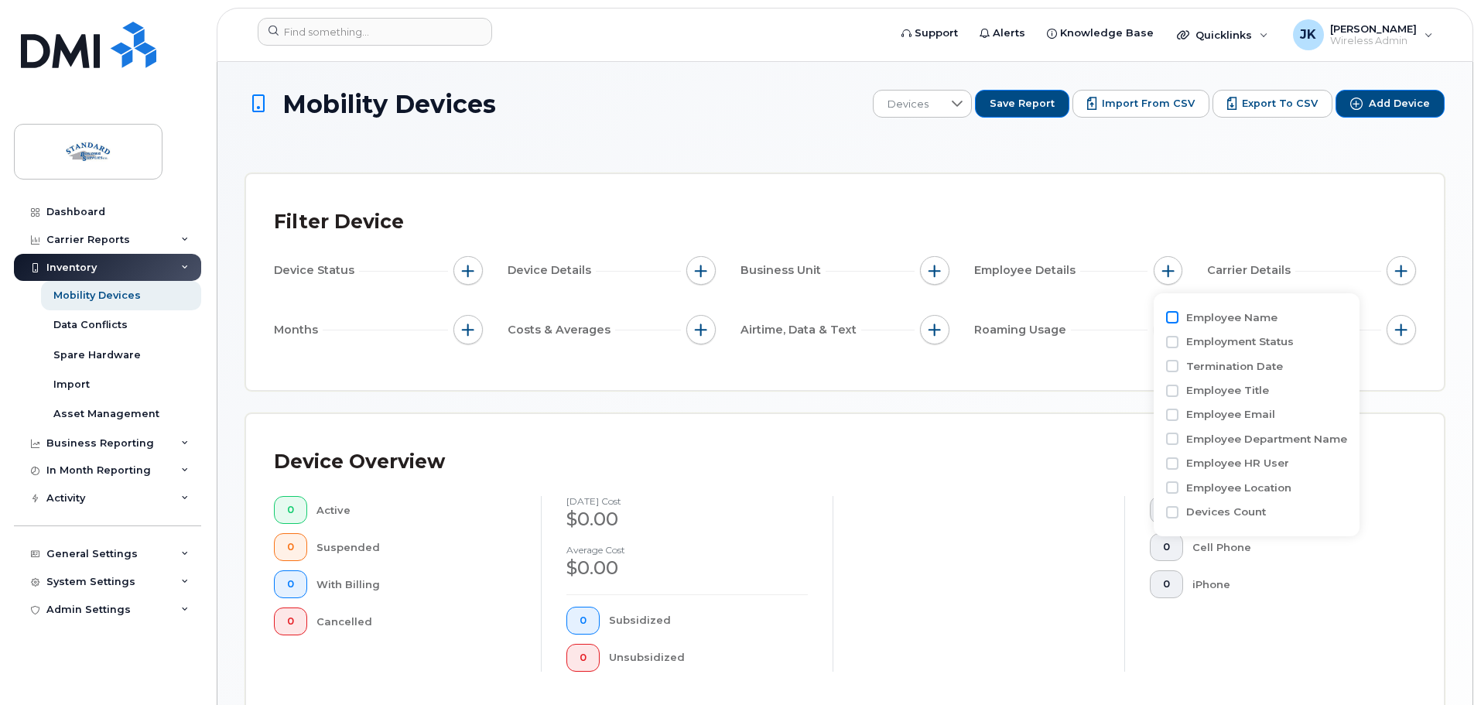
click at [1175, 316] on input "Employee Name" at bounding box center [1172, 317] width 12 height 12
checkbox input "true"
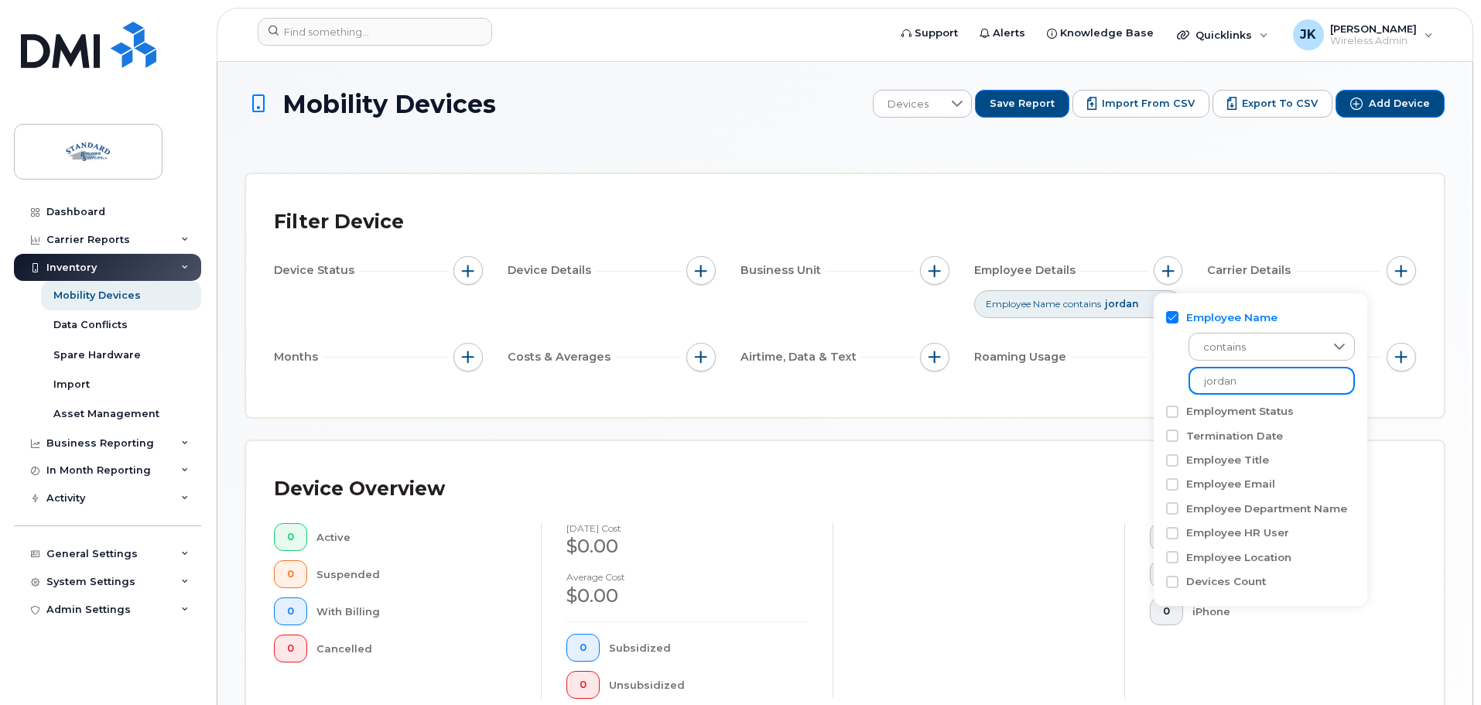
click at [1277, 386] on input "jordan" at bounding box center [1272, 381] width 166 height 28
click at [1378, 325] on div "Device Status Device Details Business Unit Employee Details Employee Name conta…" at bounding box center [845, 317] width 1142 height 122
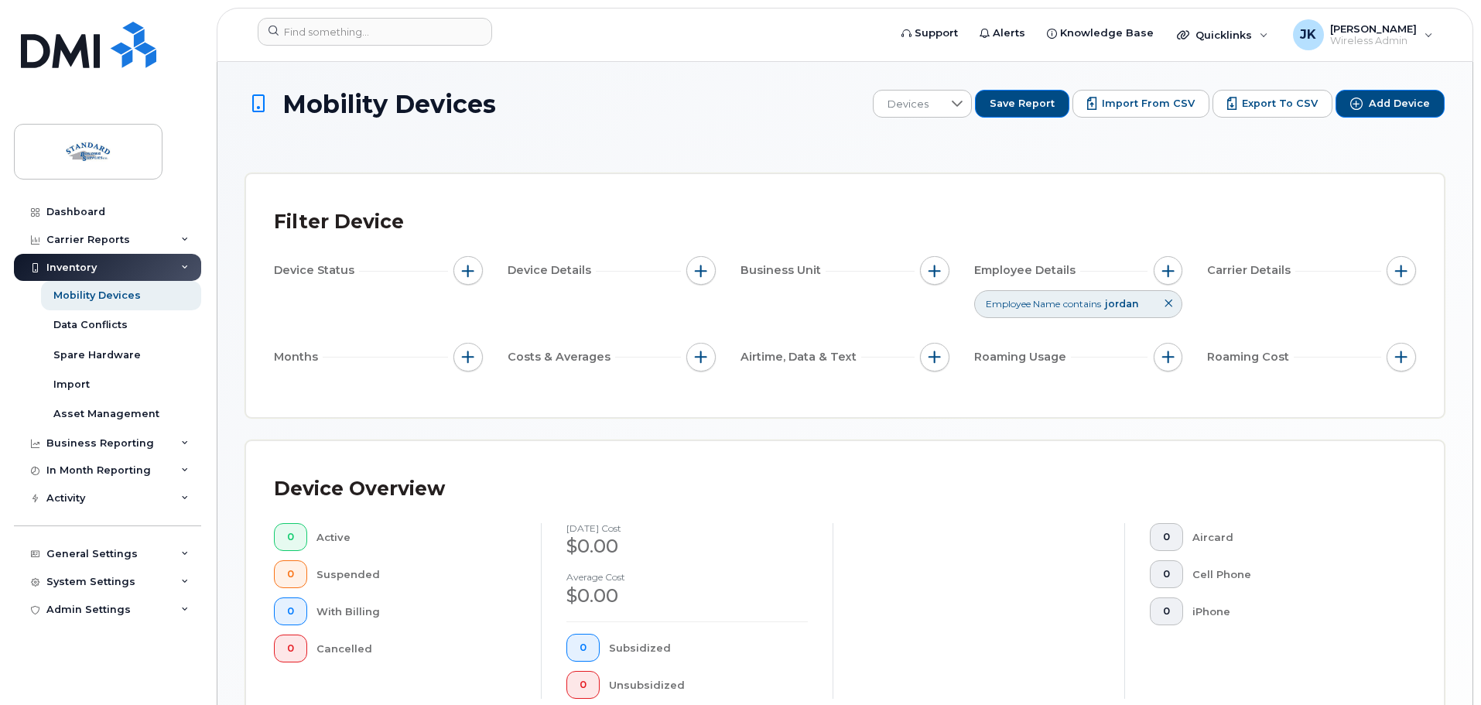
click at [487, 357] on div "Device Status Device Details Business Unit Employee Details Employee Name conta…" at bounding box center [845, 317] width 1142 height 122
click at [447, 354] on div "Months" at bounding box center [378, 357] width 209 height 29
click at [464, 358] on span "button" at bounding box center [468, 357] width 12 height 12
click at [475, 402] on input "Billing Cycle" at bounding box center [472, 404] width 12 height 12
checkbox input "true"
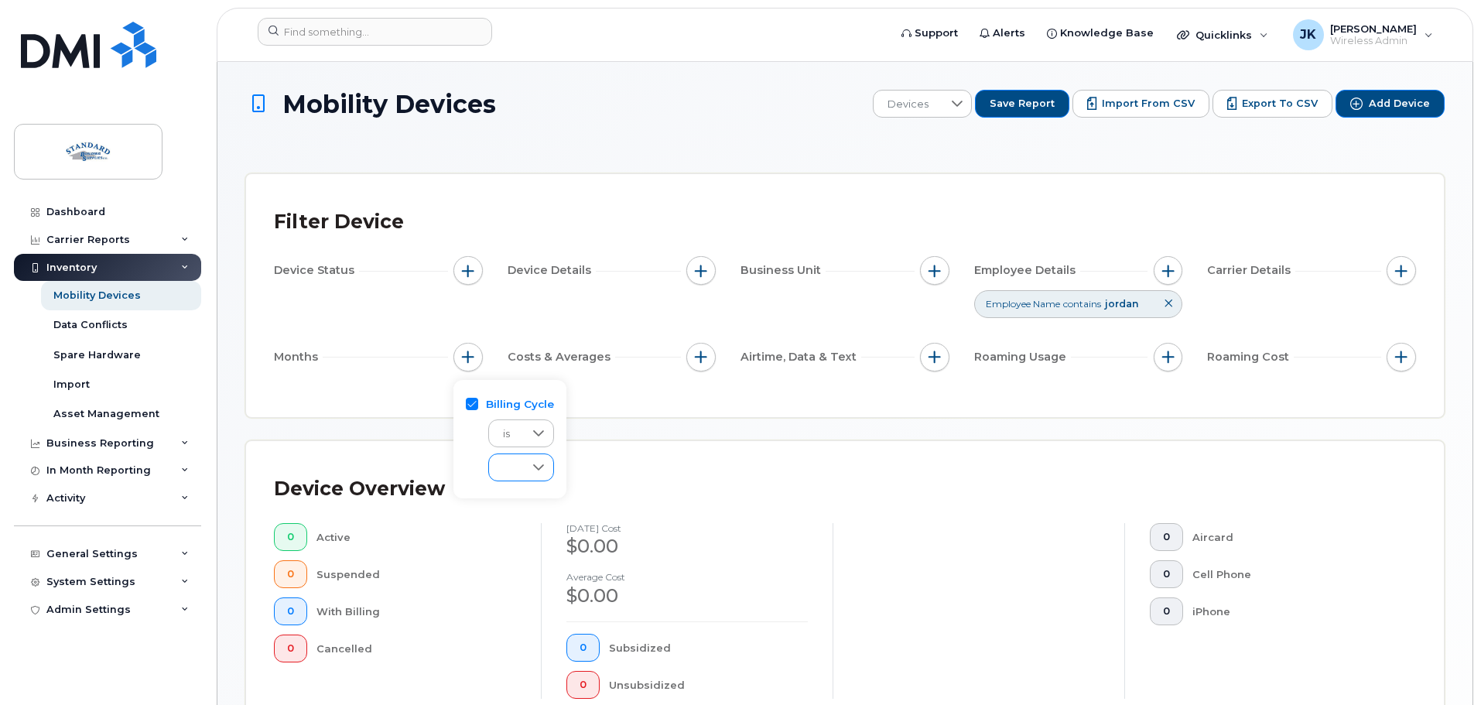
click at [530, 469] on div at bounding box center [538, 467] width 29 height 26
click at [531, 540] on span "Last 3 months" at bounding box center [535, 541] width 68 height 15
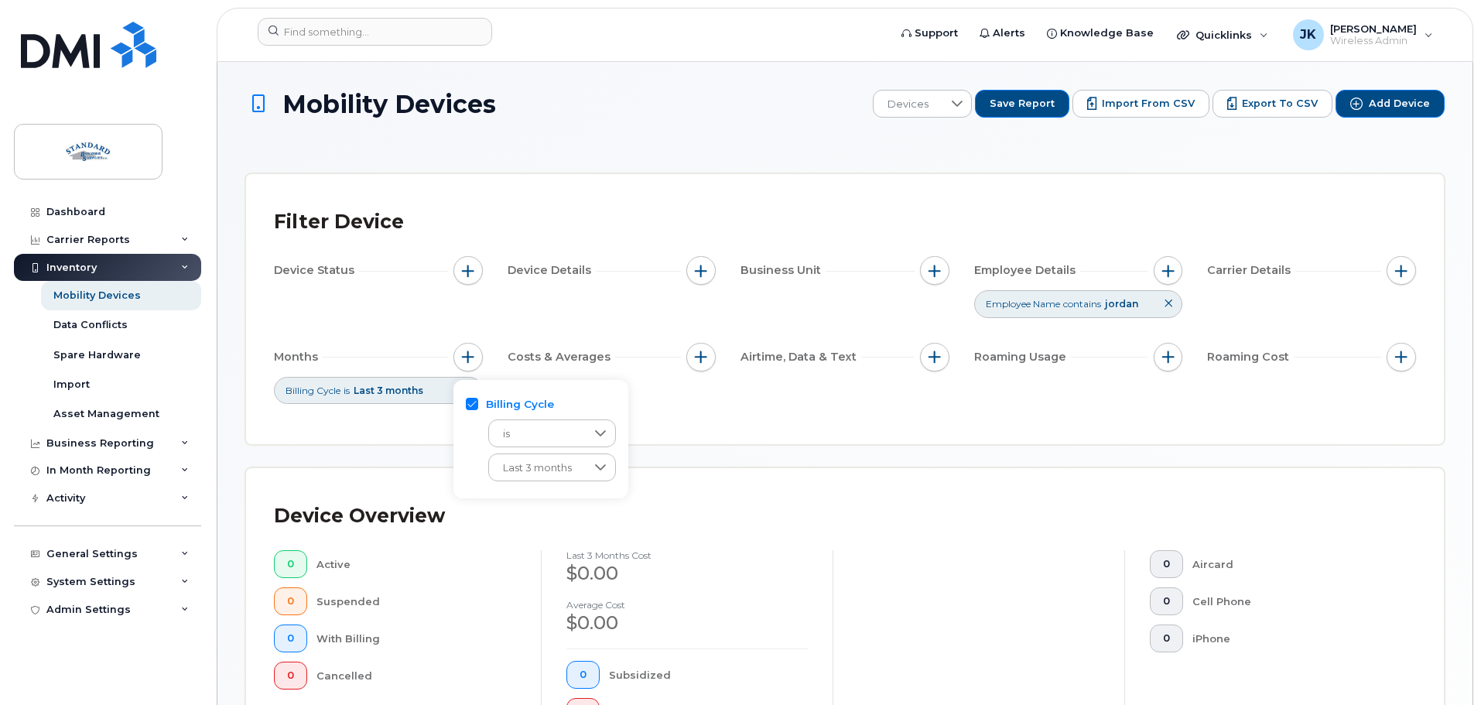
click at [757, 409] on div "Filter Device Device Status Device Details Business Unit Employee Details Emplo…" at bounding box center [845, 309] width 1142 height 214
click at [96, 299] on div "Mobility Devices" at bounding box center [96, 296] width 87 height 14
click at [94, 327] on div "Data Conflicts" at bounding box center [90, 325] width 74 height 14
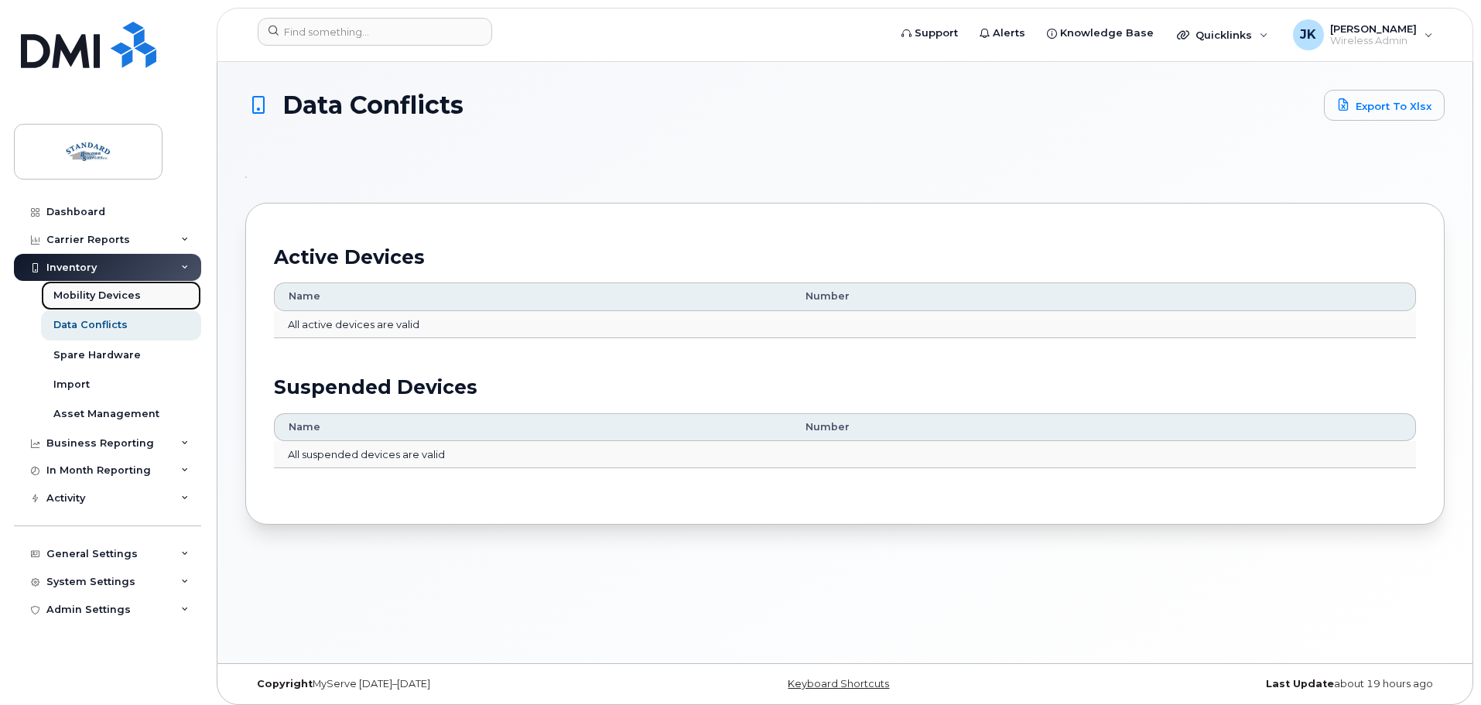
click at [112, 292] on div "Mobility Devices" at bounding box center [96, 296] width 87 height 14
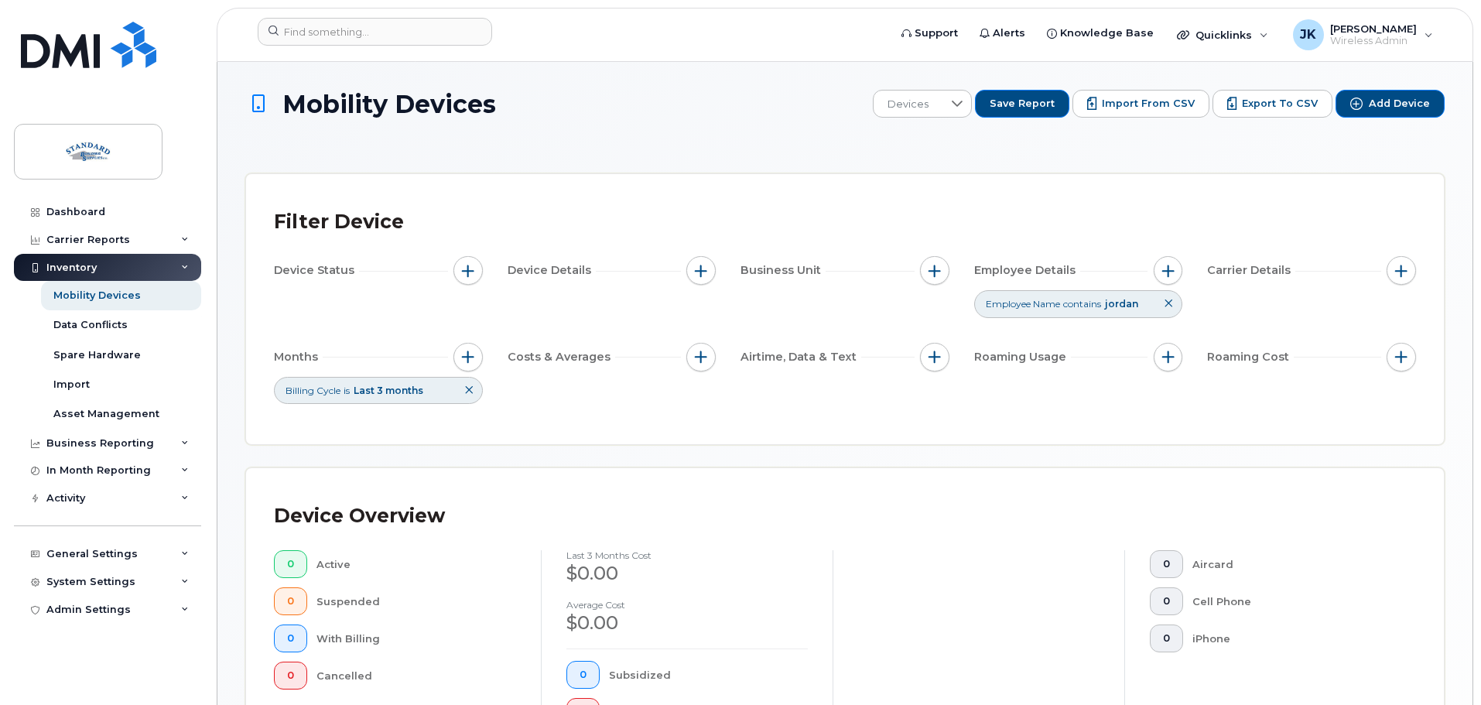
click at [467, 389] on icon at bounding box center [468, 389] width 9 height 9
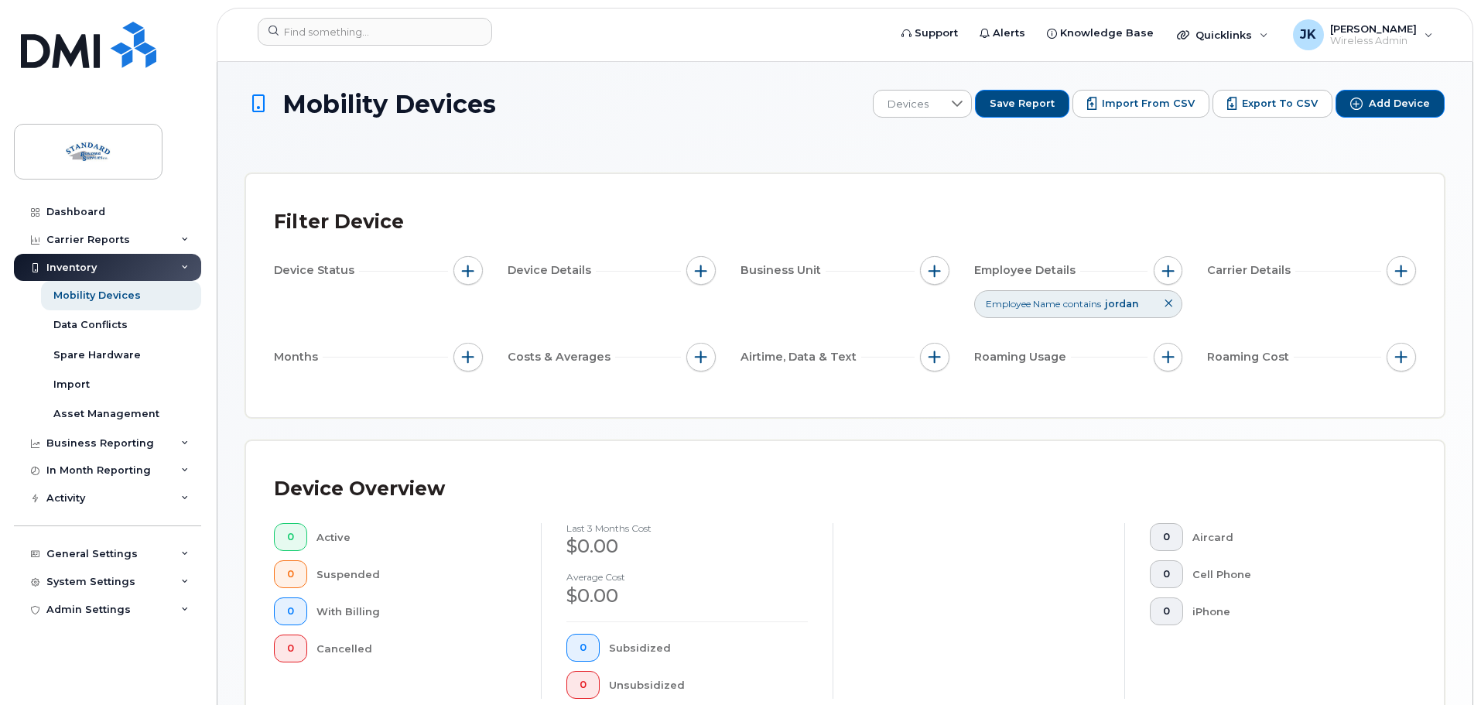
click at [1176, 298] on button at bounding box center [1169, 304] width 26 height 26
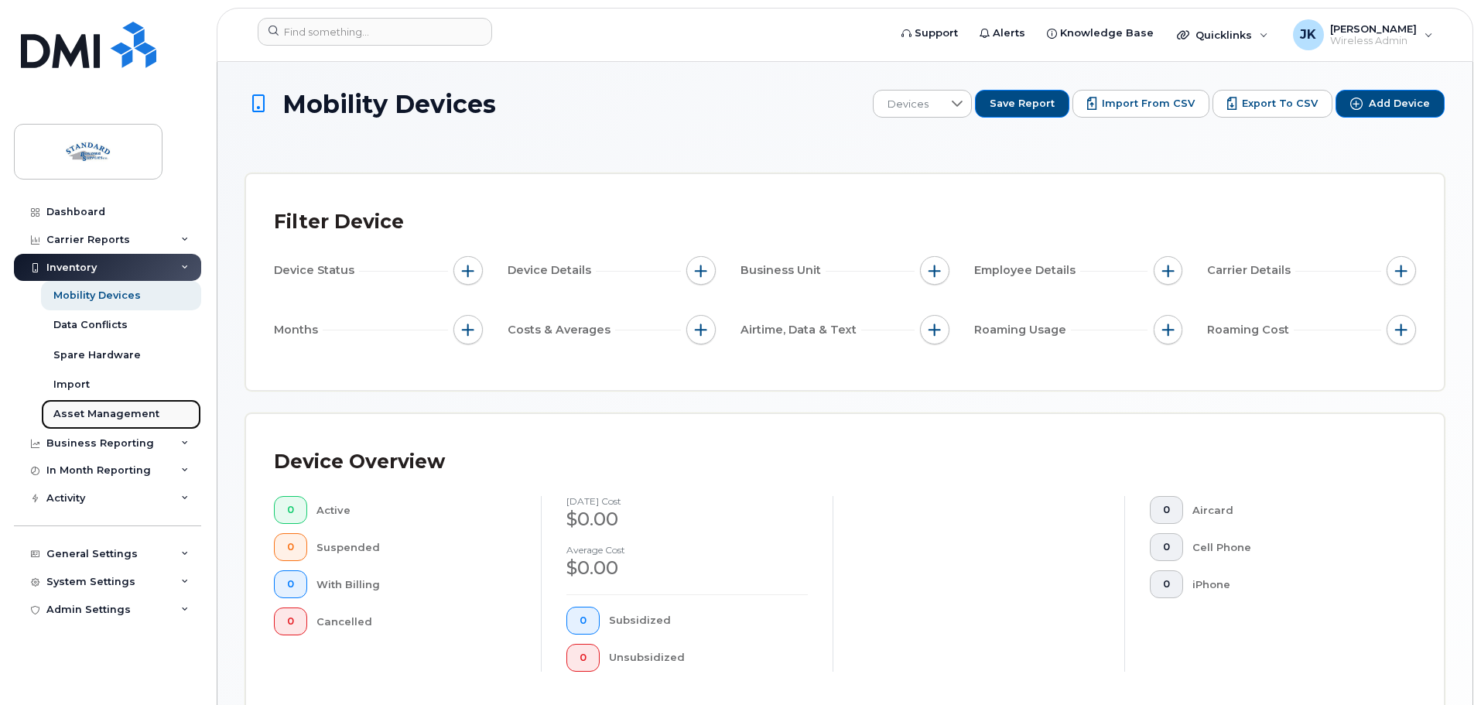
click at [101, 419] on div "Asset Management" at bounding box center [106, 414] width 106 height 14
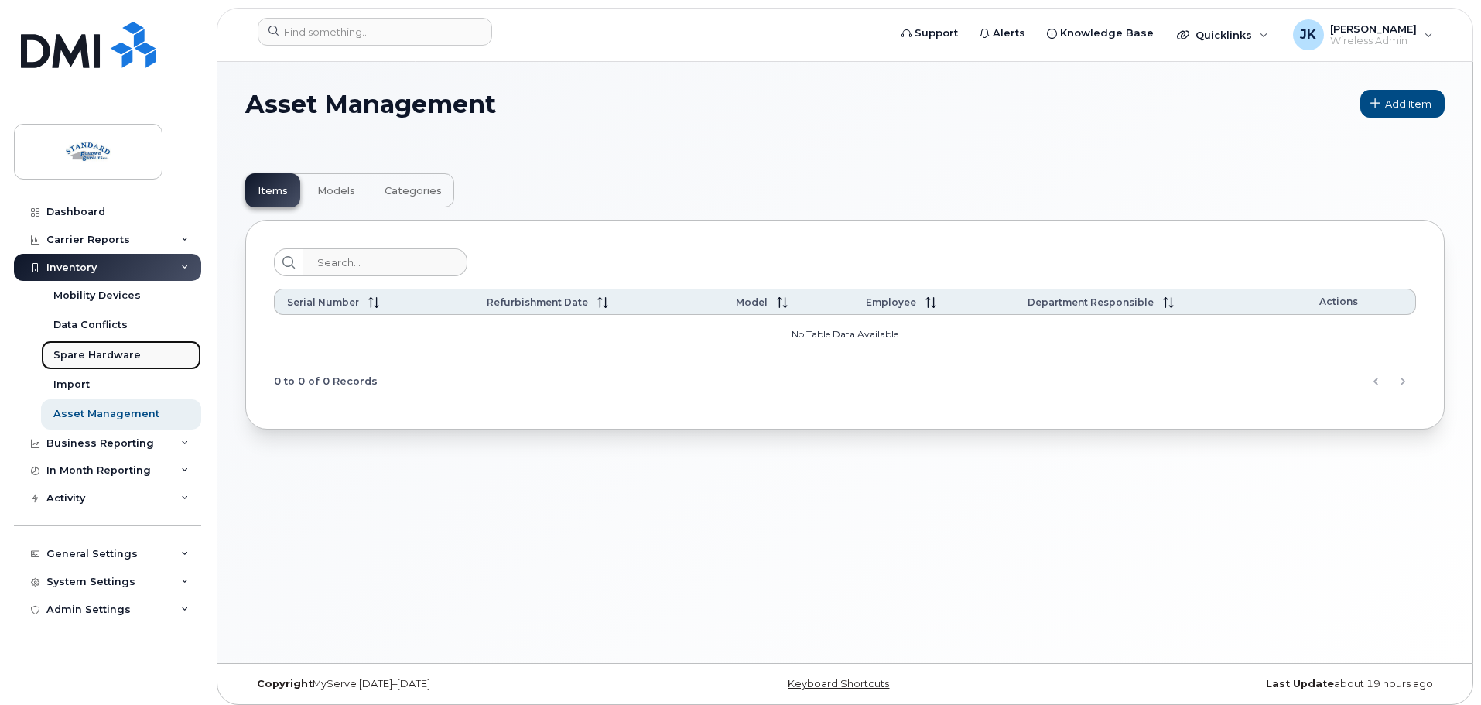
click at [92, 355] on div "Spare Hardware" at bounding box center [96, 355] width 87 height 14
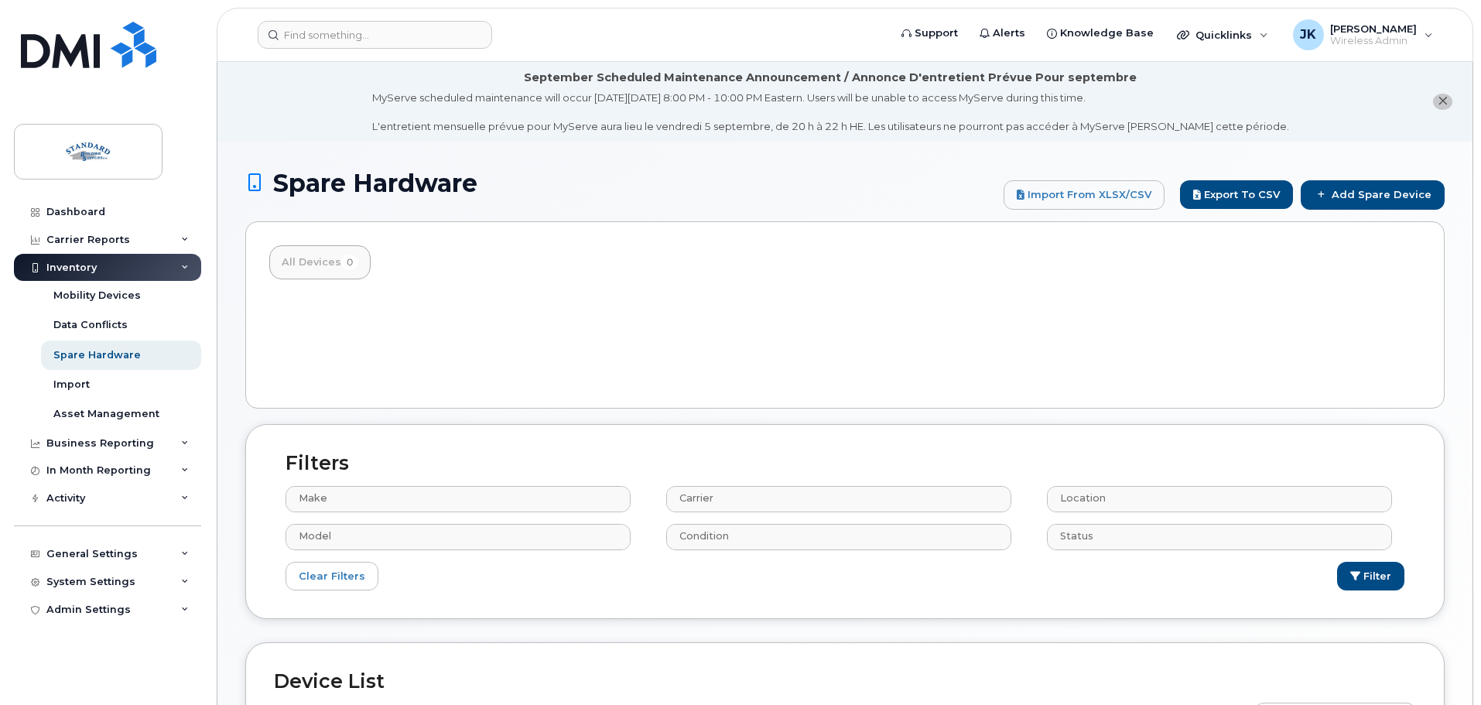
select select
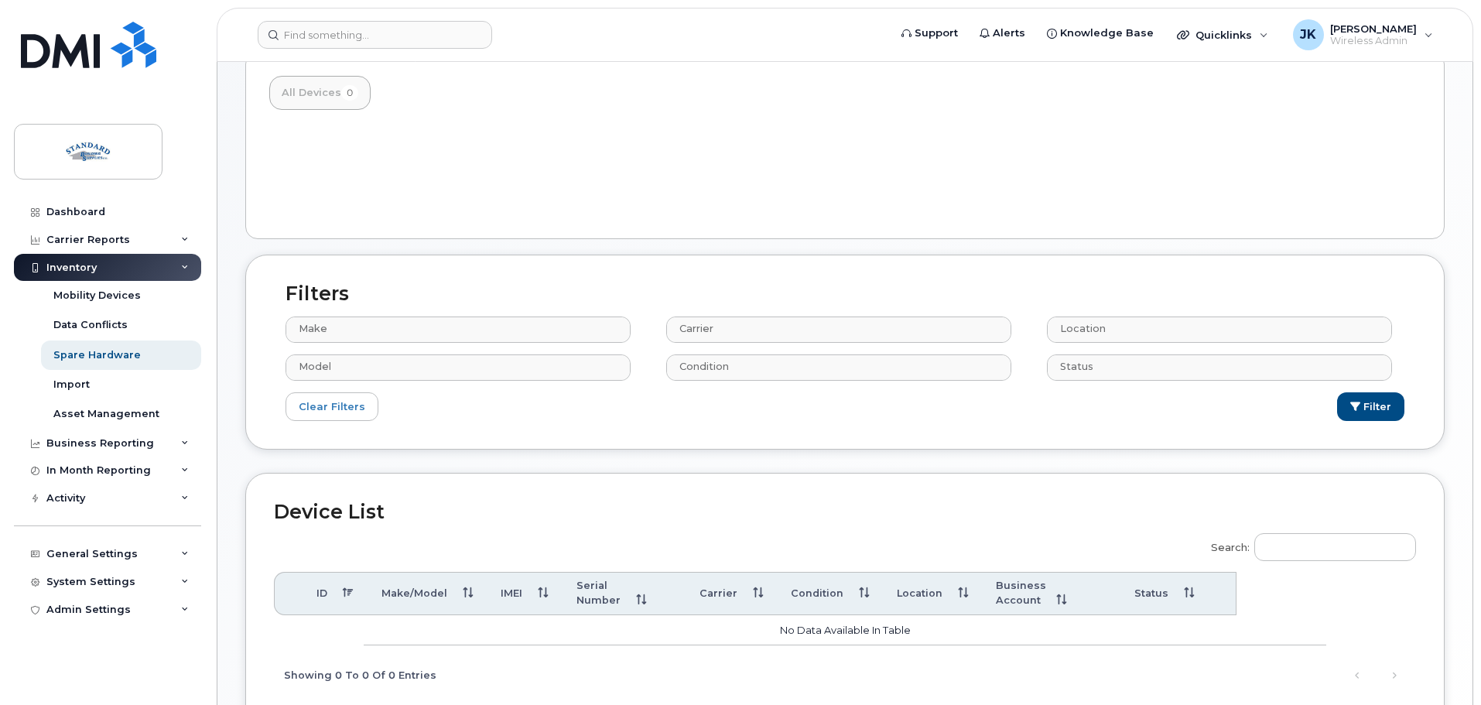
scroll to position [278, 0]
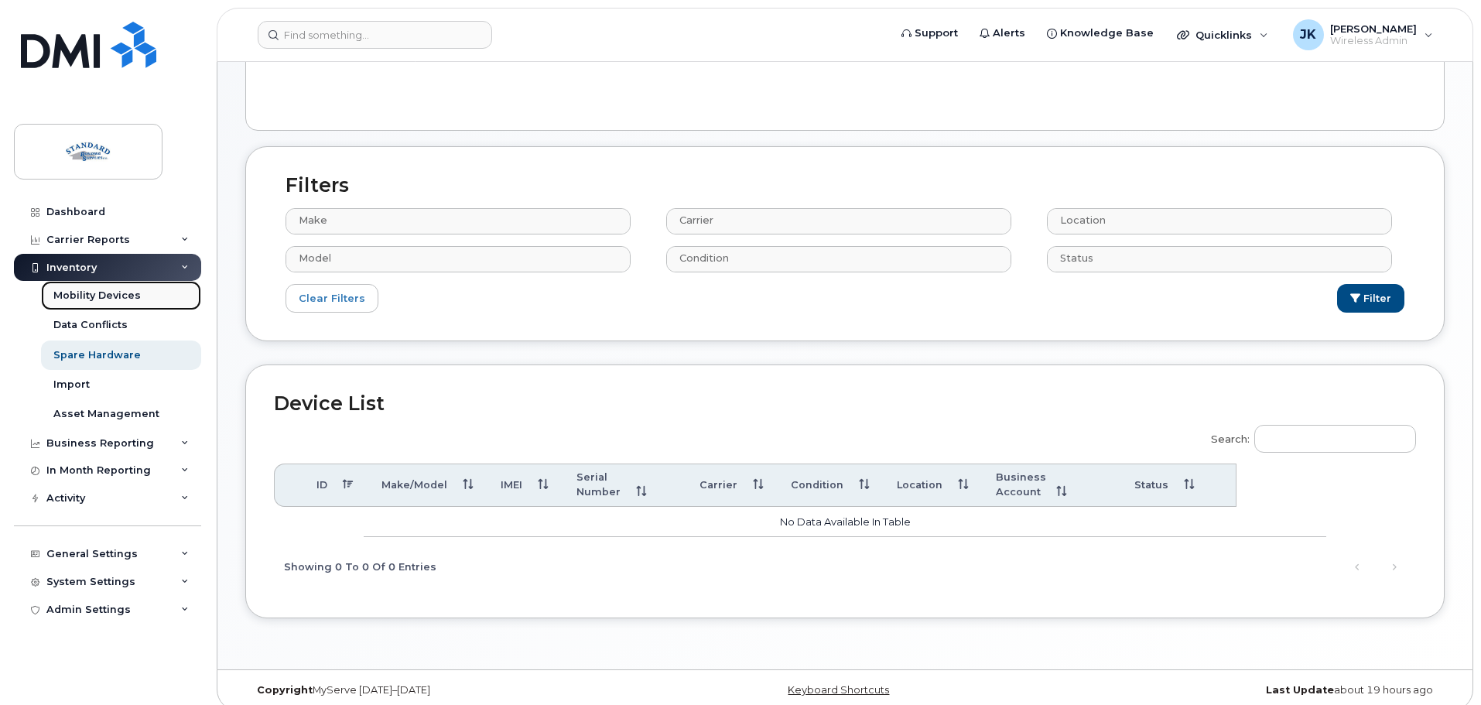
click at [125, 297] on div "Mobility Devices" at bounding box center [96, 296] width 87 height 14
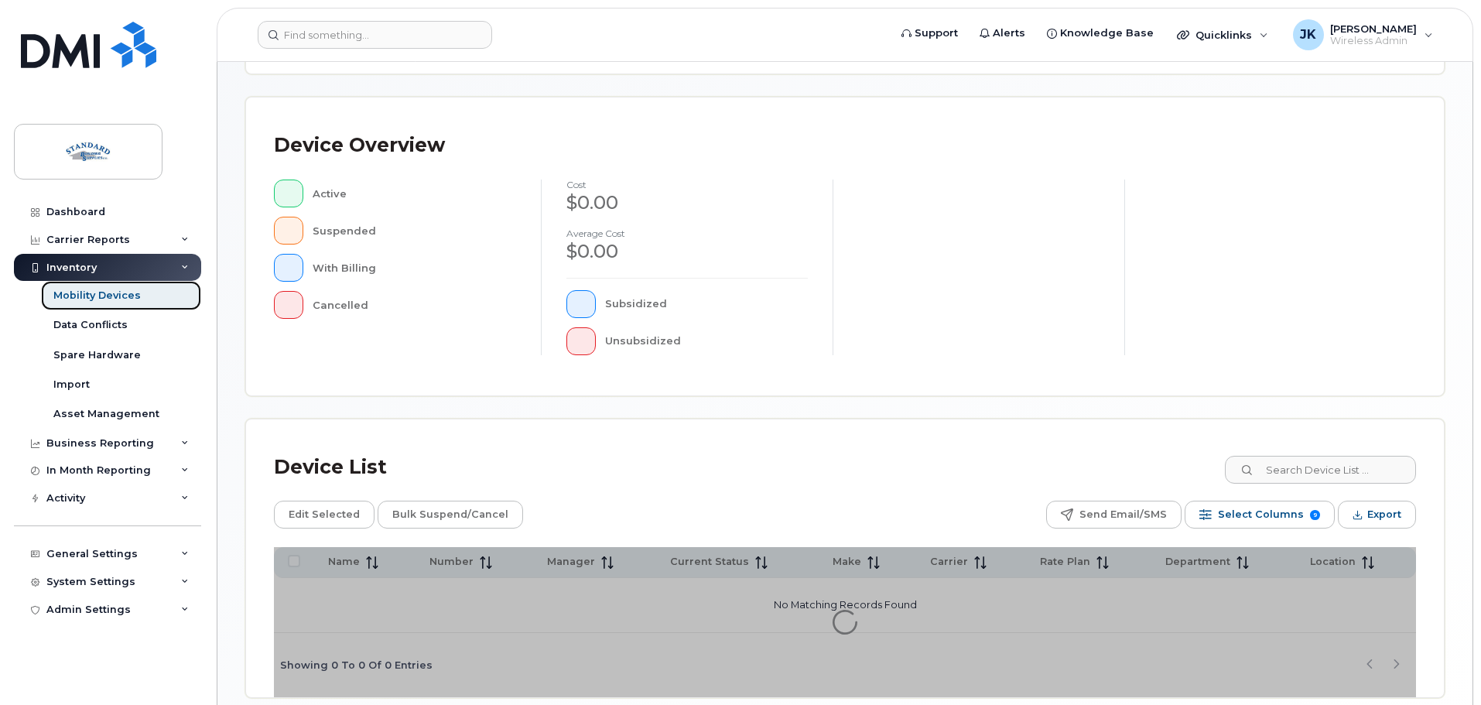
scroll to position [359, 0]
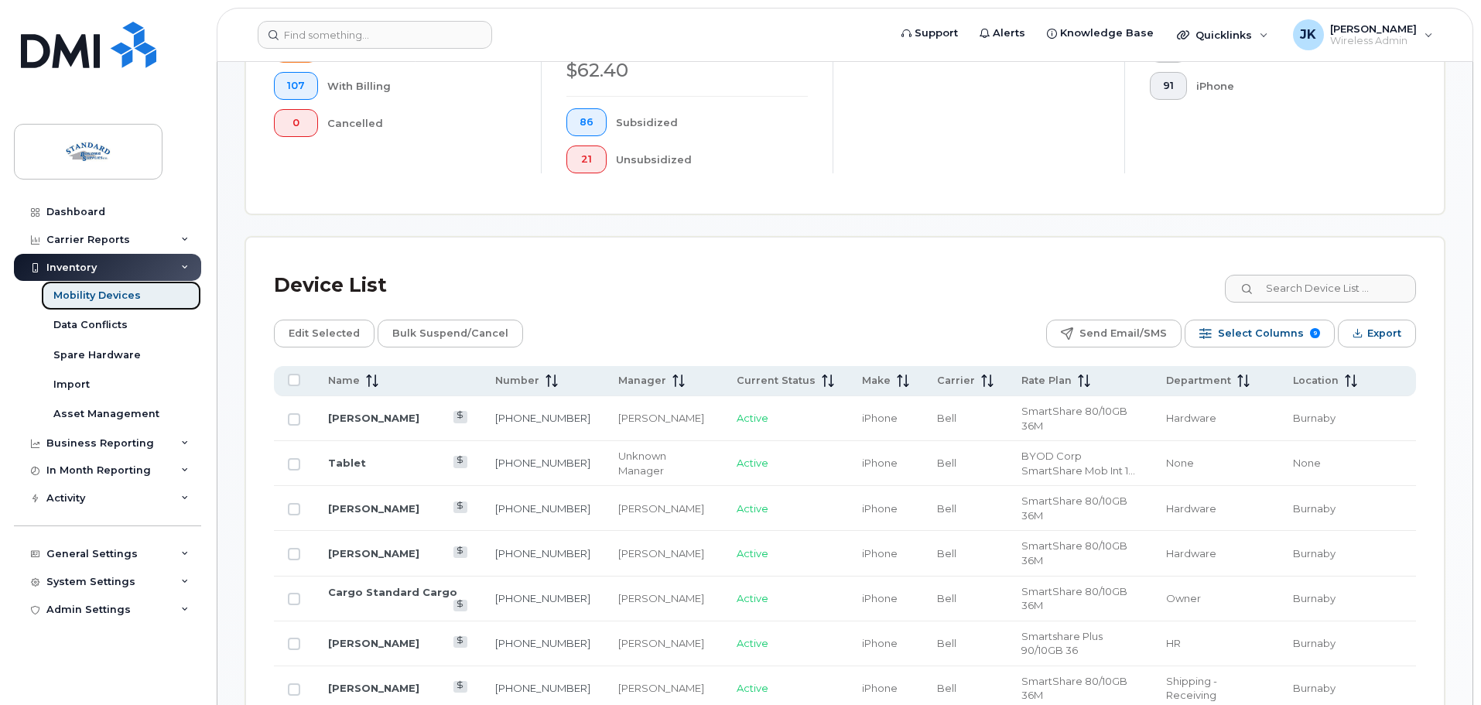
scroll to position [669, 0]
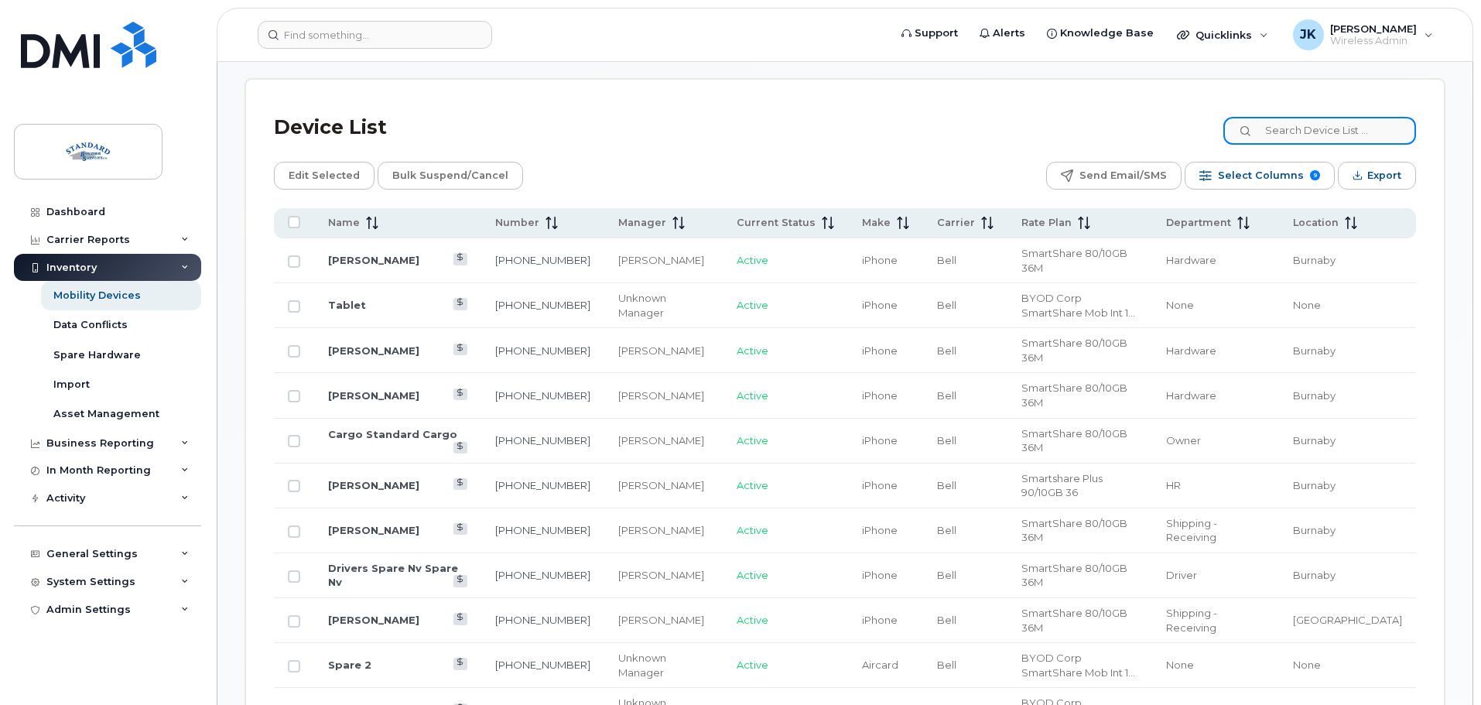
click at [1312, 117] on input at bounding box center [1320, 131] width 193 height 28
type input "jordan"
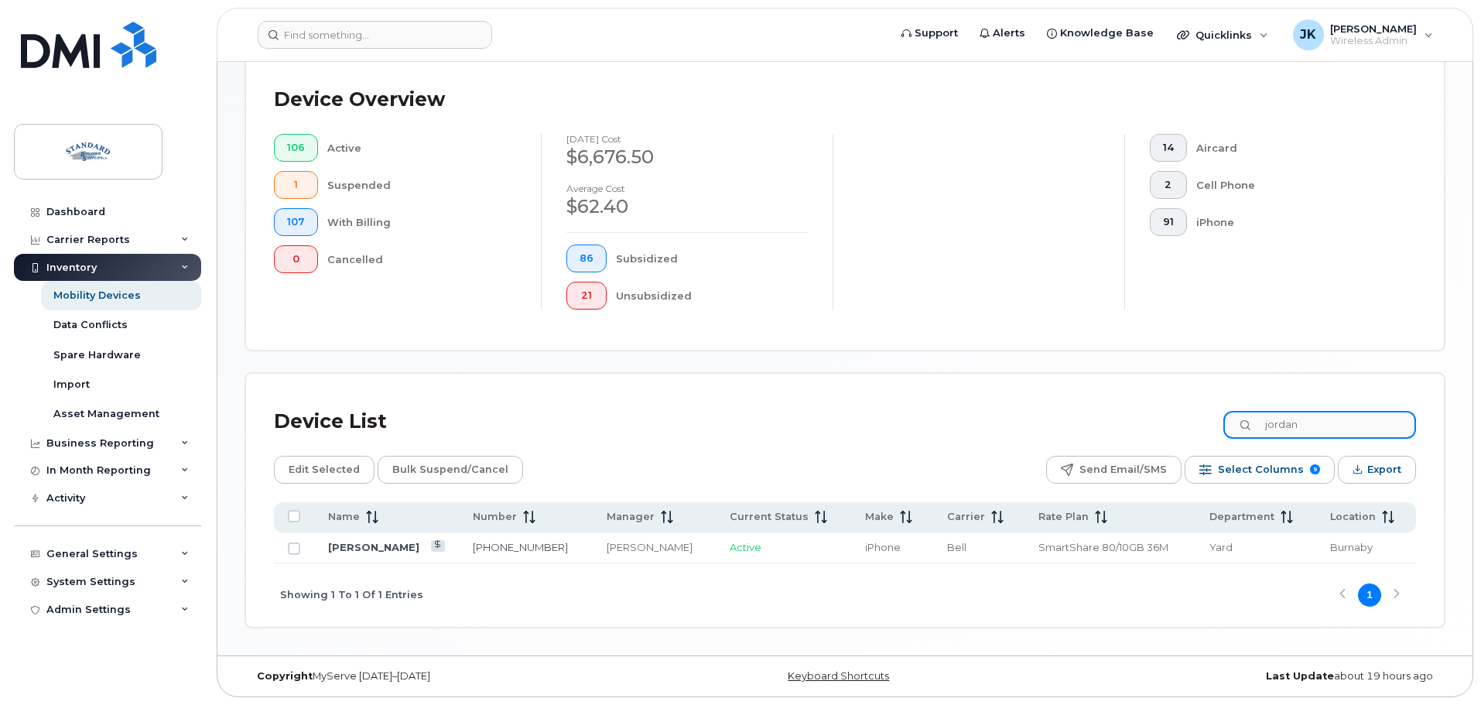
scroll to position [361, 0]
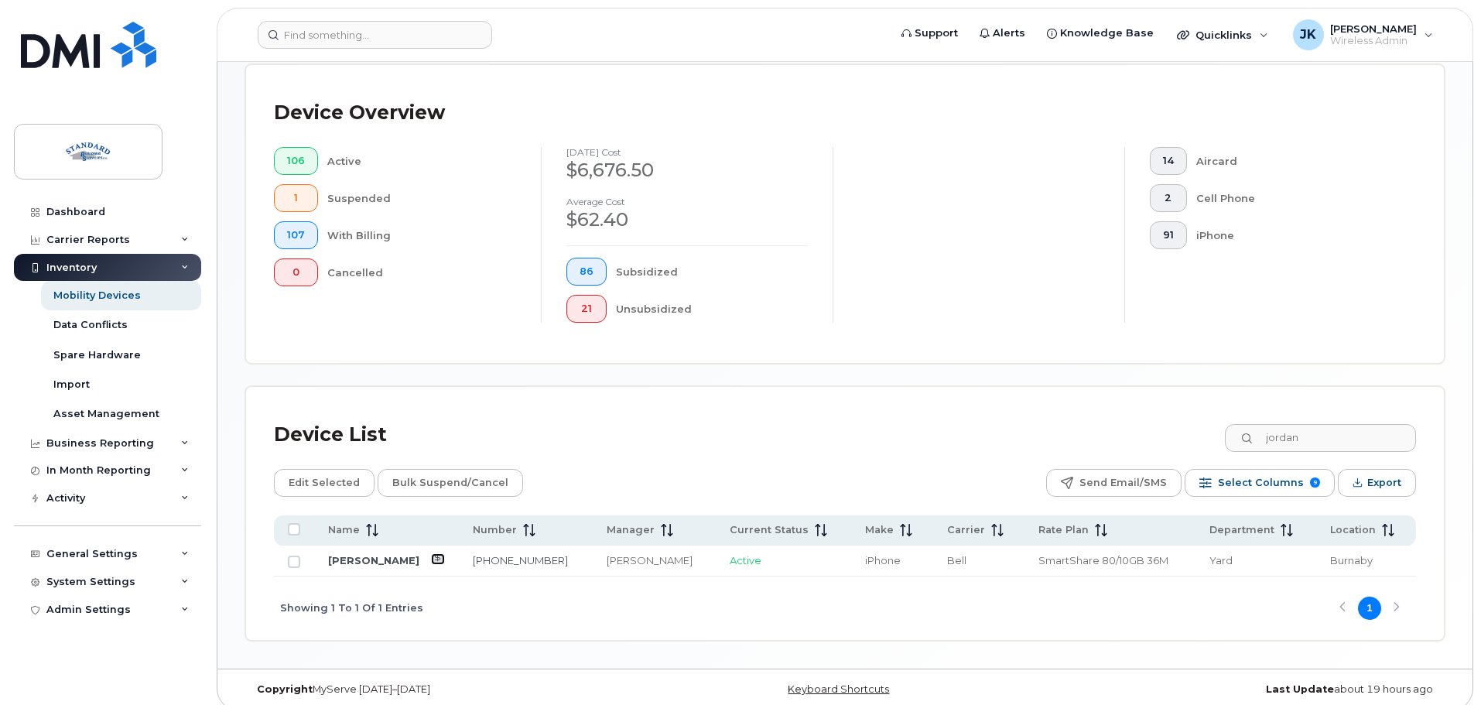
click at [442, 553] on icon at bounding box center [437, 557] width 9 height 9
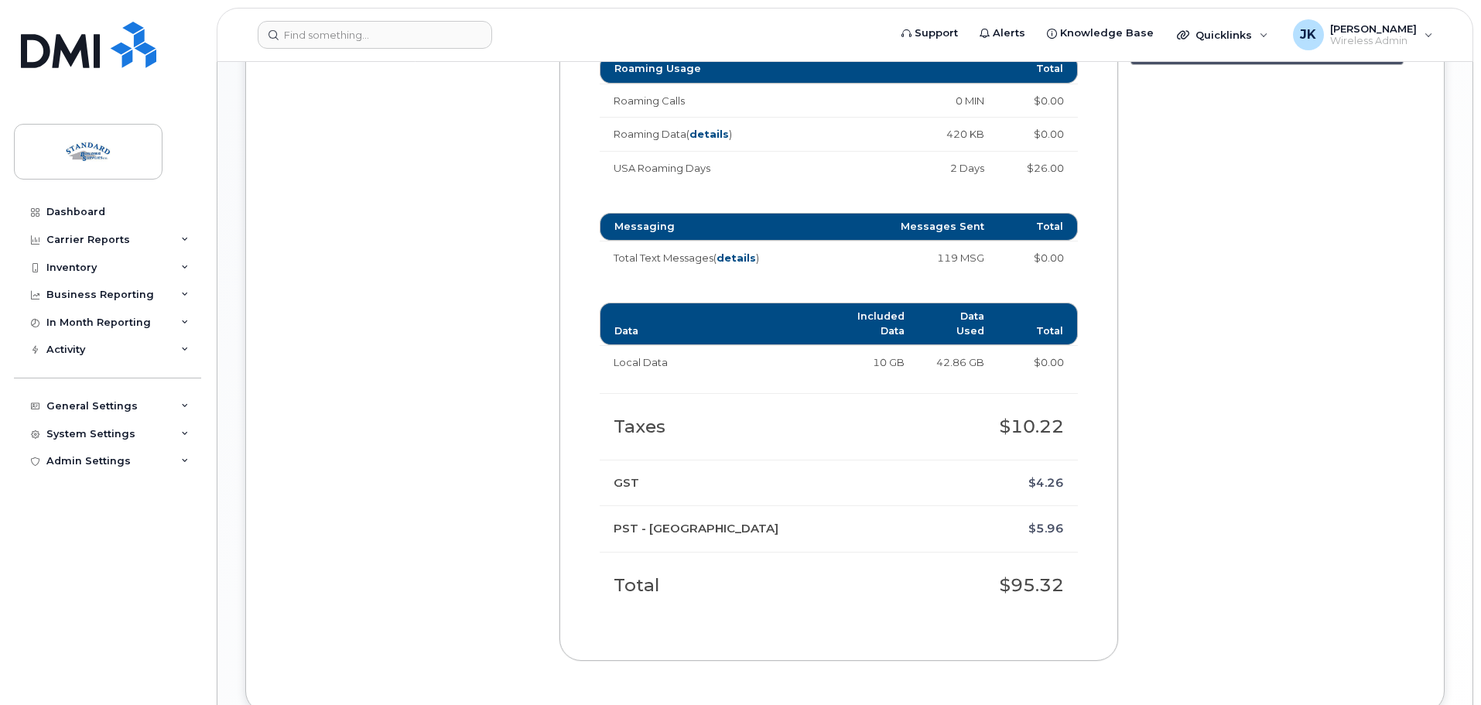
scroll to position [1084, 0]
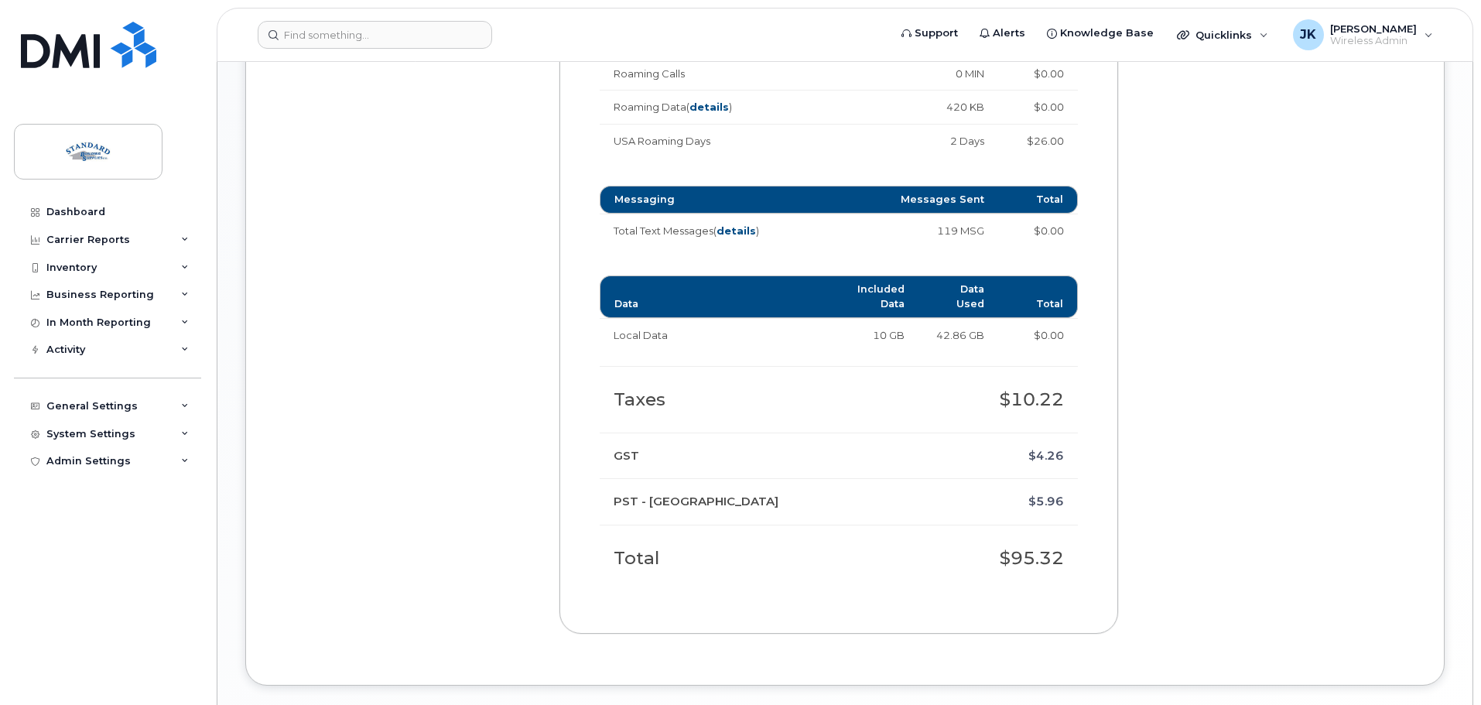
click at [901, 339] on td "10 GB" at bounding box center [879, 335] width 80 height 34
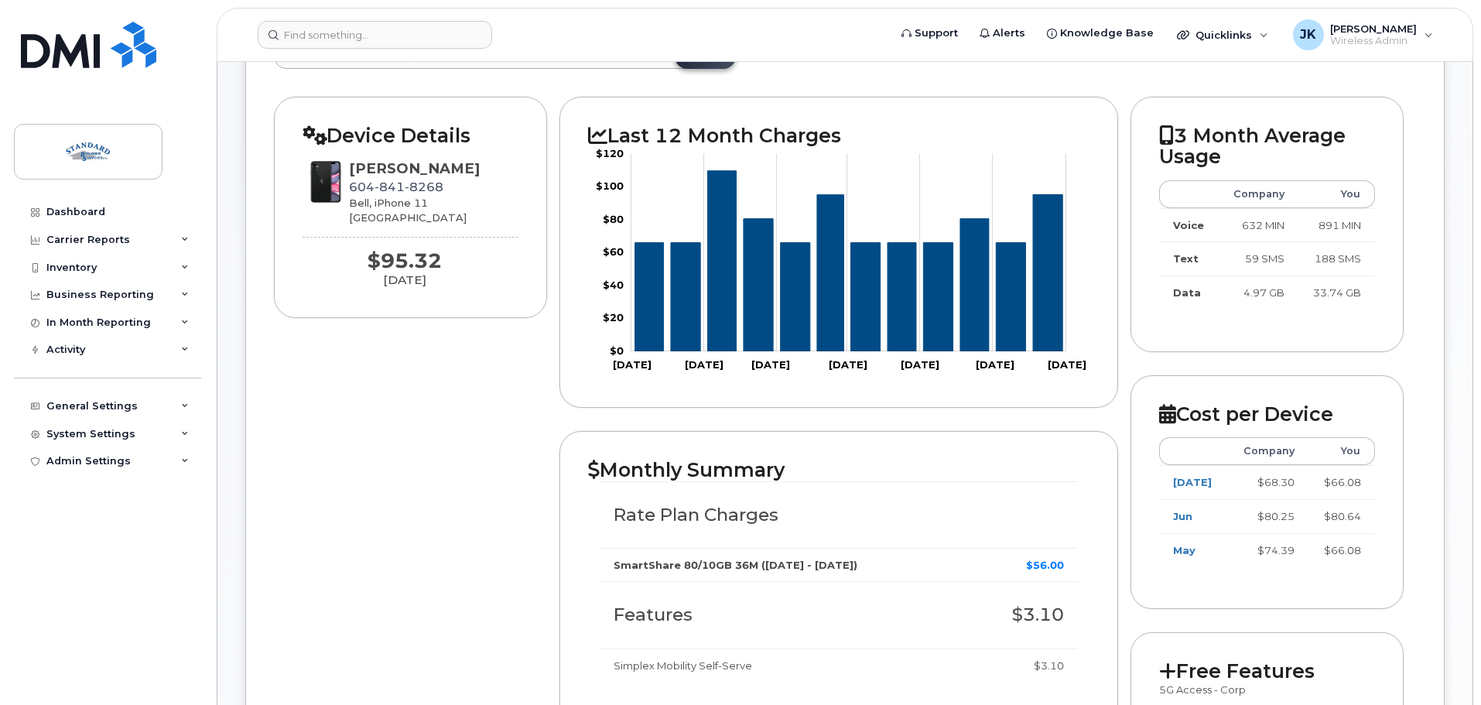
scroll to position [0, 0]
